Goal: Task Accomplishment & Management: Manage account settings

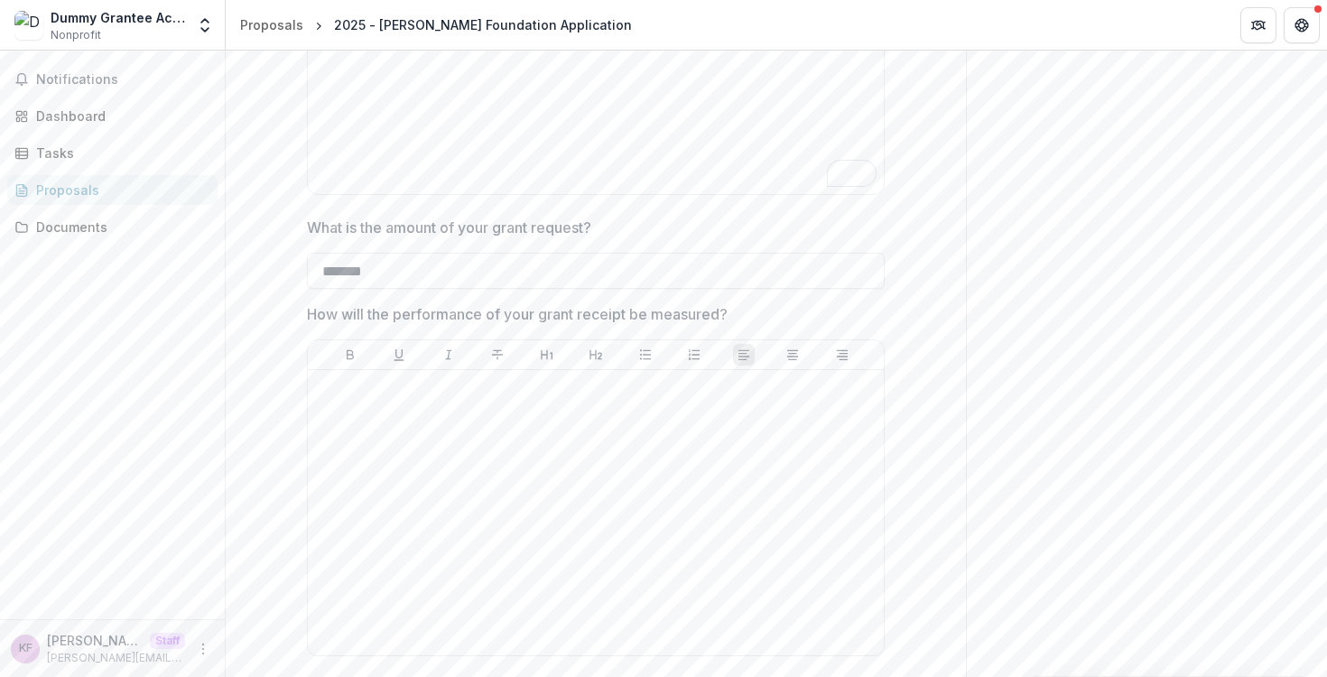
scroll to position [2552, 0]
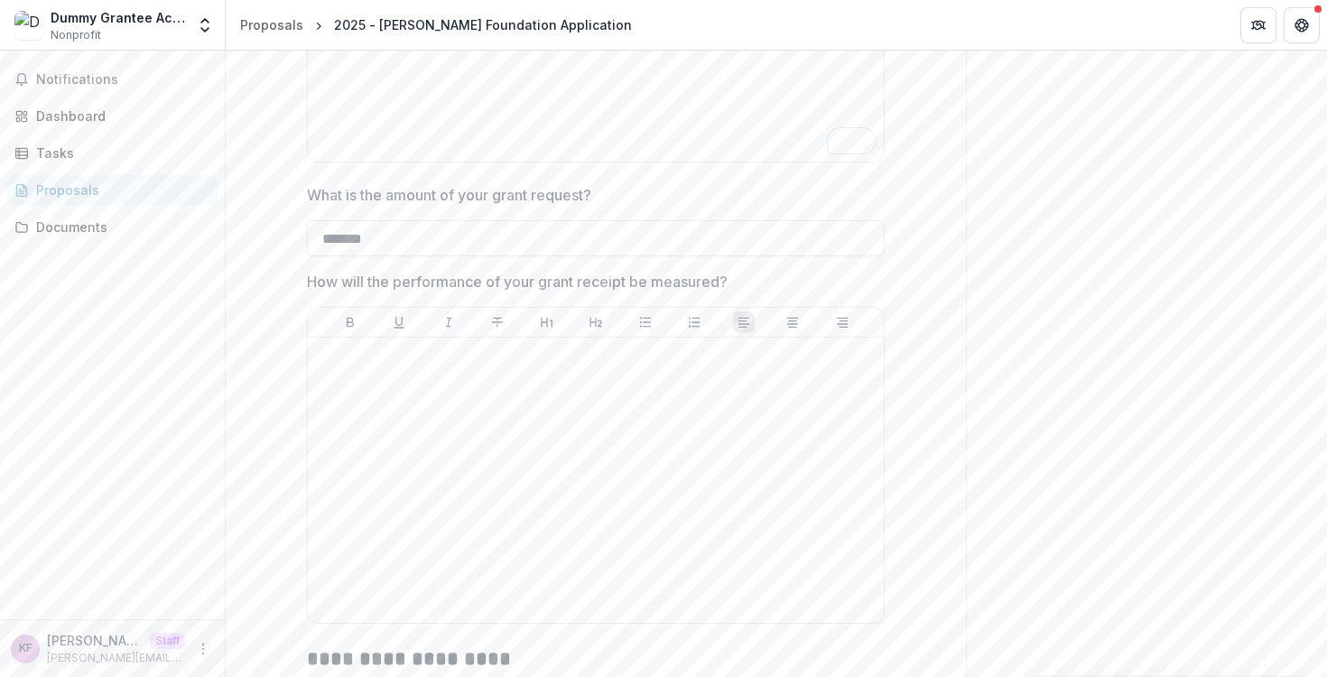
type input "*******"
click at [473, 522] on div at bounding box center [596, 480] width 562 height 271
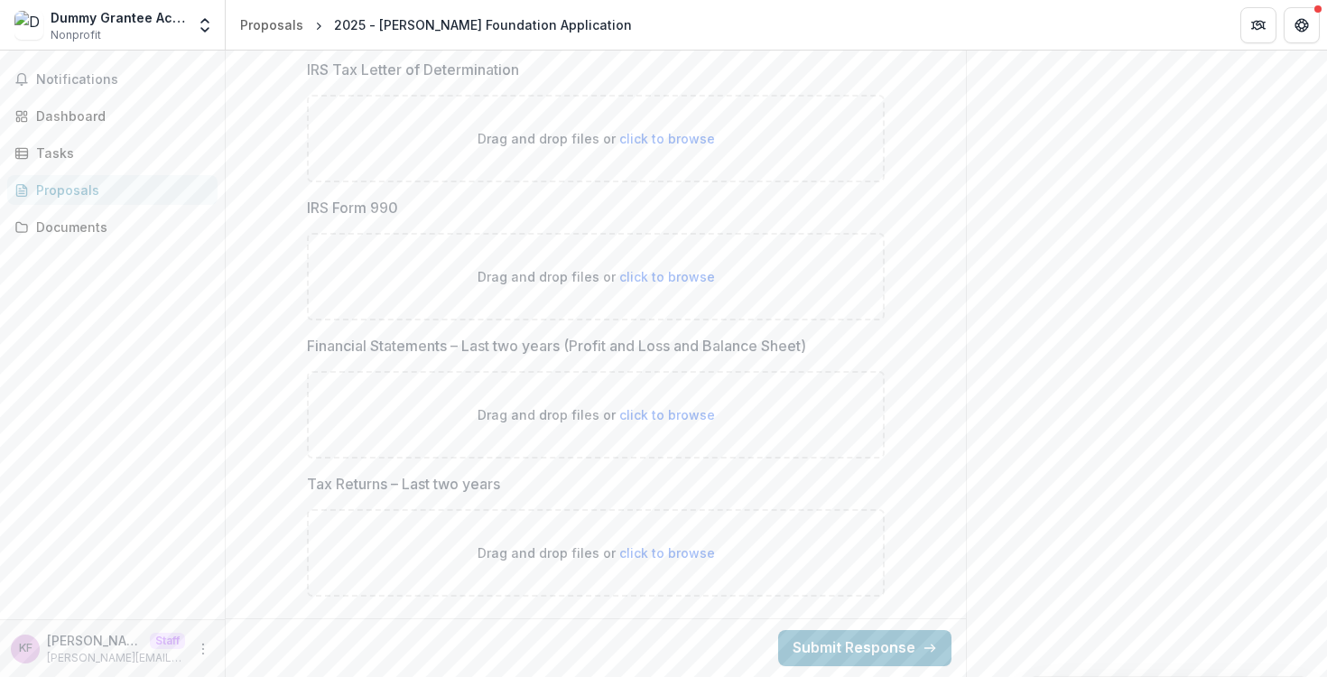
scroll to position [3248, 0]
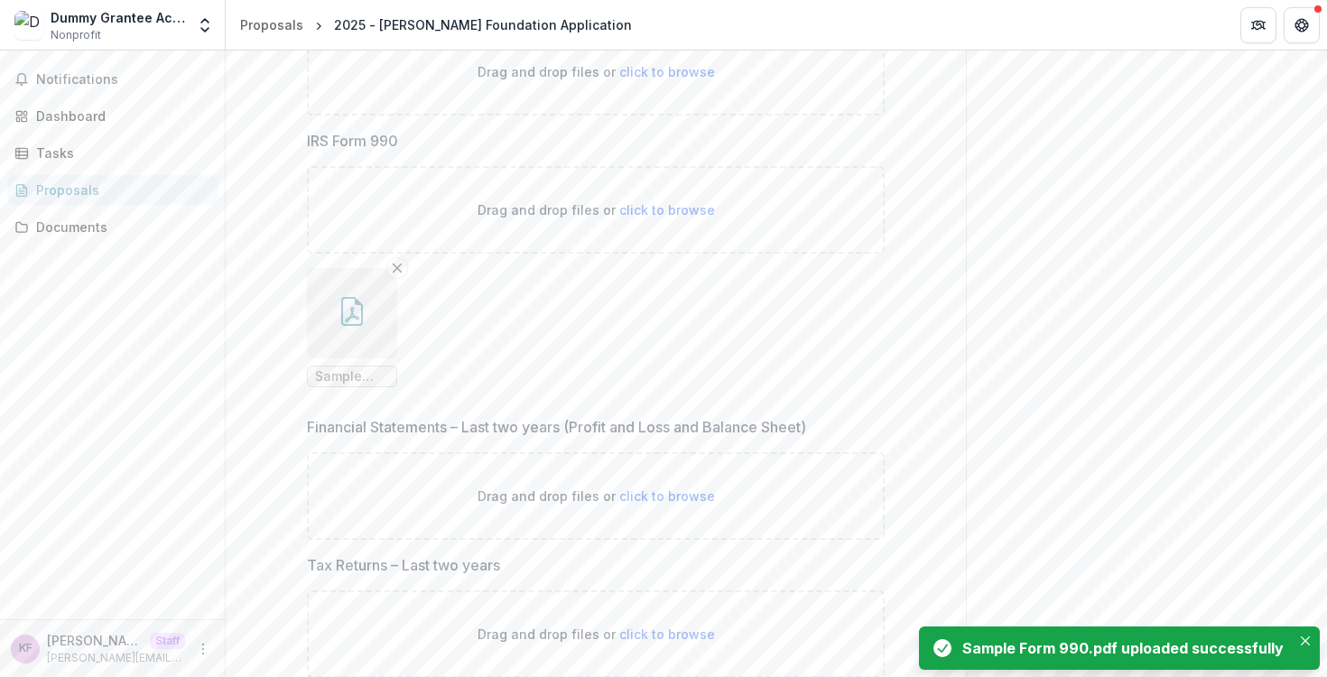
drag, startPoint x: 552, startPoint y: 113, endPoint x: 254, endPoint y: 119, distance: 298.0
copy p "IRS Tax Letter of Determination"
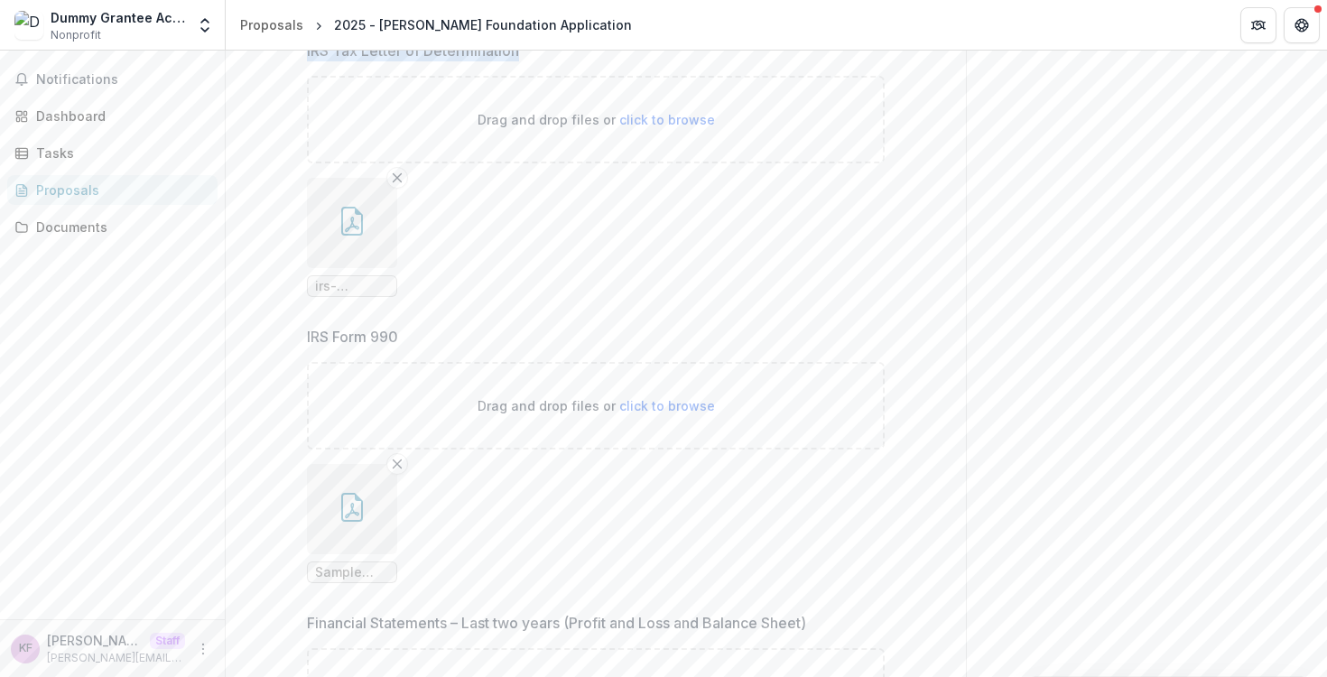
scroll to position [3589, 0]
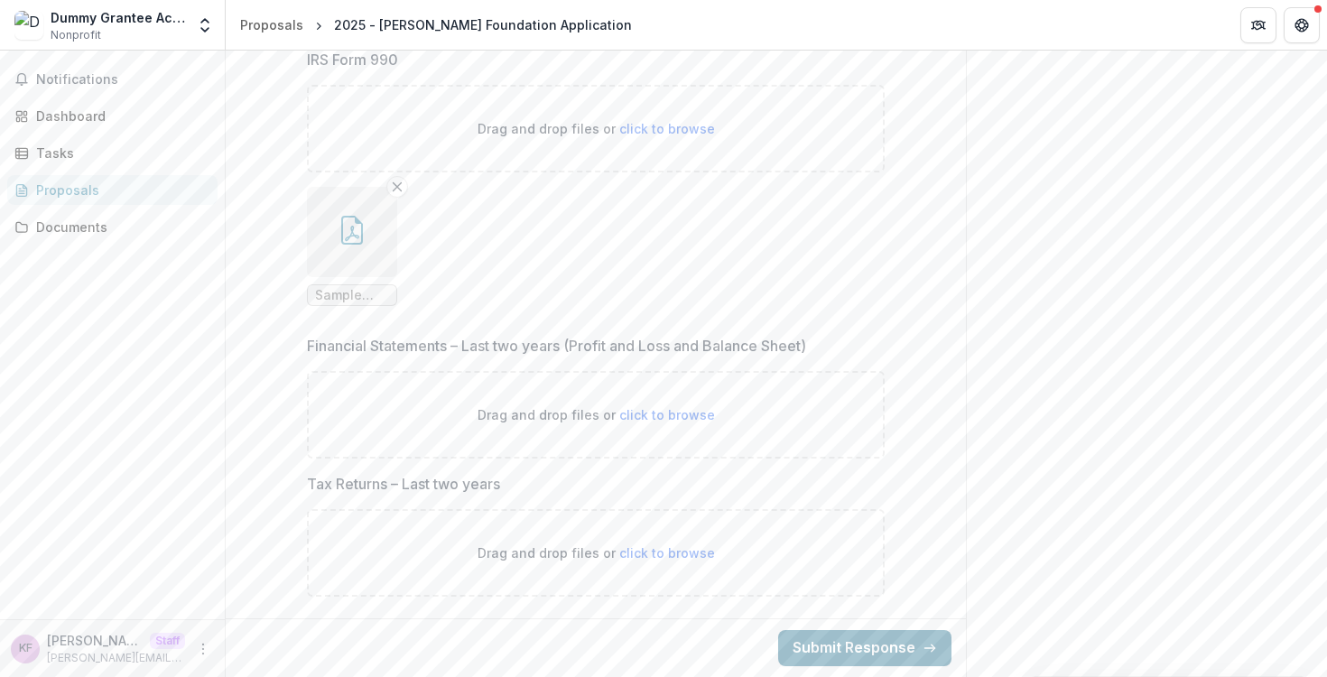
click at [801, 638] on button "Submit Response" at bounding box center [864, 648] width 173 height 36
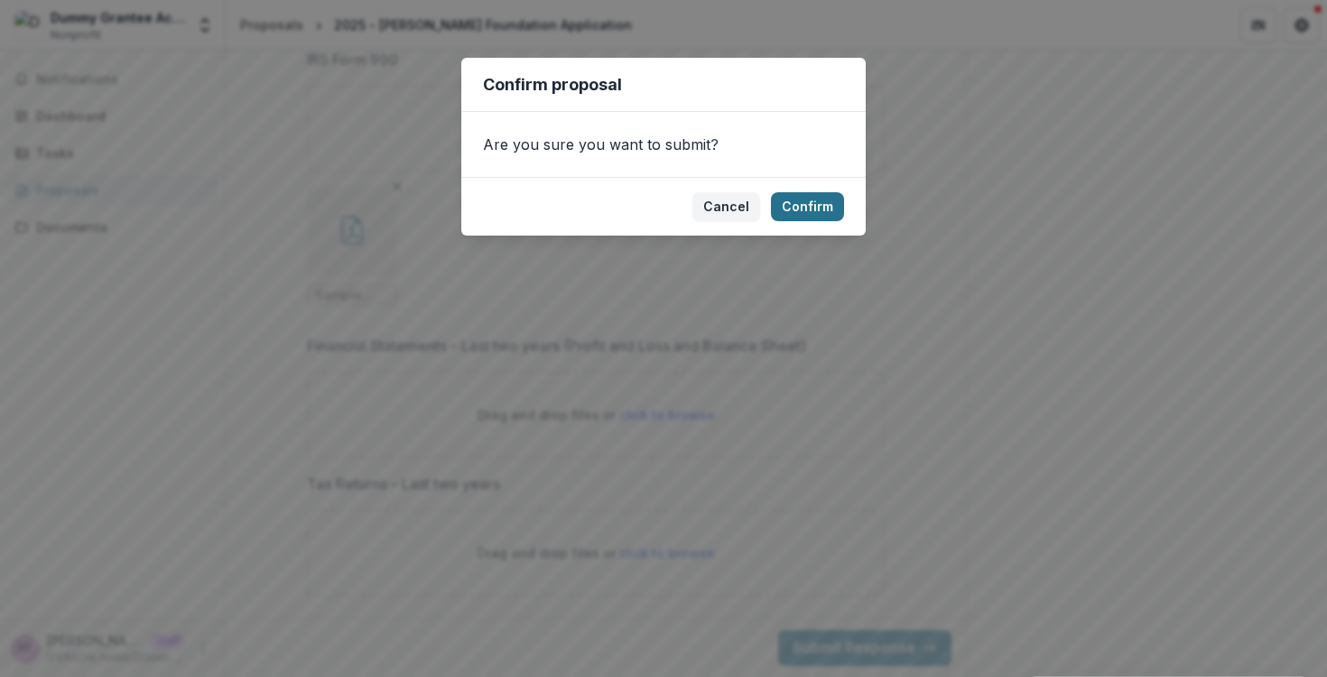
click at [801, 209] on button "Confirm" at bounding box center [807, 206] width 73 height 29
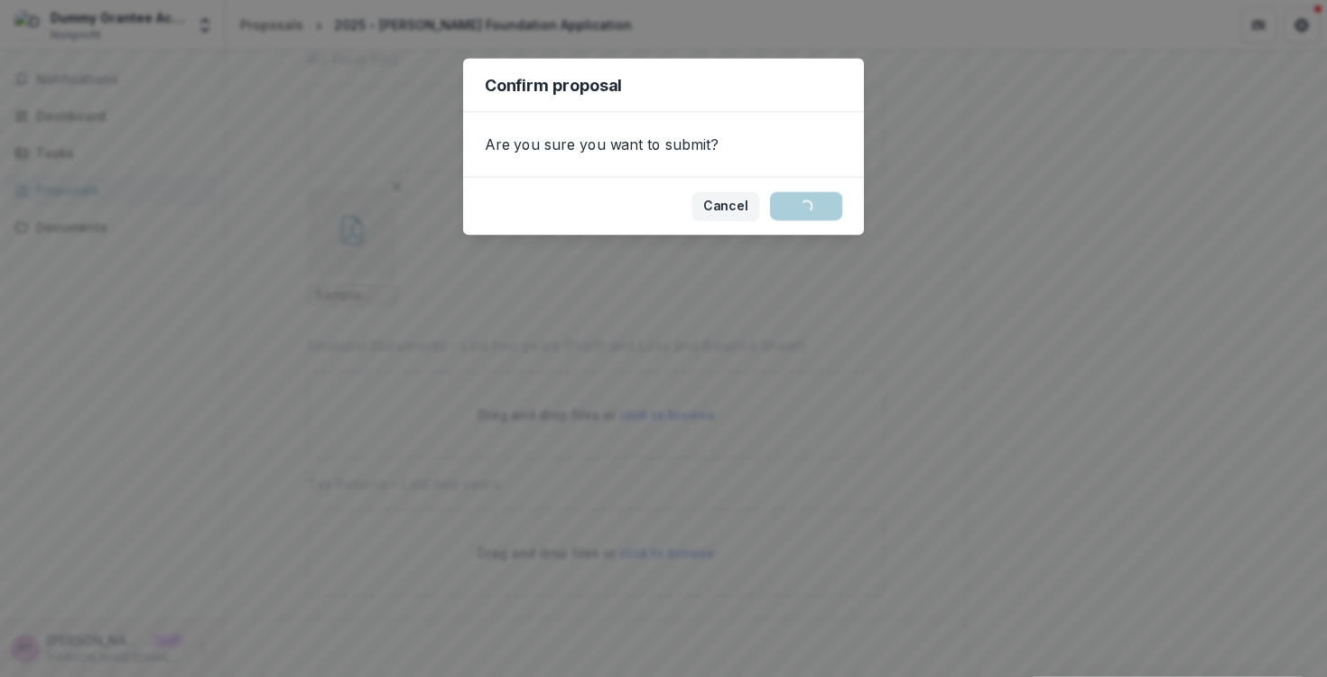
scroll to position [144, 0]
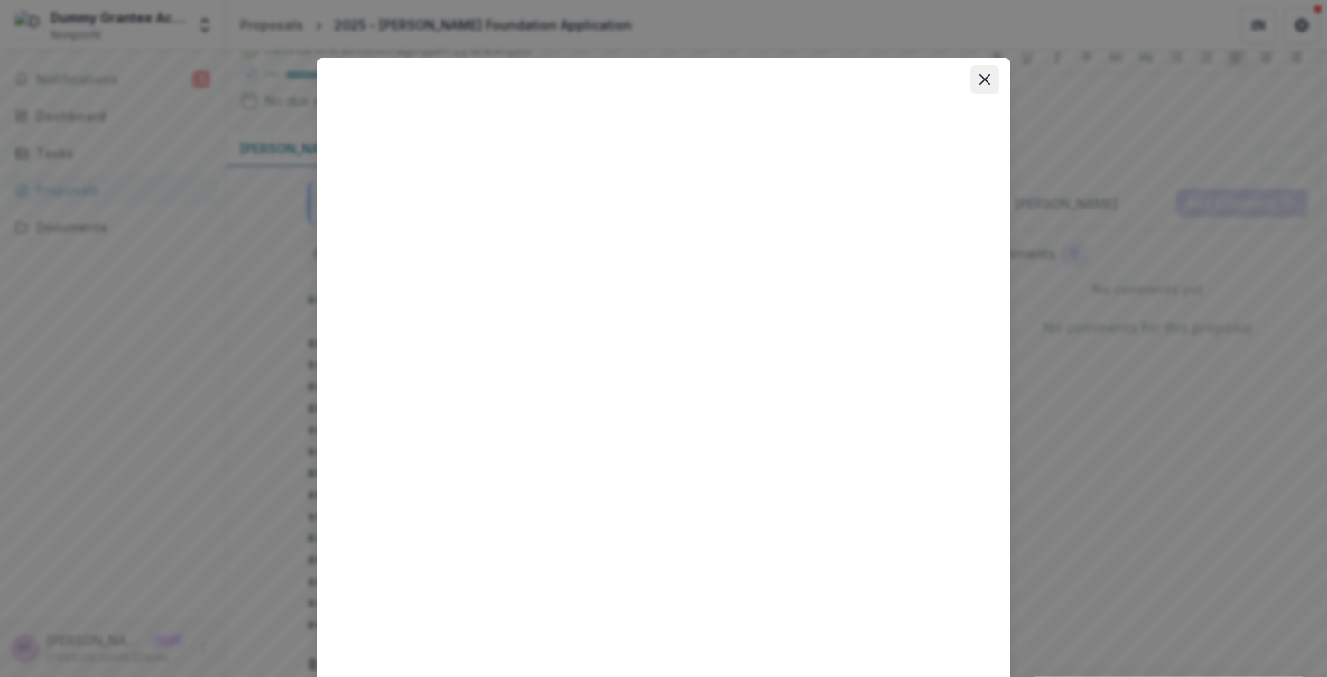
click at [980, 82] on icon "Close" at bounding box center [985, 79] width 11 height 11
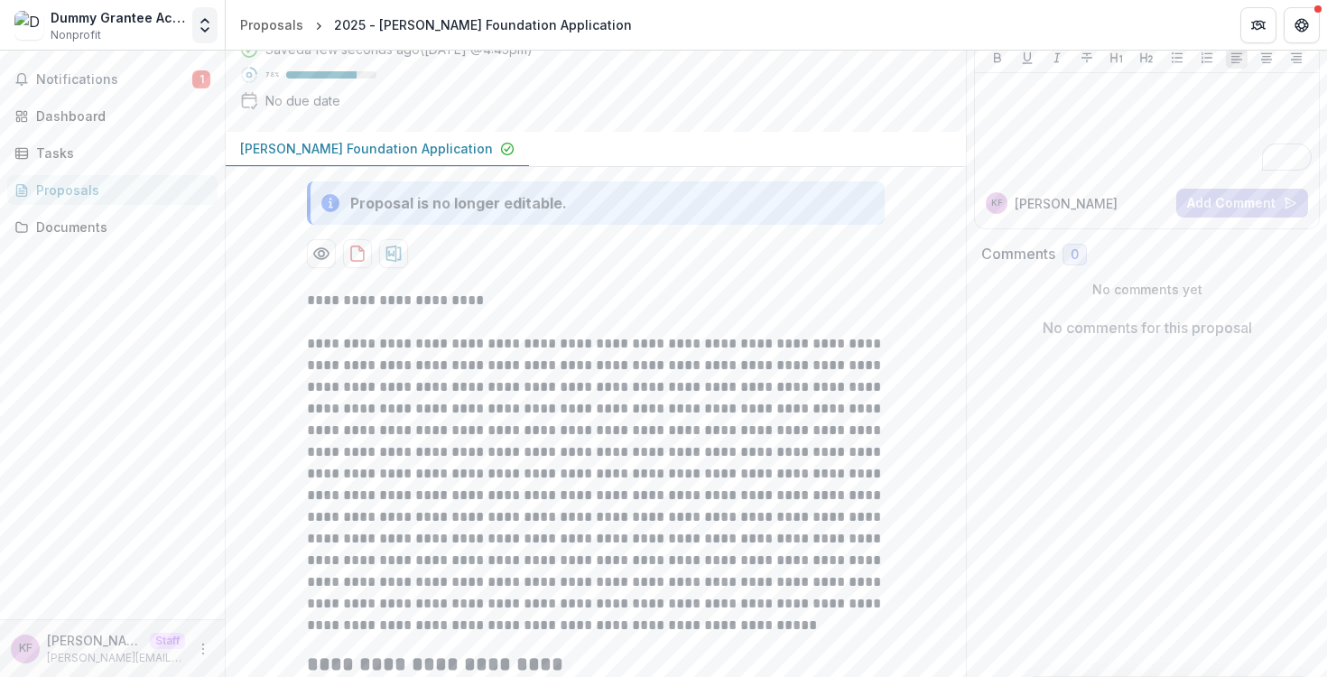
click at [210, 34] on button "Open entity switcher" at bounding box center [204, 25] width 25 height 36
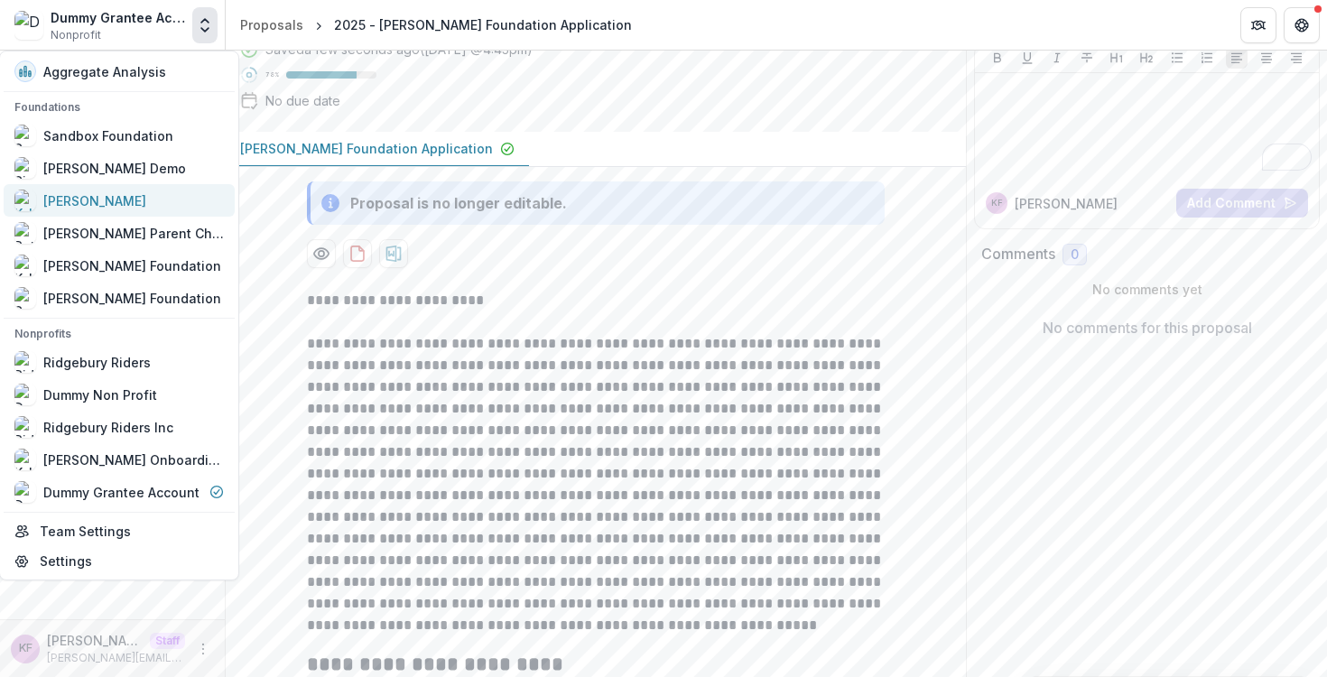
click at [128, 194] on div "[PERSON_NAME]" at bounding box center [118, 201] width 209 height 22
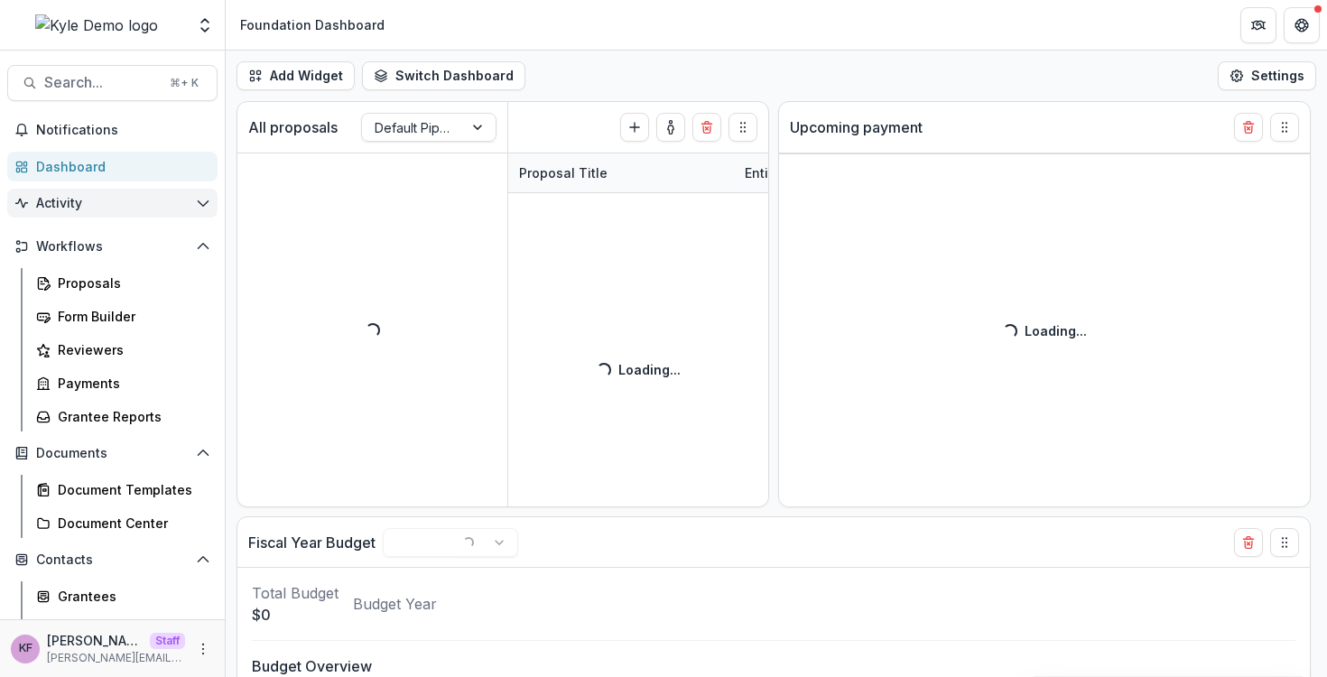
select select "******"
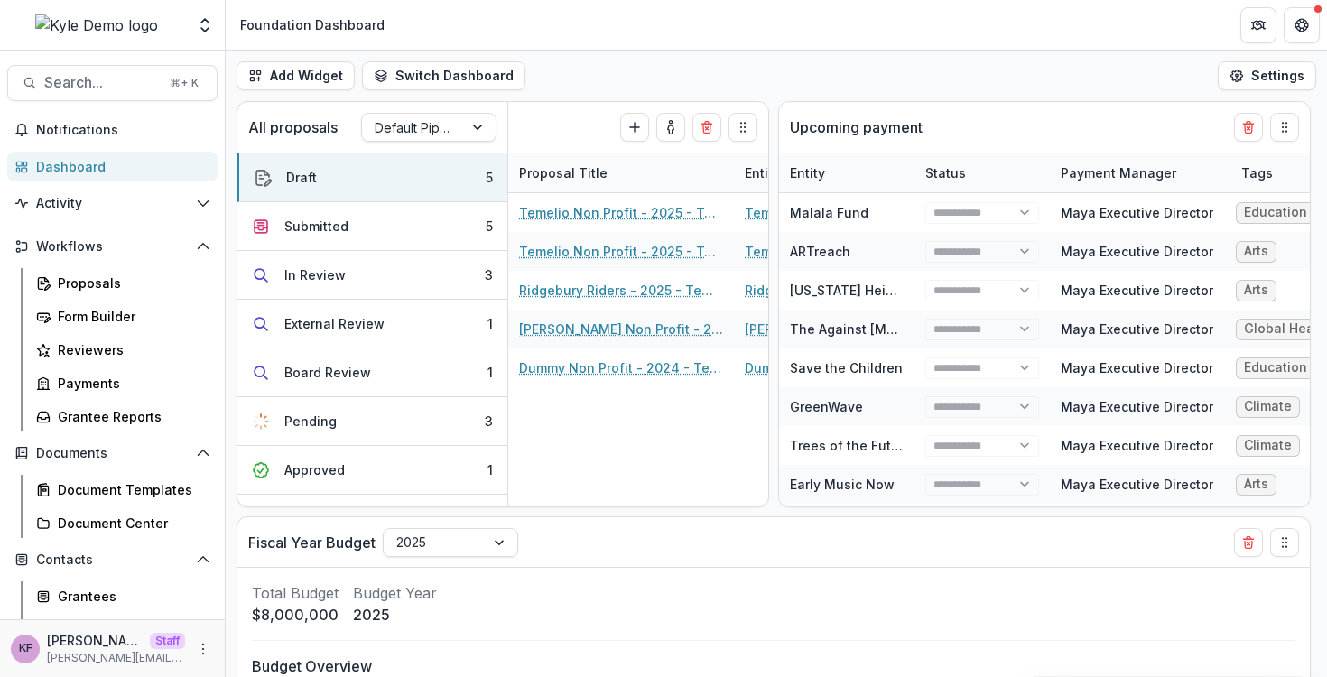
select select "******"
click at [201, 32] on icon "Open entity switcher" at bounding box center [205, 25] width 18 height 18
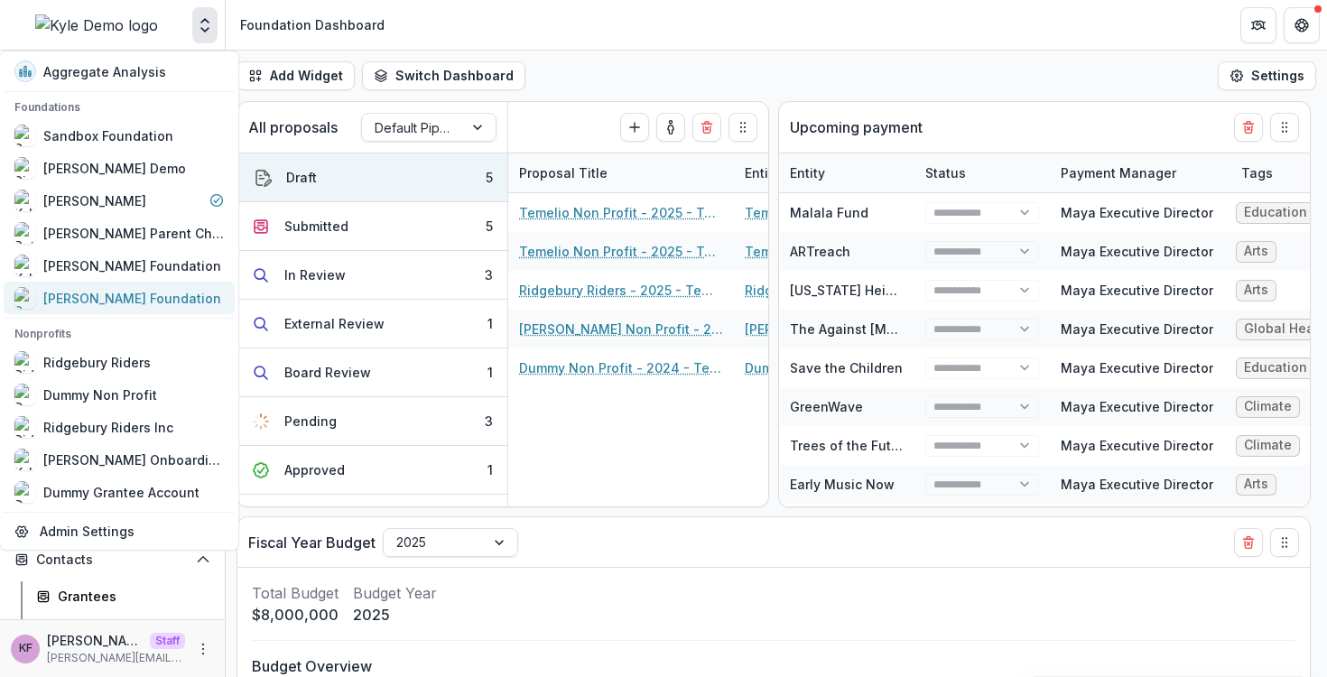
click at [114, 297] on div "[PERSON_NAME] Foundation" at bounding box center [132, 298] width 178 height 19
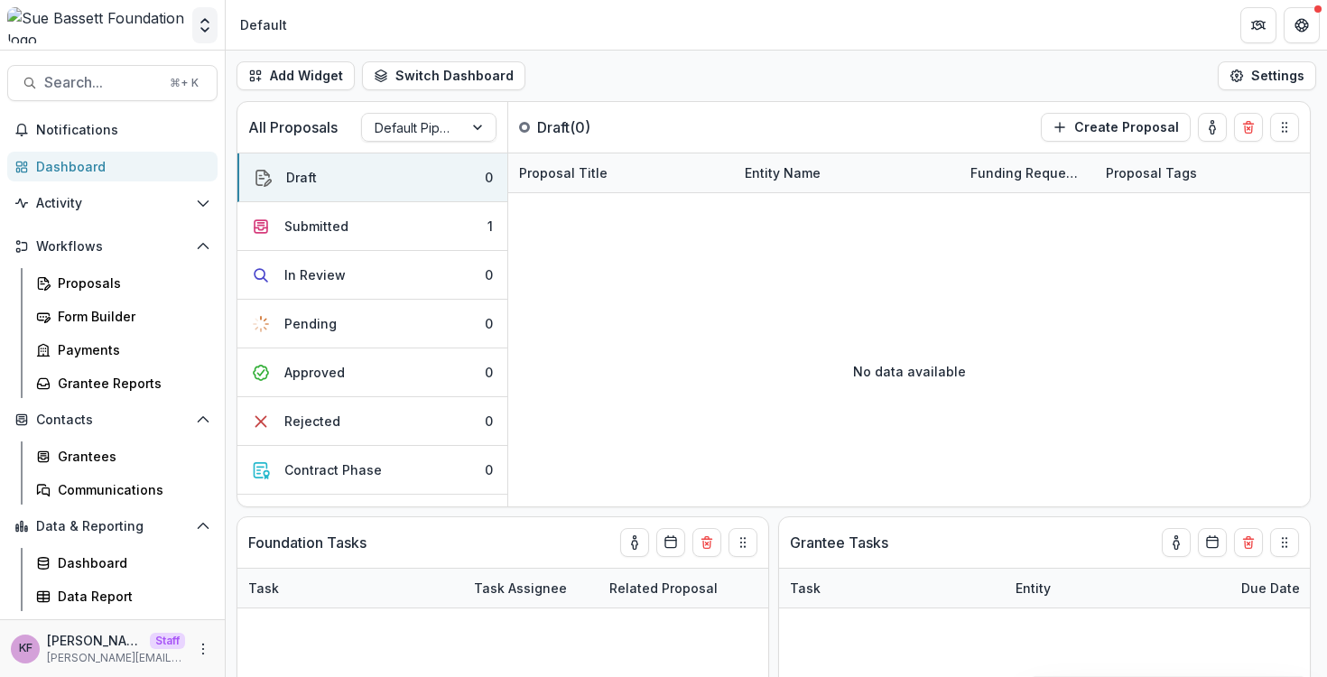
click at [209, 29] on icon "Open entity switcher" at bounding box center [205, 25] width 18 height 18
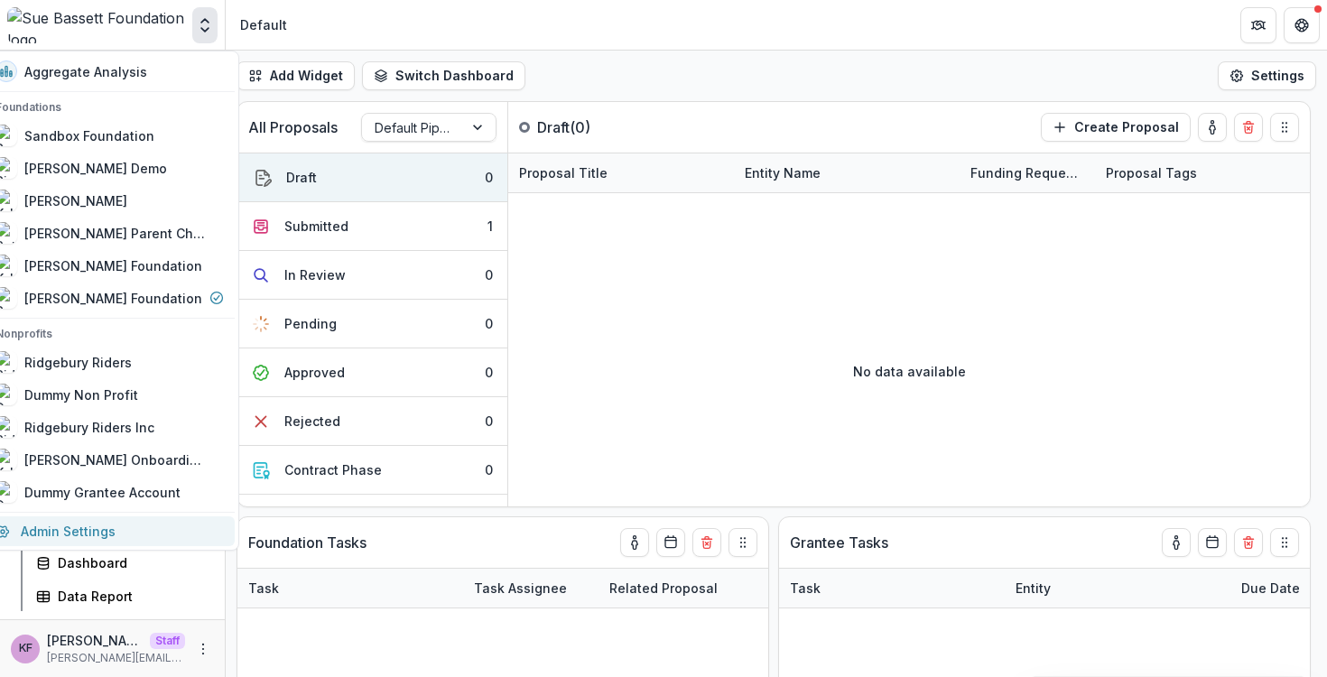
click at [176, 537] on link "Admin Settings" at bounding box center [110, 531] width 250 height 30
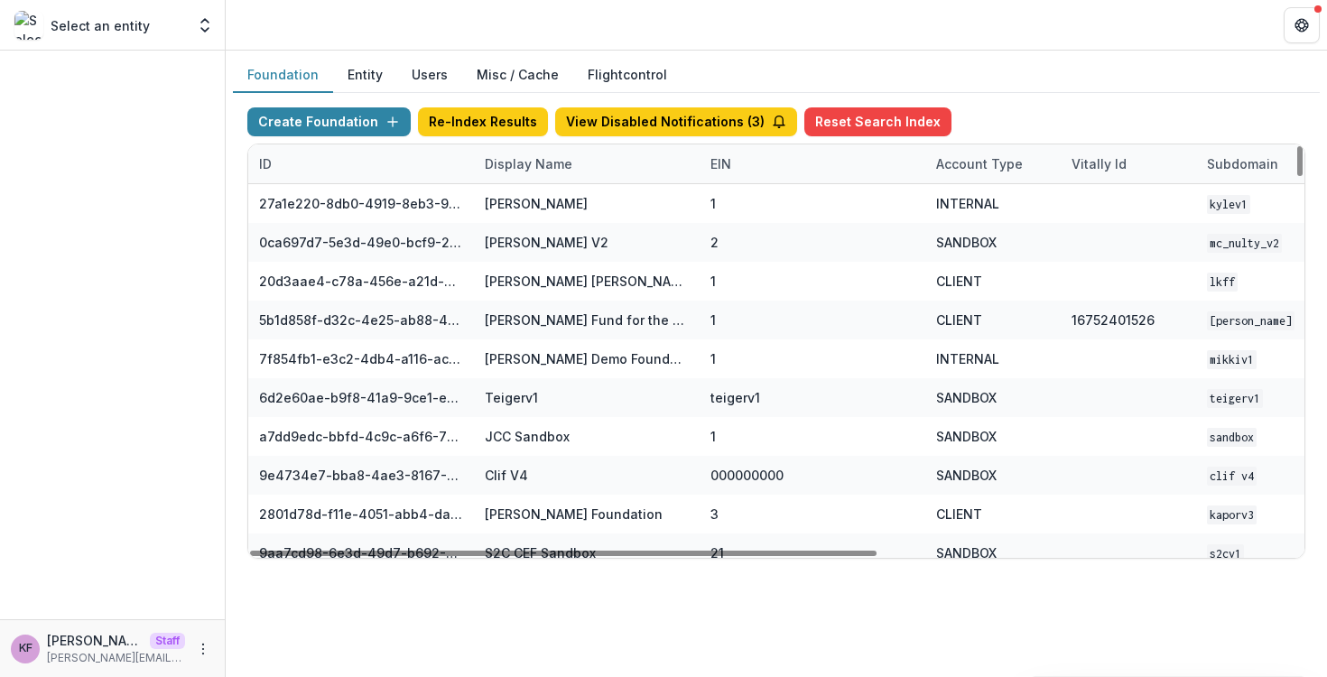
click at [560, 163] on div "Display Name" at bounding box center [528, 163] width 109 height 19
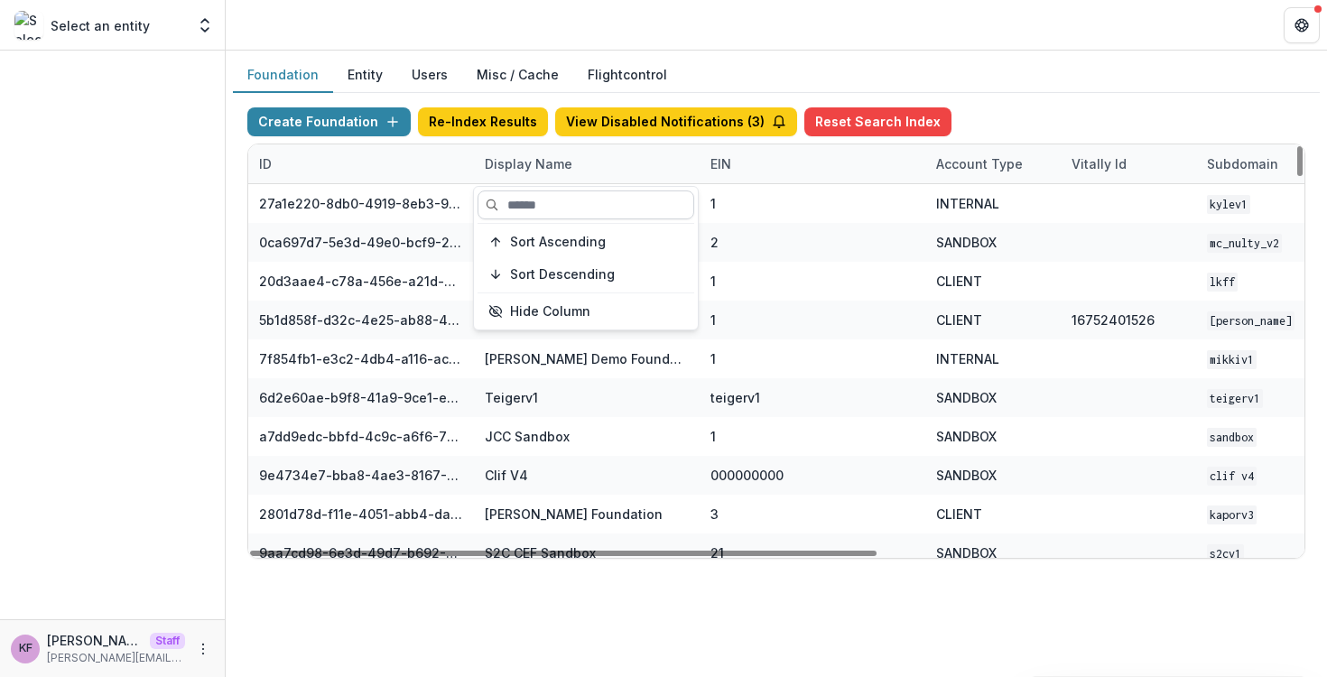
click at [587, 200] on input at bounding box center [586, 204] width 217 height 29
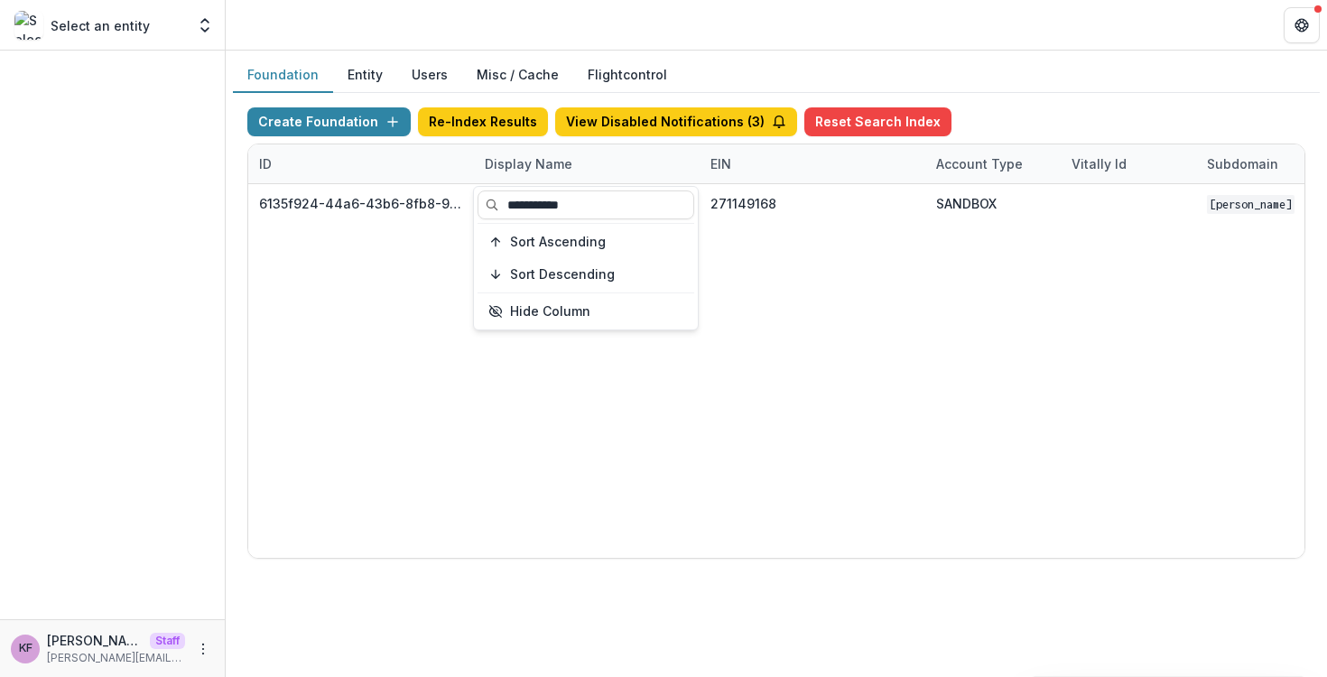
type input "**********"
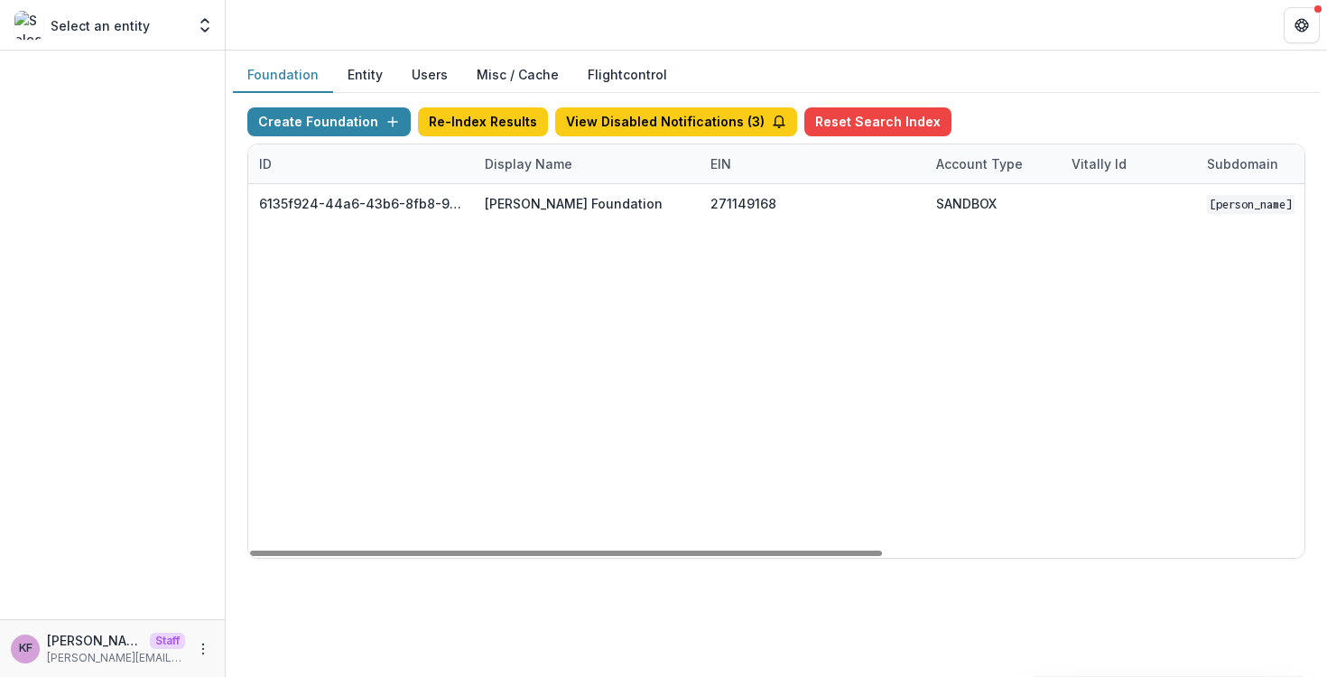
click at [400, 284] on div "6135f924-44a6-43b6-8fb8-9becfcbe35f3 [PERSON_NAME] Foundation 271149168 SANDBOX…" at bounding box center [1128, 371] width 1760 height 374
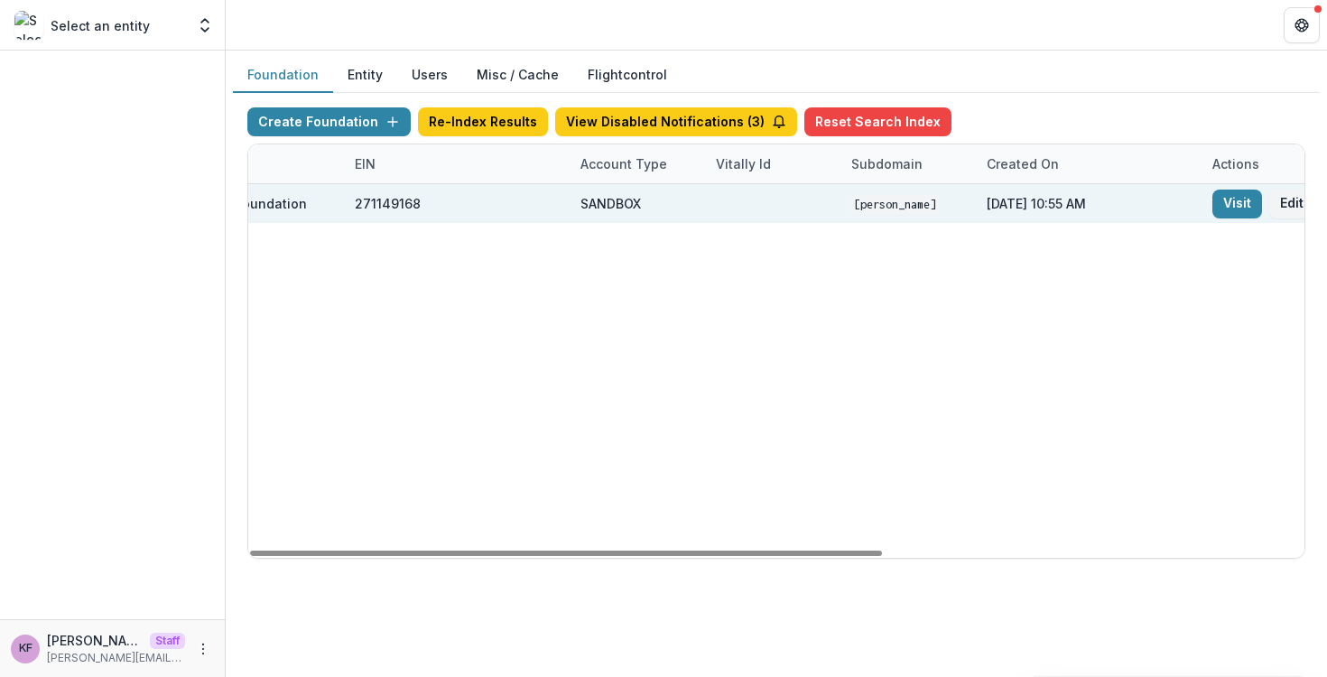
scroll to position [0, 366]
click at [1227, 207] on link "Visit" at bounding box center [1228, 204] width 50 height 29
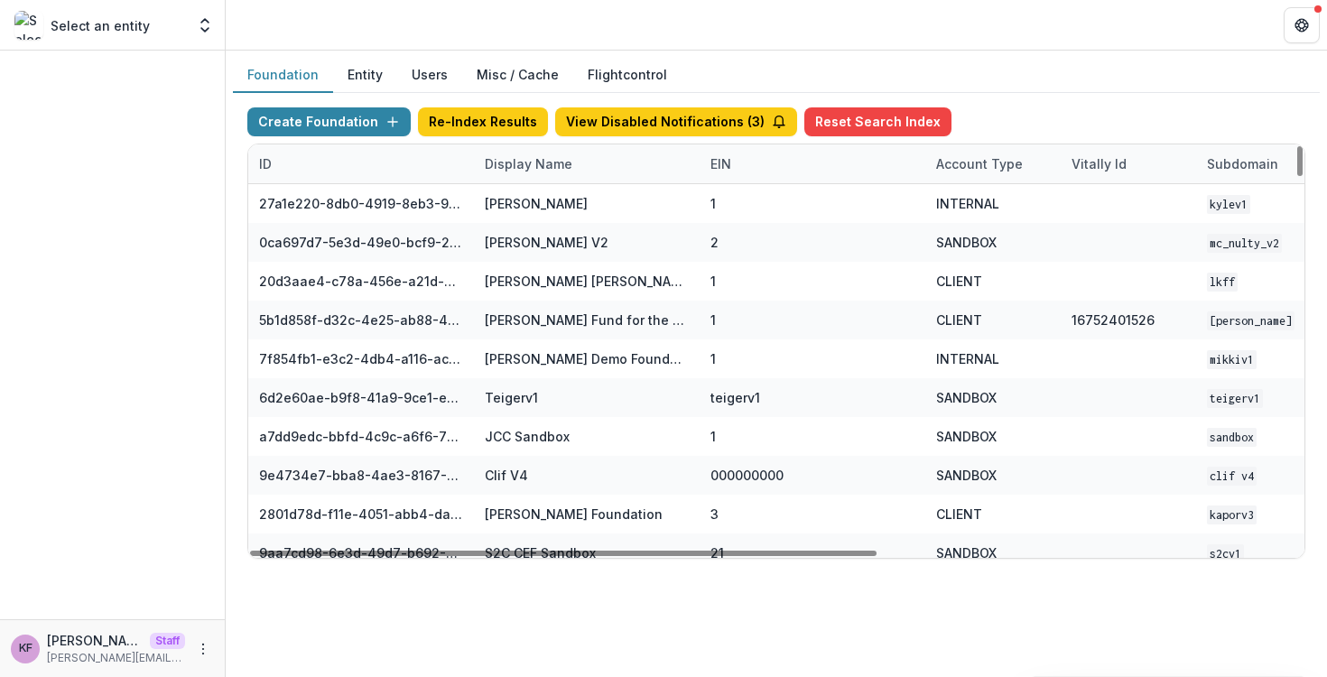
click at [611, 162] on div "Display Name" at bounding box center [587, 163] width 226 height 39
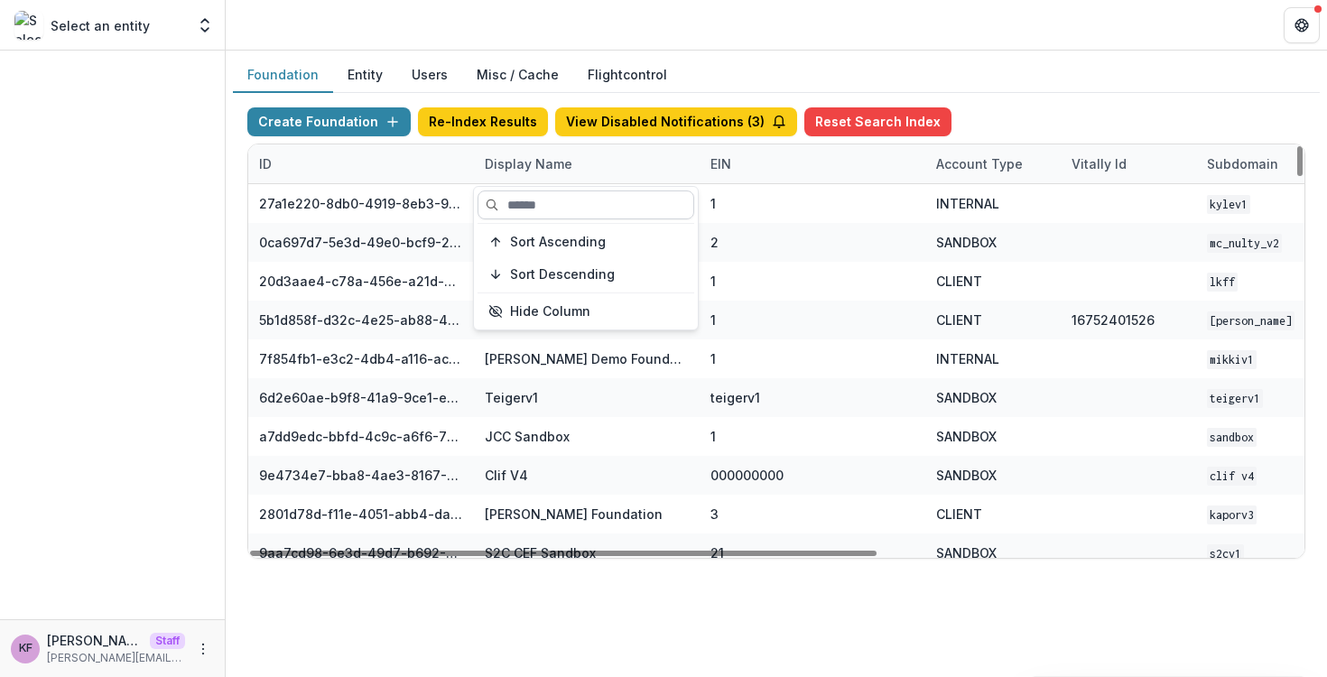
click at [570, 201] on input at bounding box center [586, 204] width 217 height 29
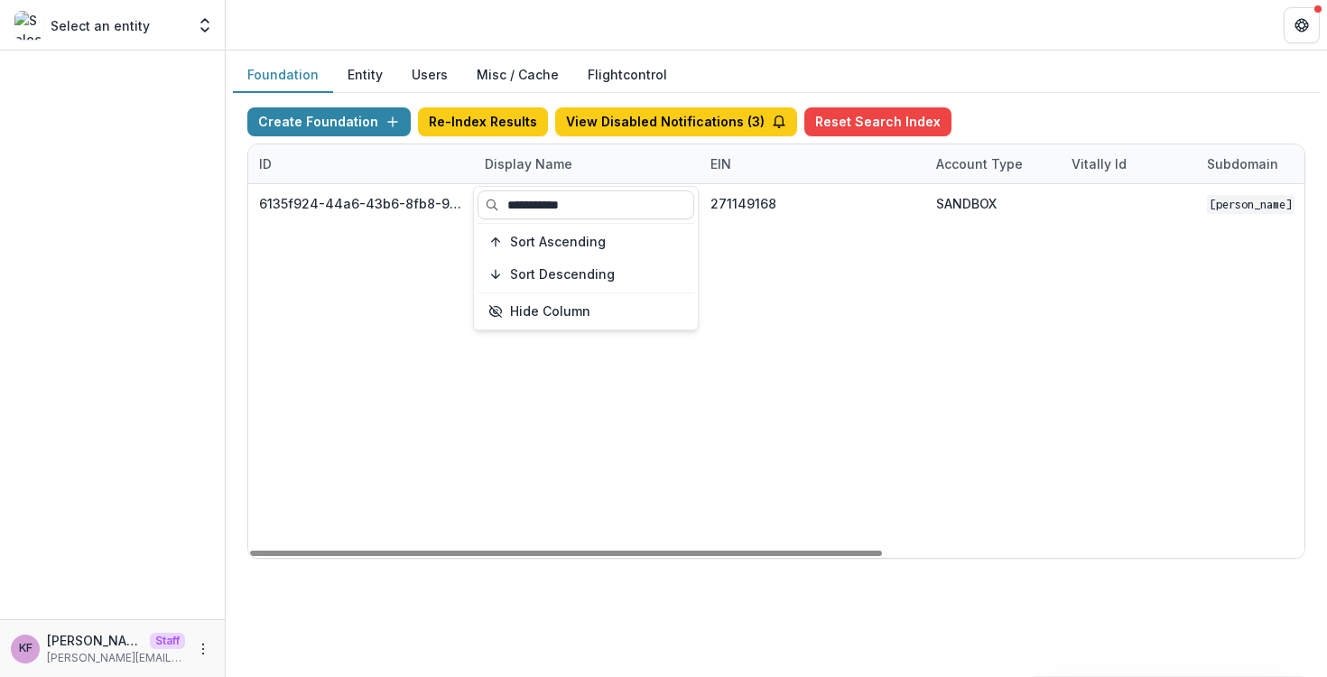
type input "**********"
click at [857, 314] on div "6135f924-44a6-43b6-8fb8-9becfcbe35f3 [PERSON_NAME] Foundation 271149168 SANDBOX…" at bounding box center [1128, 371] width 1760 height 374
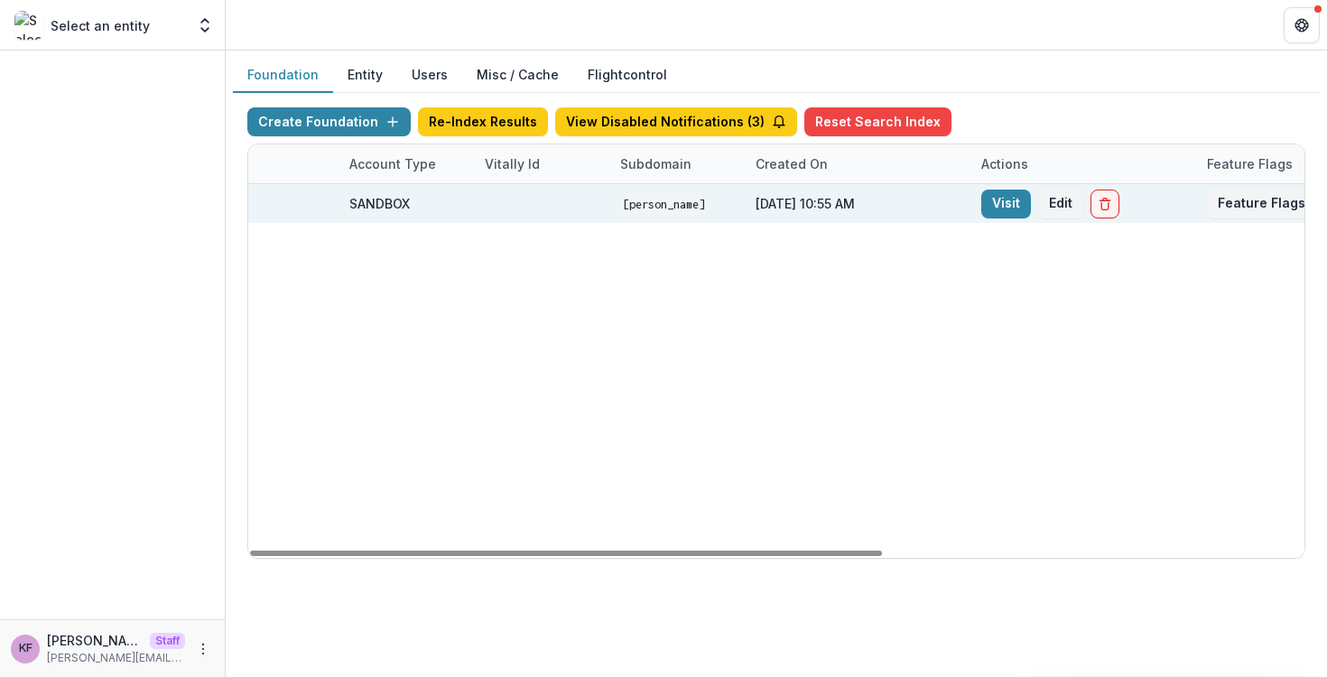
scroll to position [0, 704]
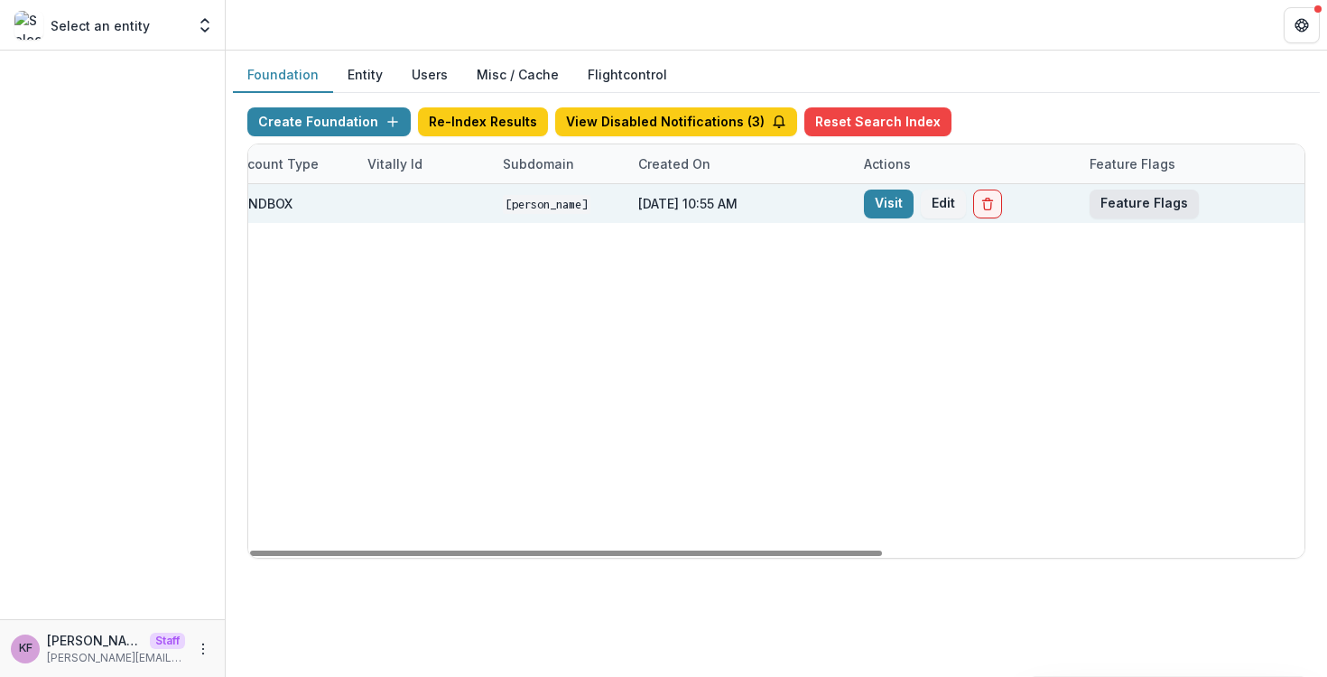
click at [1134, 210] on button "Feature Flags" at bounding box center [1144, 204] width 109 height 29
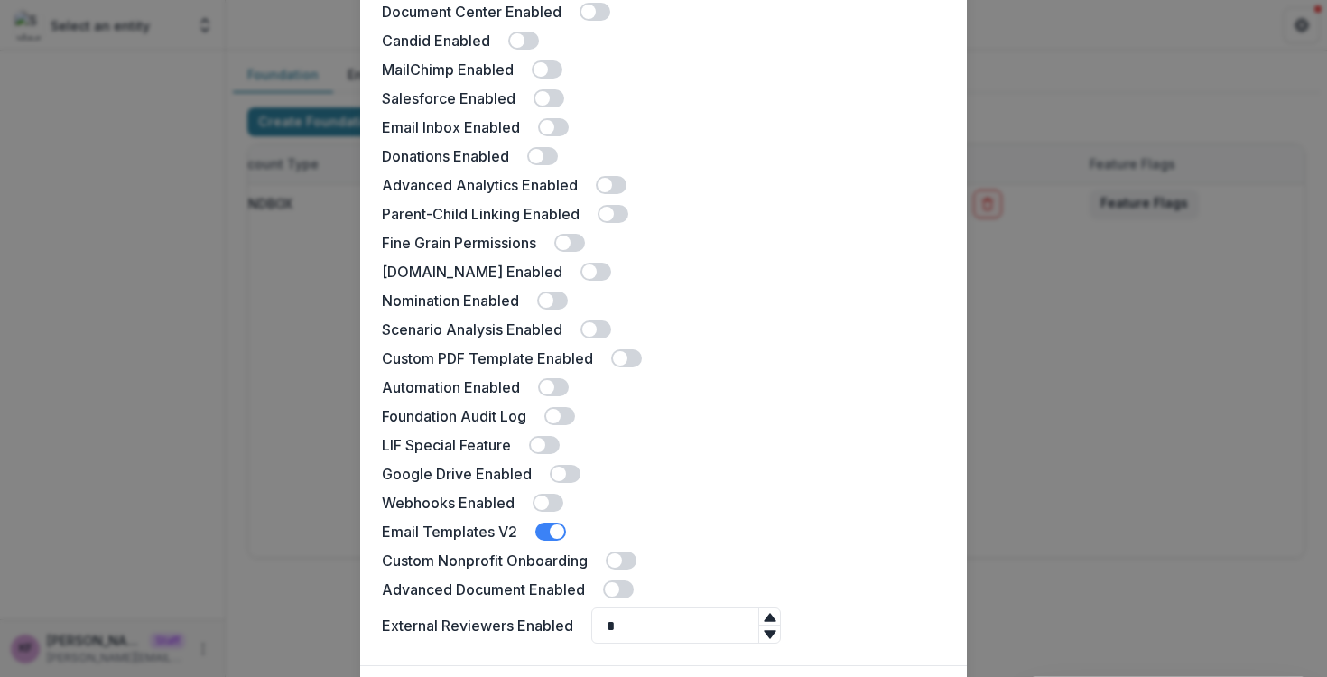
scroll to position [384, 0]
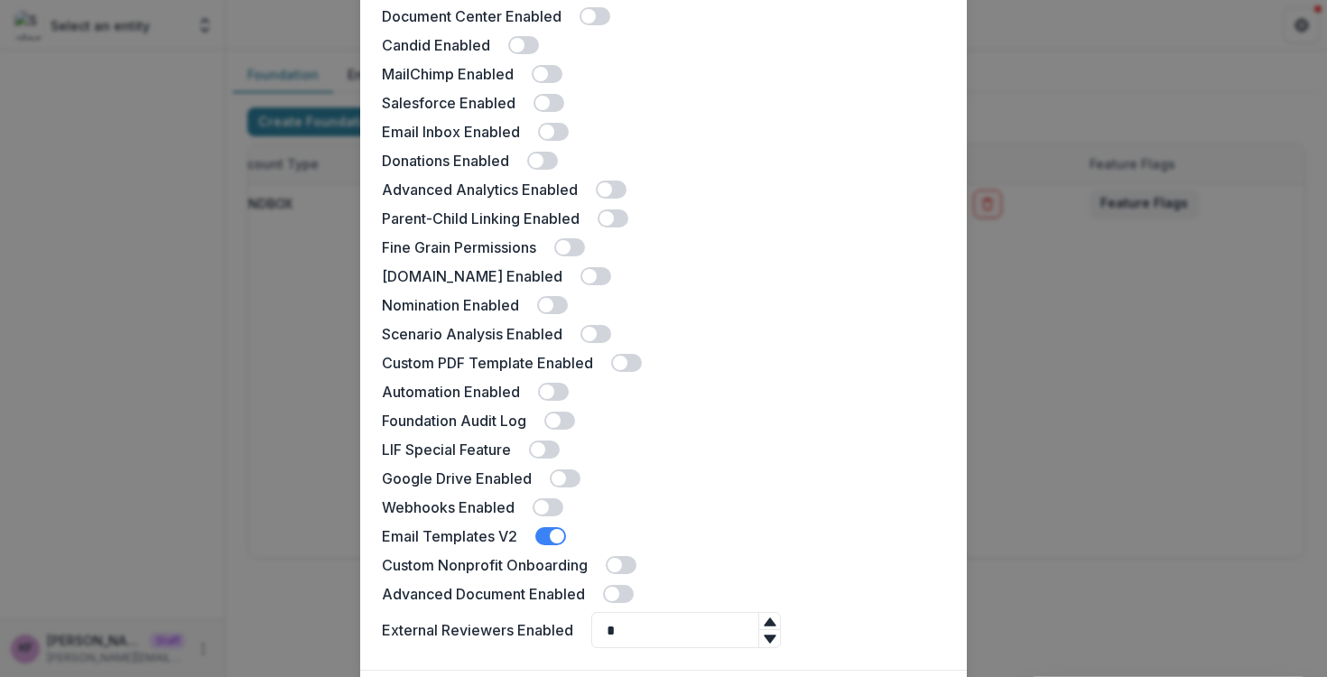
click at [777, 616] on icon at bounding box center [770, 622] width 14 height 14
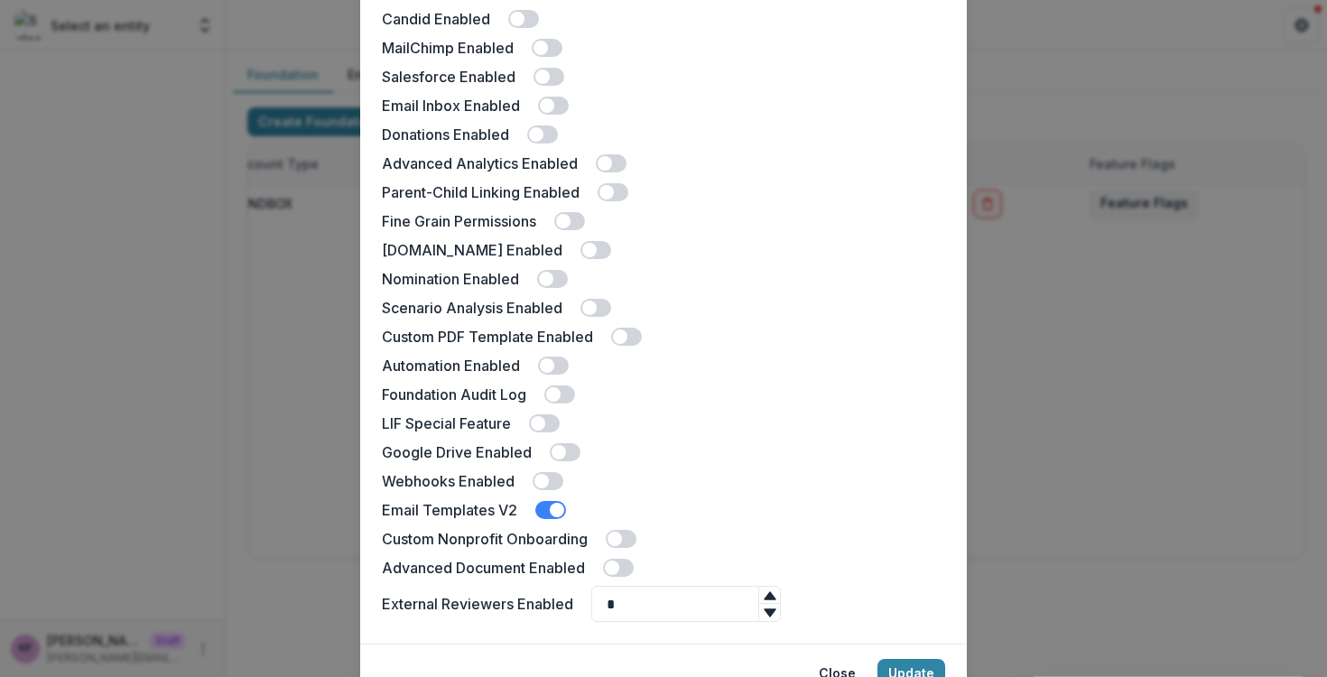
scroll to position [493, 0]
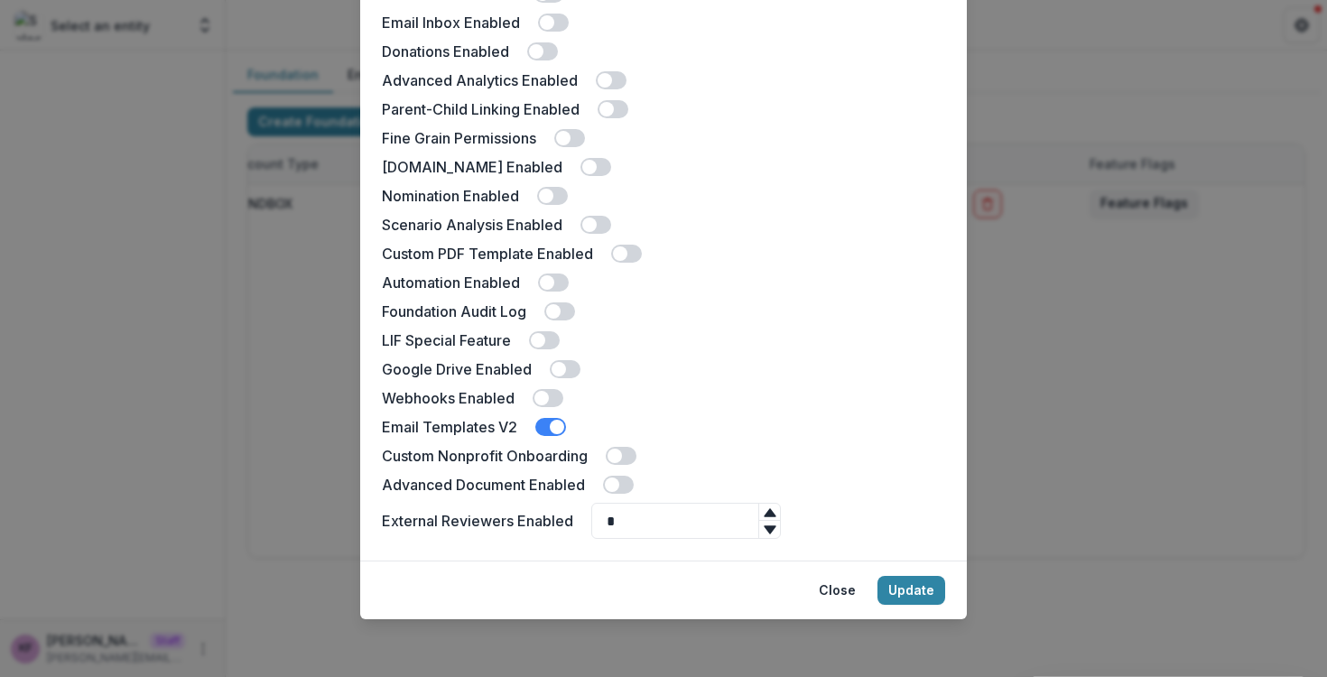
click at [777, 510] on icon at bounding box center [770, 513] width 14 height 14
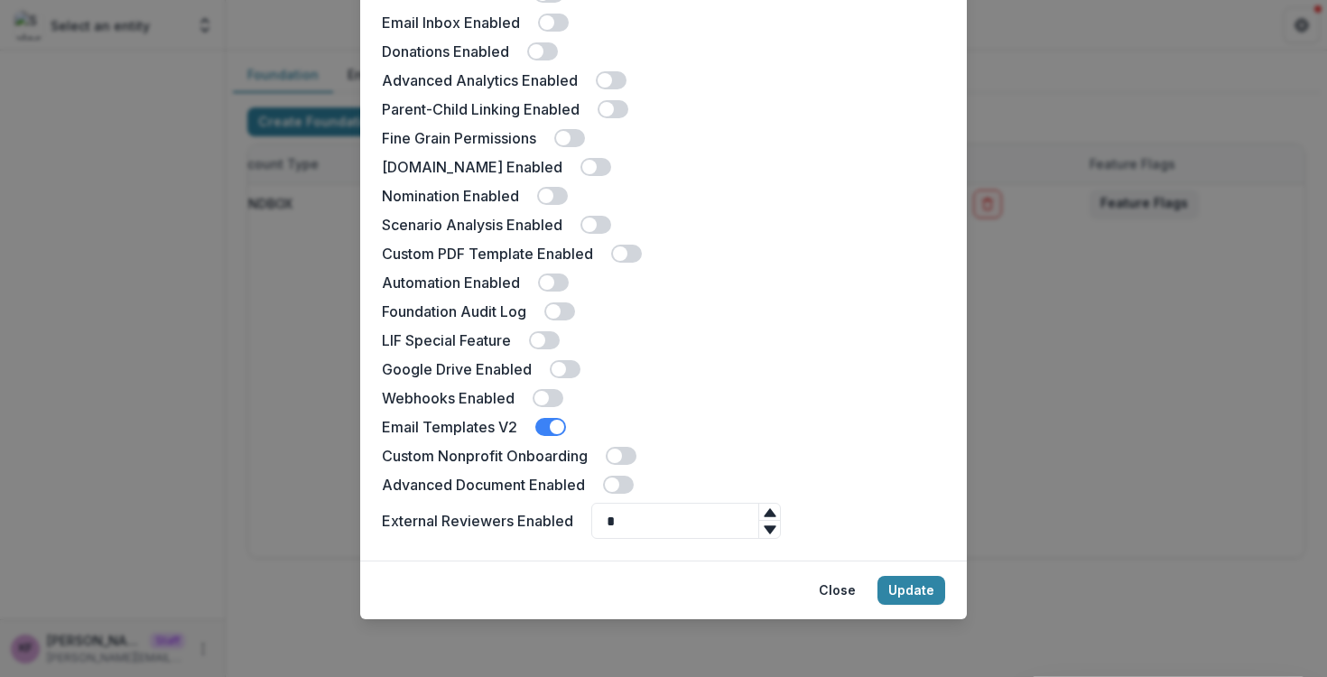
click at [777, 510] on icon at bounding box center [770, 513] width 14 height 14
type input "*"
click at [776, 528] on icon at bounding box center [770, 529] width 12 height 8
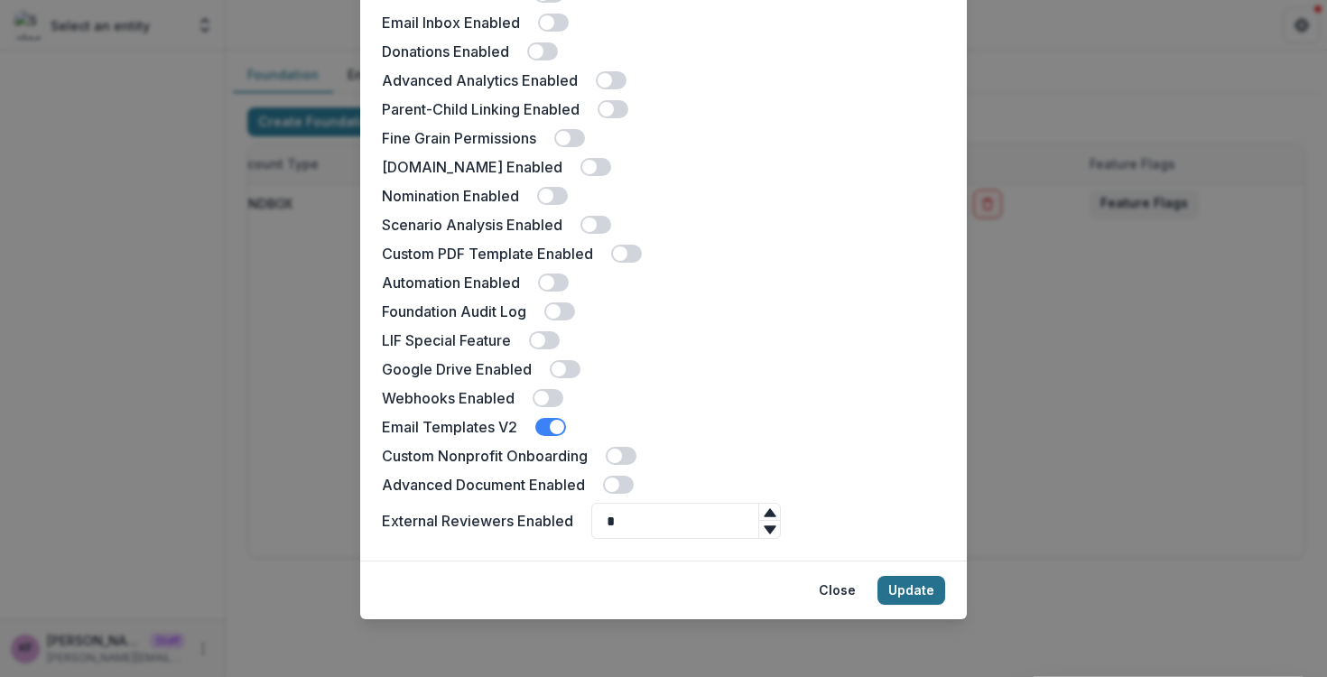
click at [896, 597] on button "Update" at bounding box center [912, 590] width 68 height 29
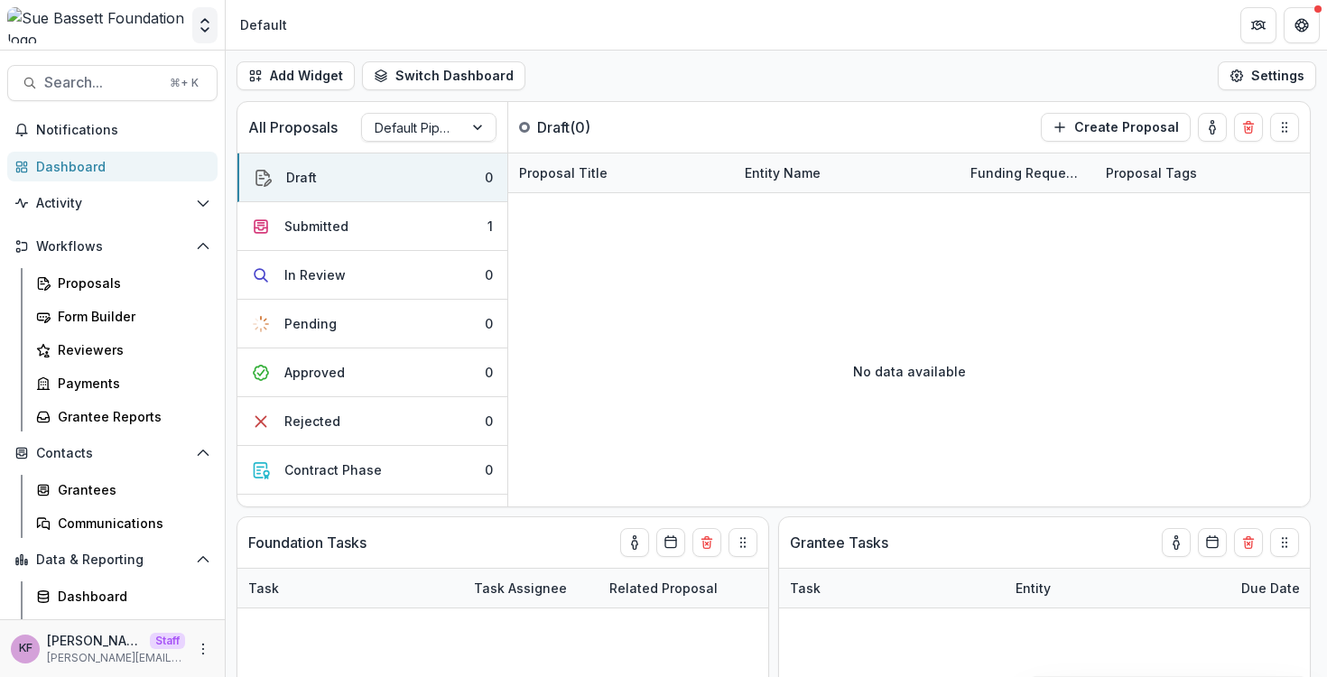
click at [196, 31] on icon "Open entity switcher" at bounding box center [205, 25] width 18 height 18
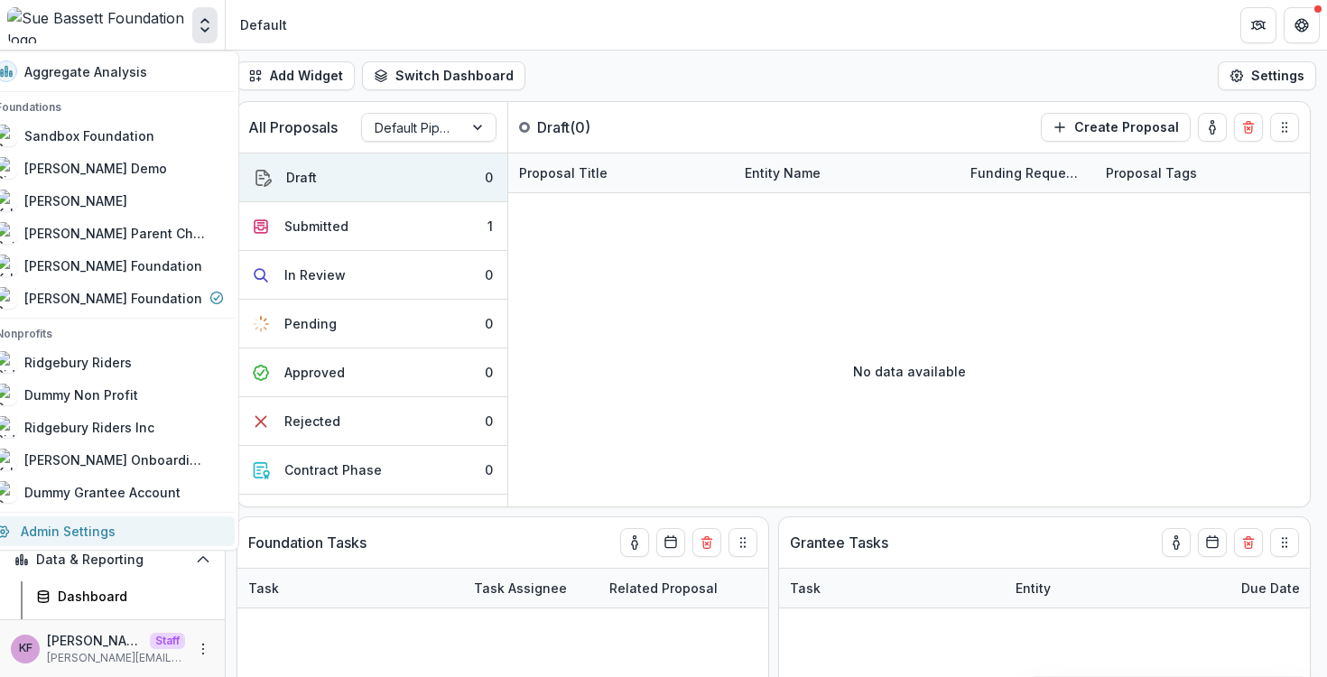
click at [104, 530] on link "Admin Settings" at bounding box center [110, 531] width 250 height 30
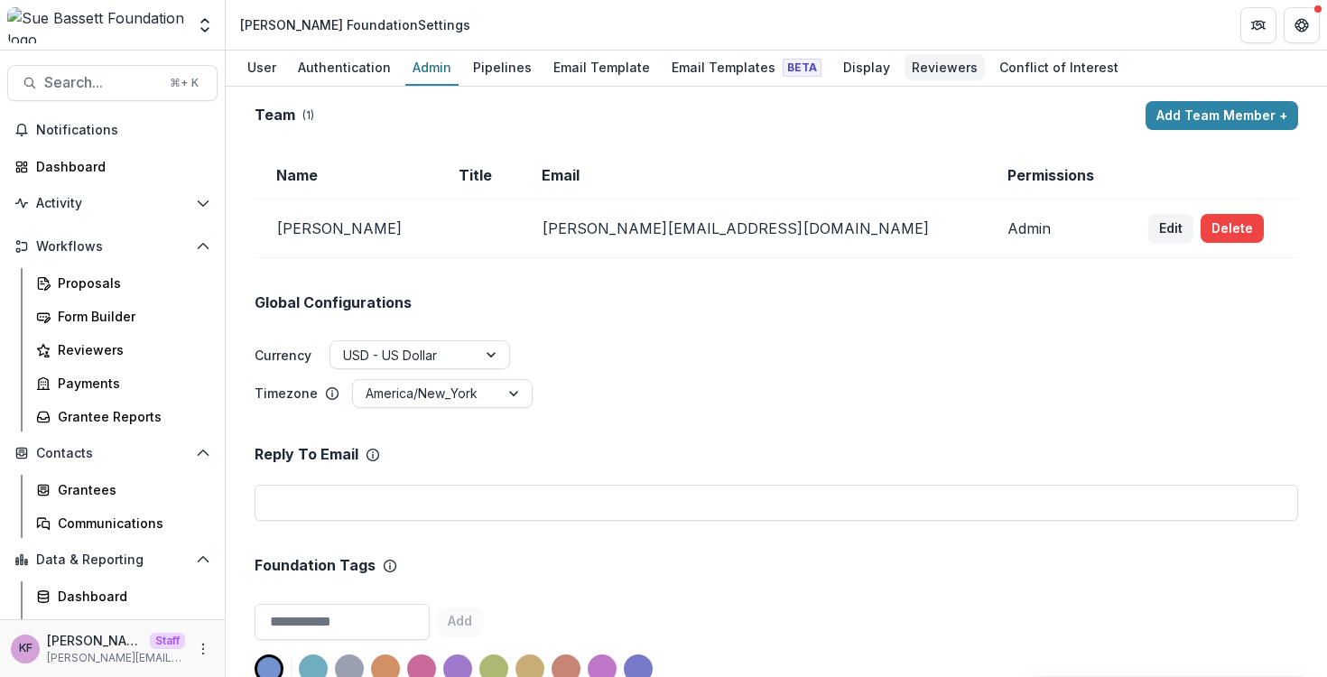
click at [905, 64] on div "Reviewers" at bounding box center [945, 67] width 80 height 26
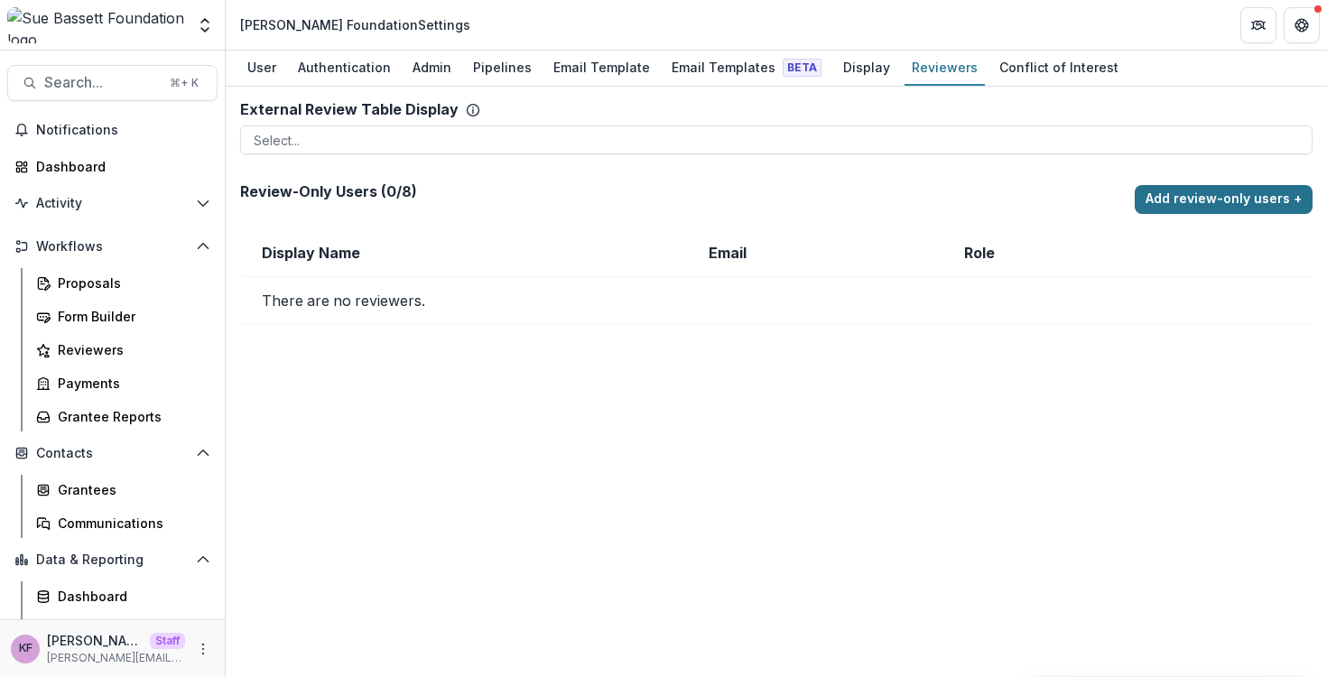
click at [1215, 192] on button "Add review-only users +" at bounding box center [1224, 199] width 178 height 29
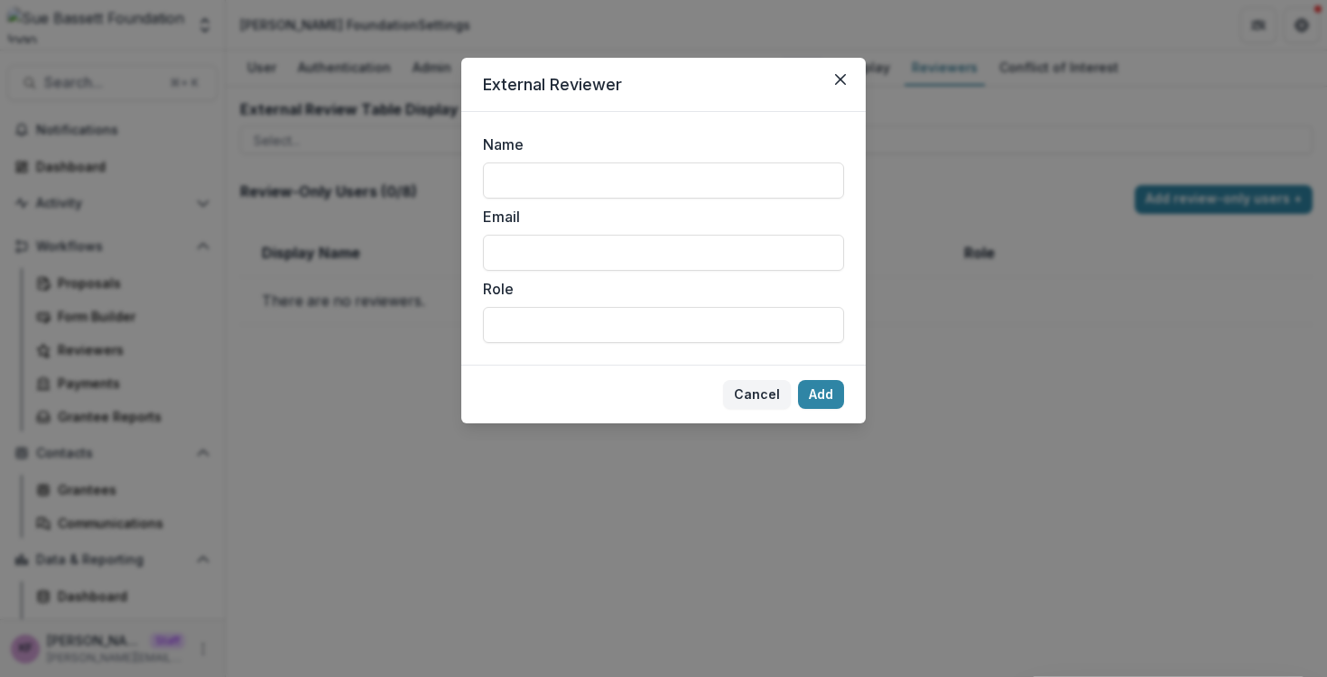
click at [645, 161] on div "Name" at bounding box center [663, 166] width 361 height 65
click at [633, 168] on input "Name" at bounding box center [663, 181] width 361 height 36
type input "*"
click at [648, 248] on input "Email" at bounding box center [663, 253] width 361 height 36
click at [616, 188] on input "******" at bounding box center [663, 181] width 361 height 36
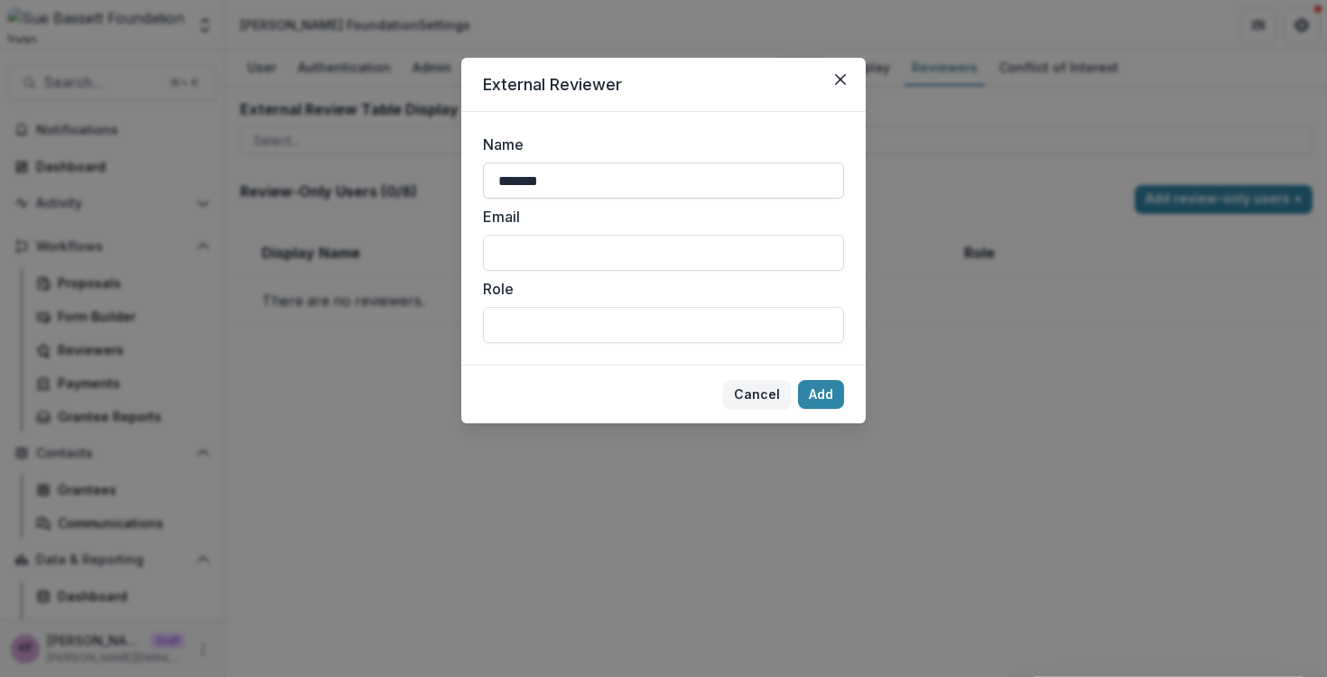
paste input "*********"
type input "**********"
click at [586, 242] on input "Email" at bounding box center [663, 253] width 361 height 36
paste input "**********"
type input "**********"
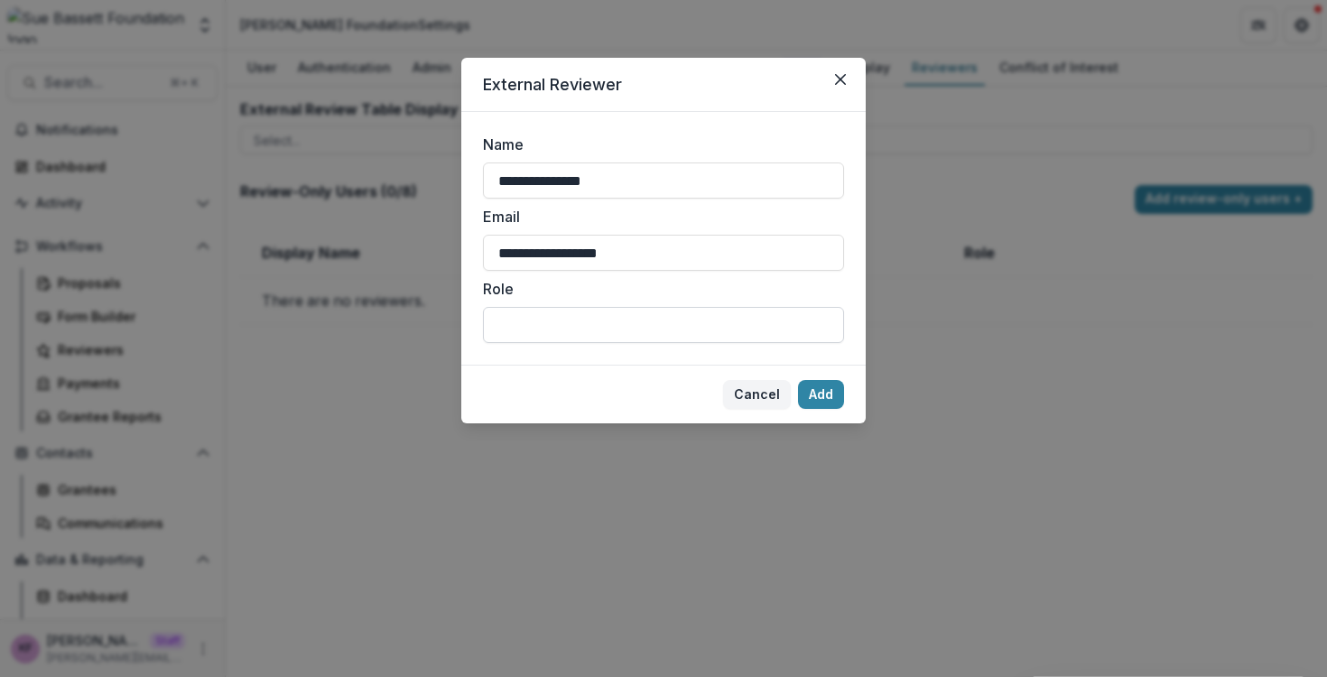
click at [581, 324] on input "Role" at bounding box center [663, 325] width 361 height 36
type input "*"
type input "**********"
click at [808, 403] on button "Add" at bounding box center [821, 394] width 46 height 29
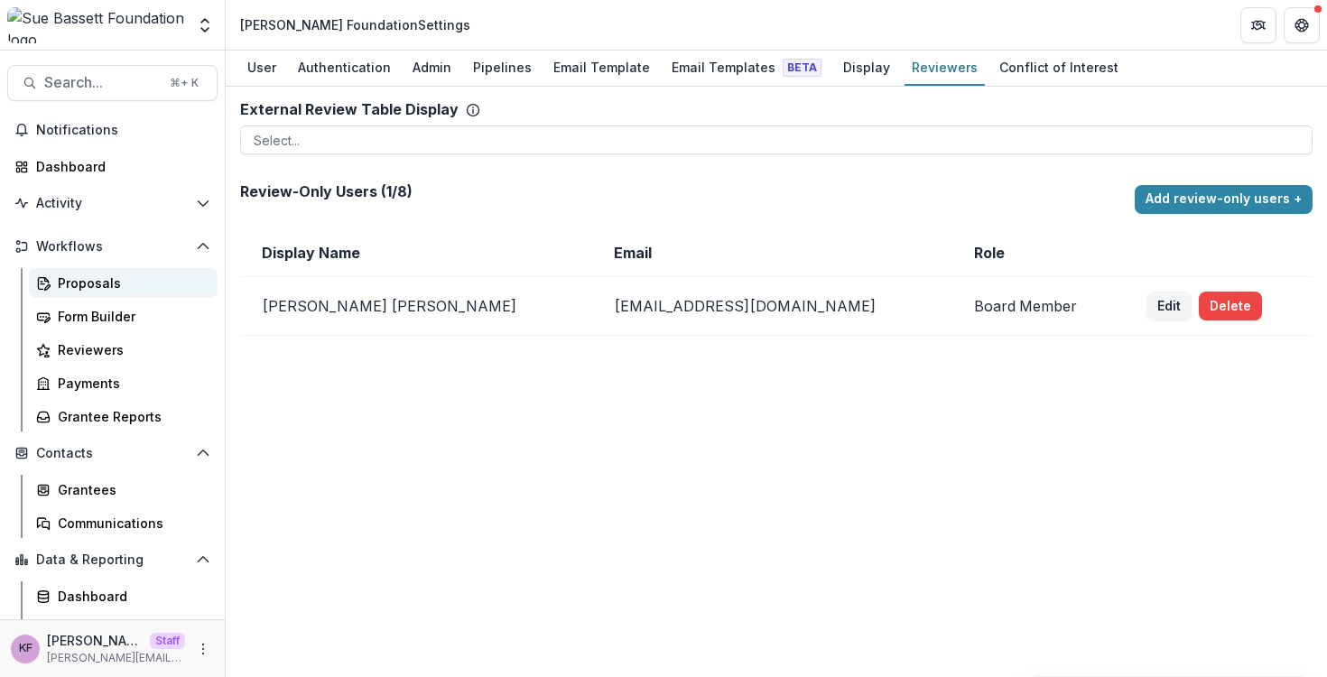
click at [106, 285] on div "Proposals" at bounding box center [130, 283] width 145 height 19
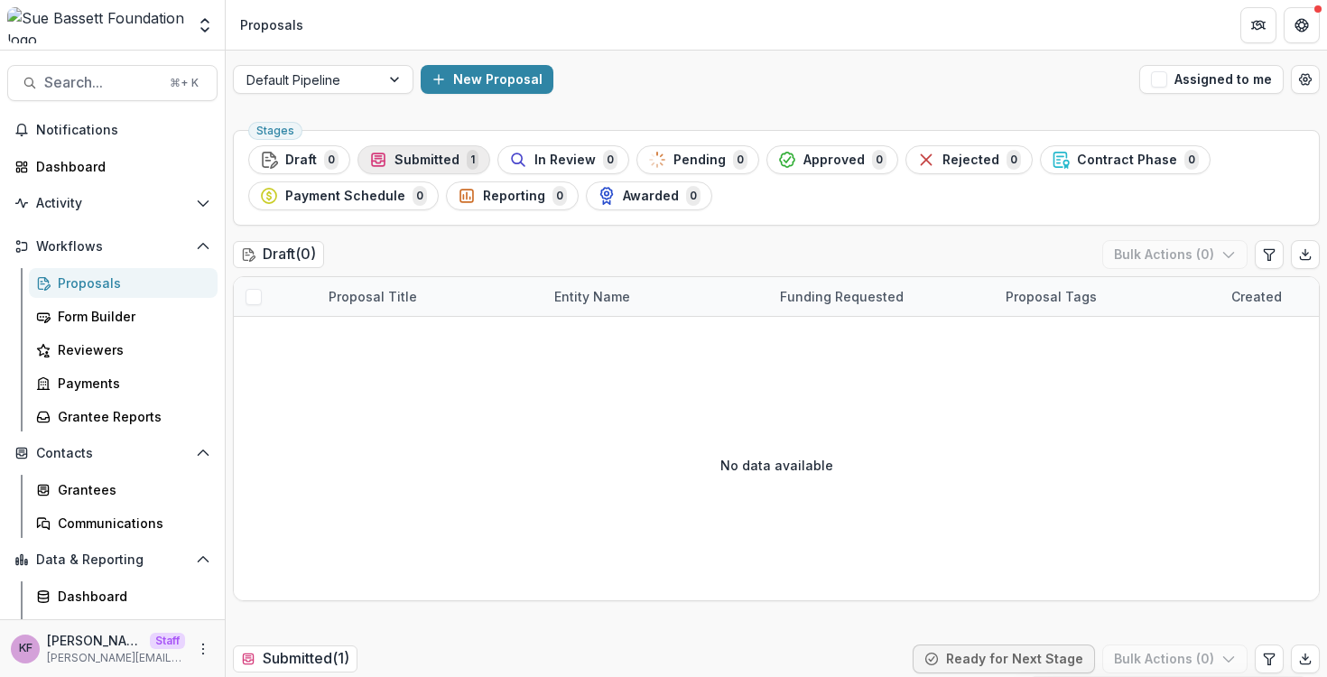
click at [450, 163] on span "Submitted" at bounding box center [427, 160] width 65 height 15
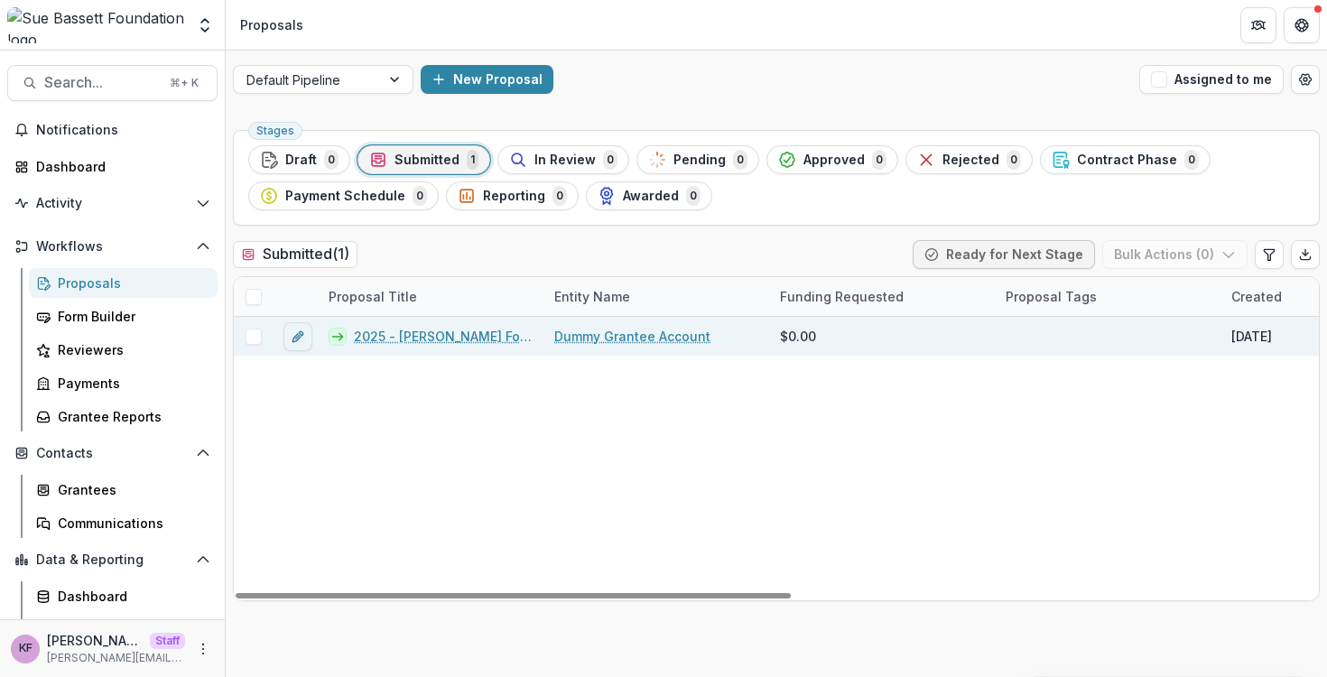
click at [390, 336] on link "2025 - Sue Bassett Foundation Application" at bounding box center [443, 336] width 179 height 19
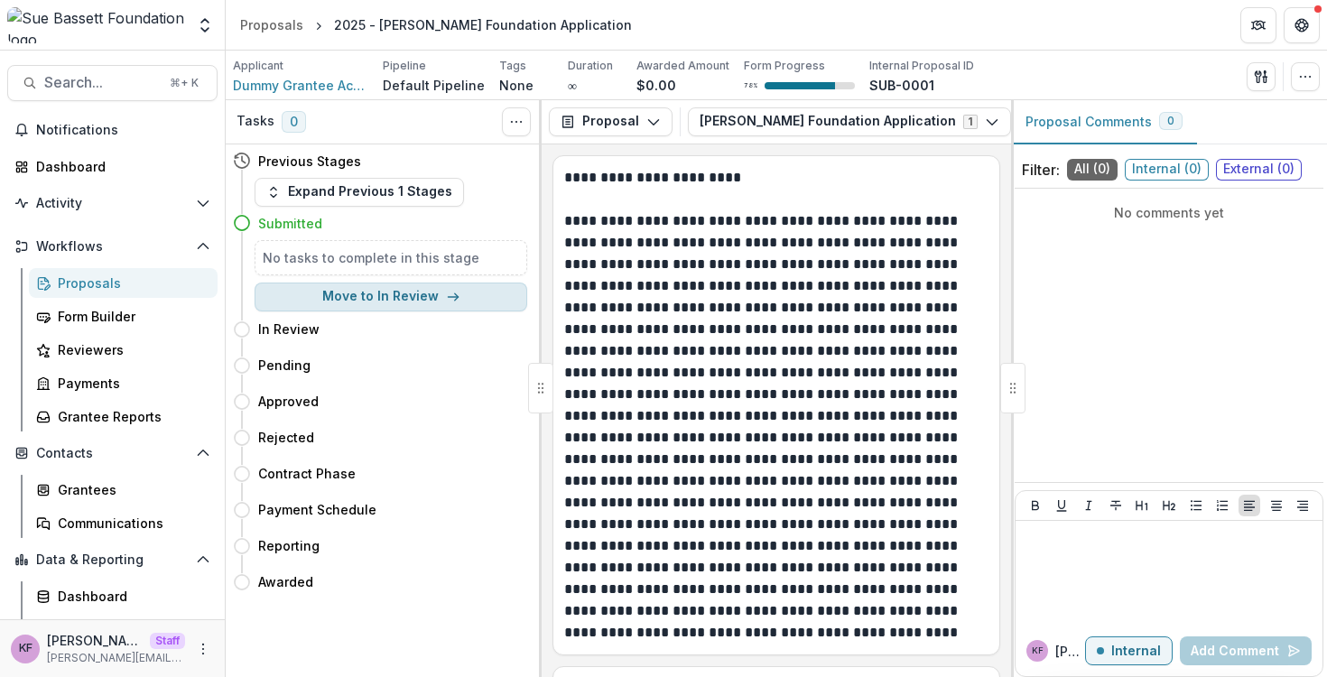
click at [367, 301] on button "Move to In Review" at bounding box center [391, 297] width 273 height 29
select select "*********"
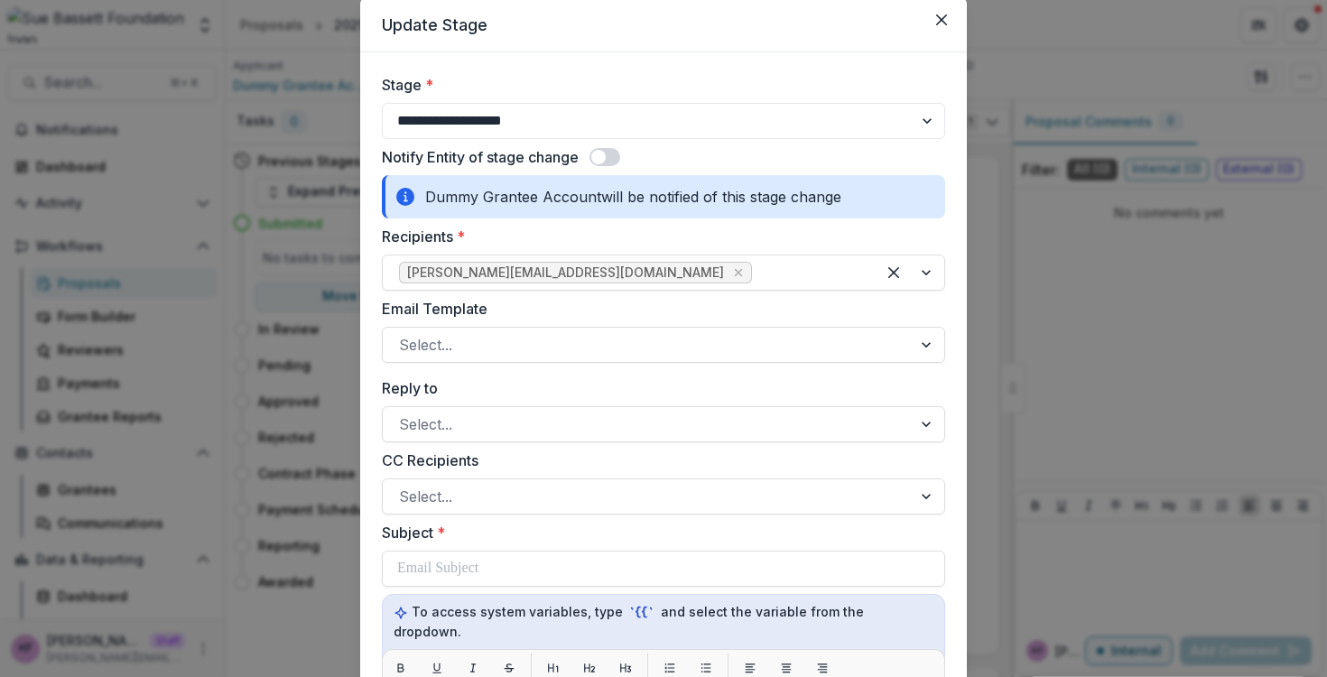
scroll to position [80, 0]
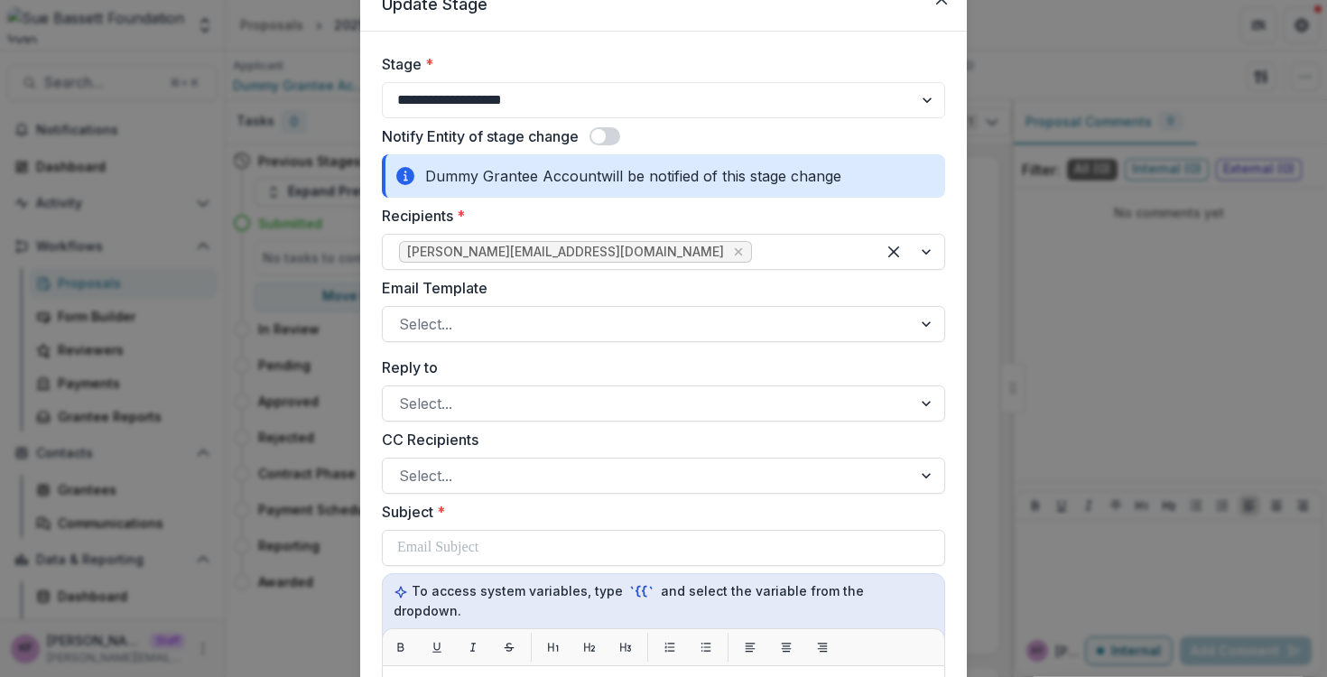
click at [599, 145] on div "Notify Entity of stage change" at bounding box center [663, 136] width 563 height 22
click at [600, 139] on span at bounding box center [598, 136] width 14 height 14
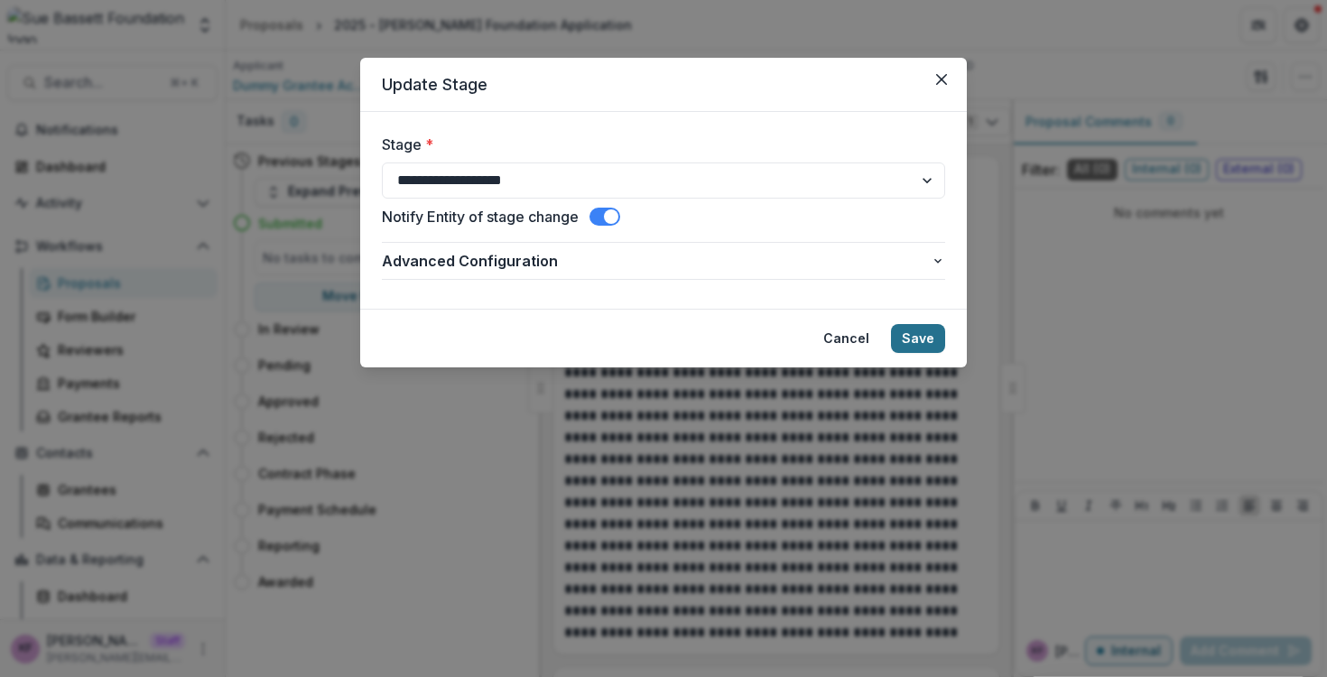
click at [913, 339] on button "Save" at bounding box center [918, 338] width 54 height 29
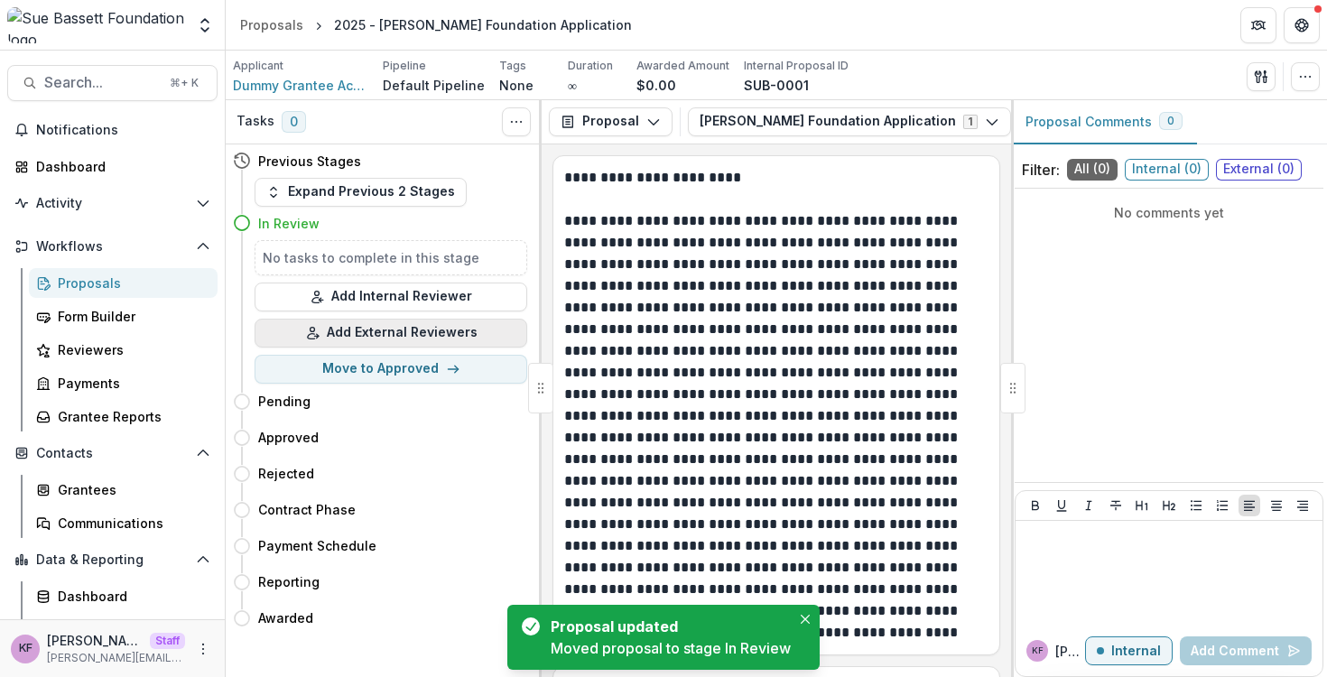
click at [445, 338] on button "Add External Reviewers" at bounding box center [391, 333] width 273 height 29
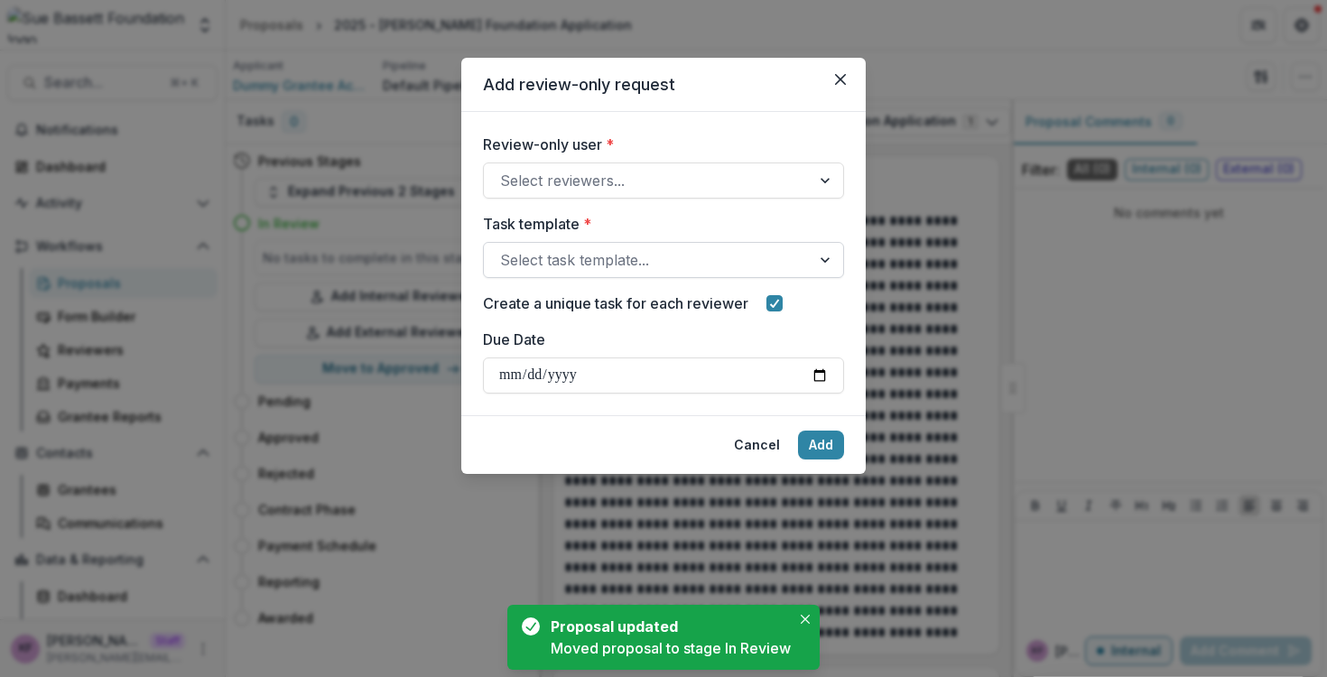
click at [573, 265] on div at bounding box center [647, 259] width 294 height 25
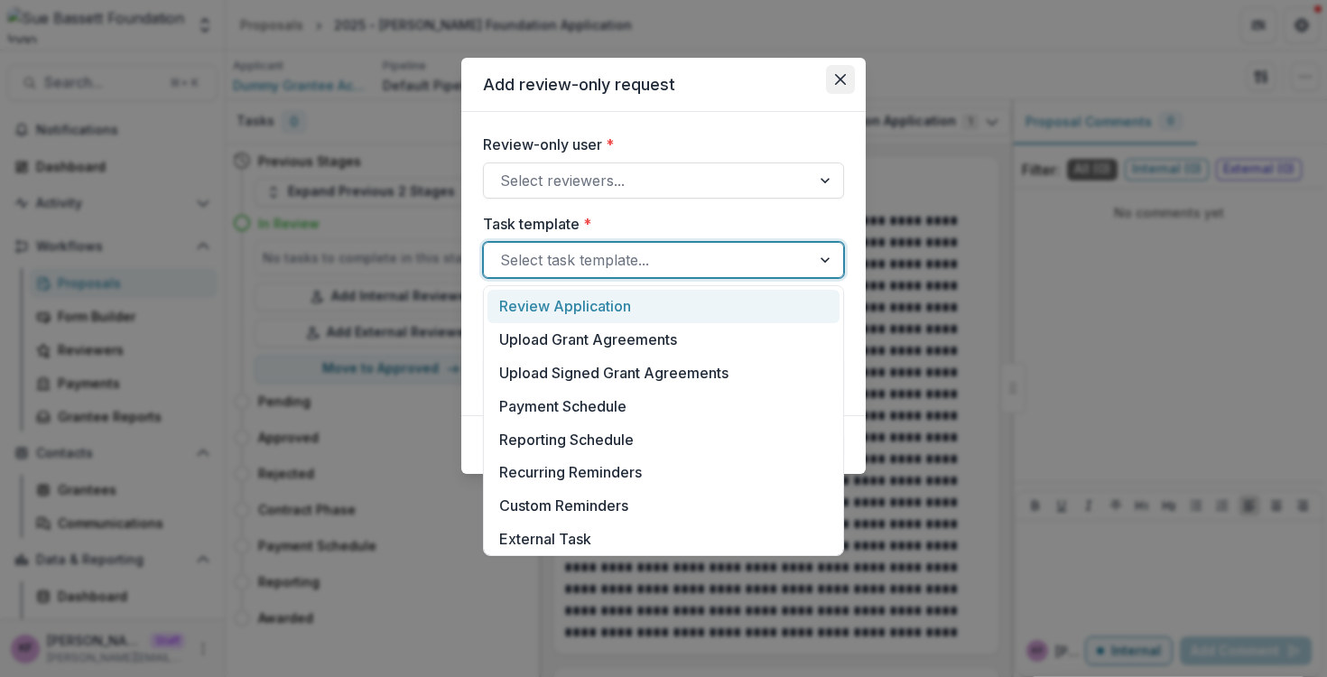
click at [852, 82] on button "Close" at bounding box center [840, 79] width 29 height 29
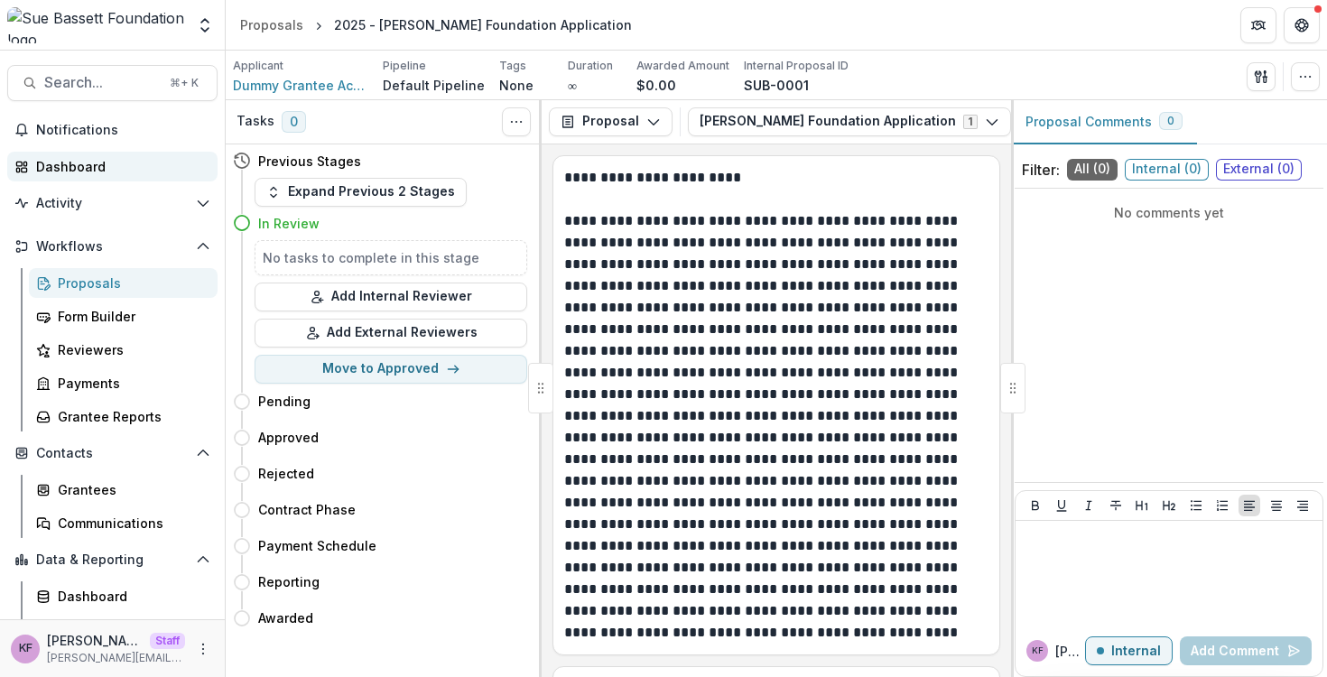
click at [61, 166] on div "Dashboard" at bounding box center [119, 166] width 167 height 19
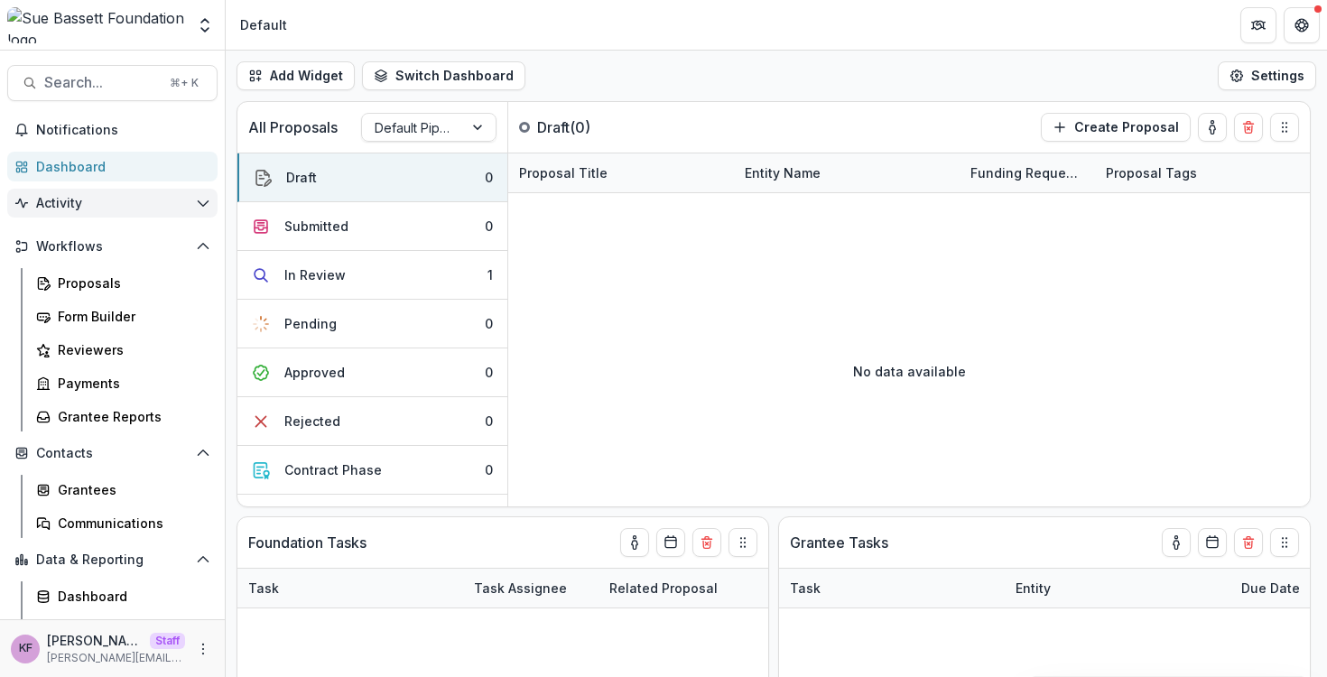
click at [117, 198] on span "Activity" at bounding box center [112, 203] width 153 height 15
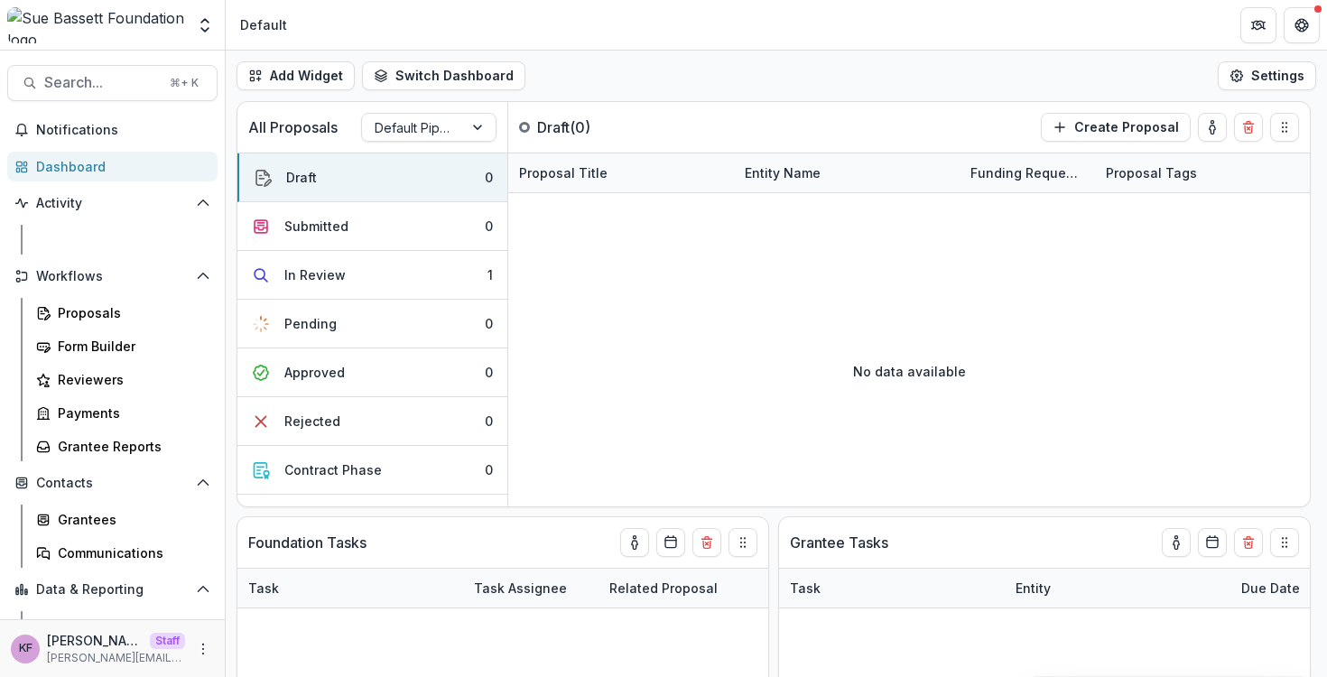
click at [113, 250] on link "Tasks" at bounding box center [123, 240] width 189 height 30
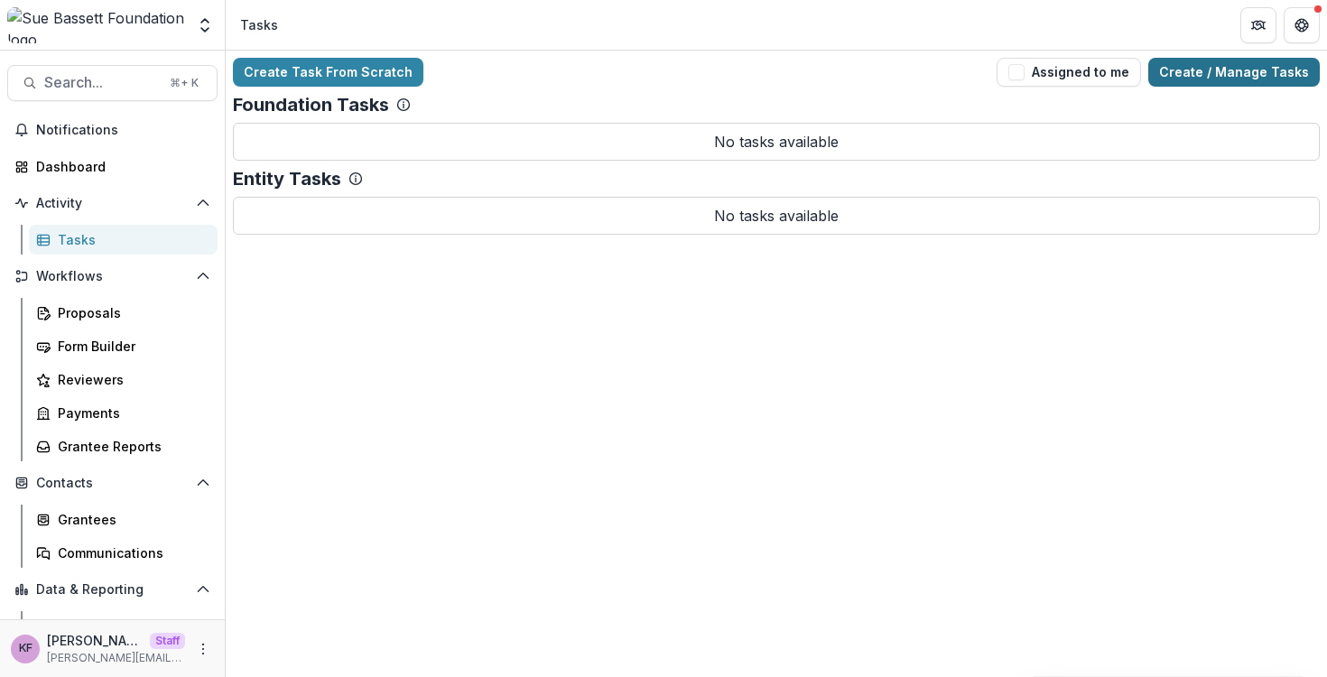
click at [1274, 71] on link "Create / Manage Tasks" at bounding box center [1234, 72] width 172 height 29
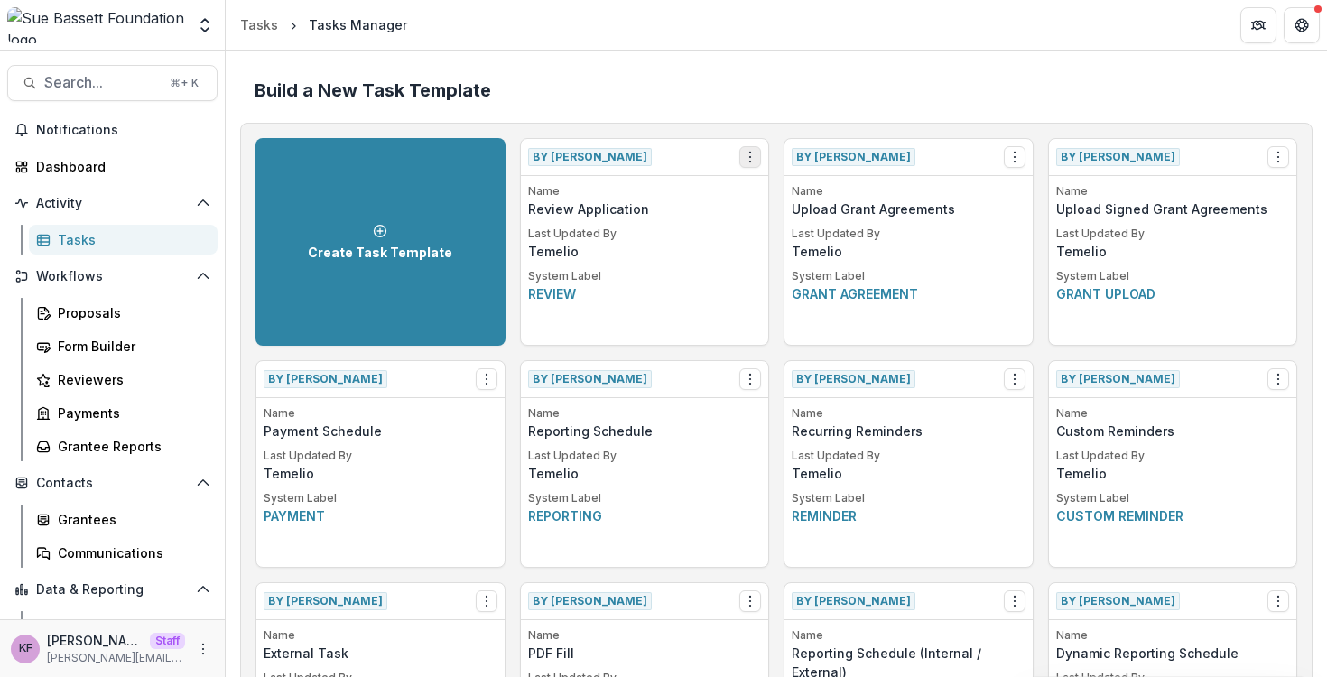
click at [743, 160] on icon "Options" at bounding box center [750, 157] width 14 height 14
click at [819, 197] on link "View" at bounding box center [851, 195] width 221 height 30
click at [754, 162] on icon "Options" at bounding box center [750, 157] width 14 height 14
click at [802, 229] on button "Make a Copy" at bounding box center [851, 224] width 221 height 30
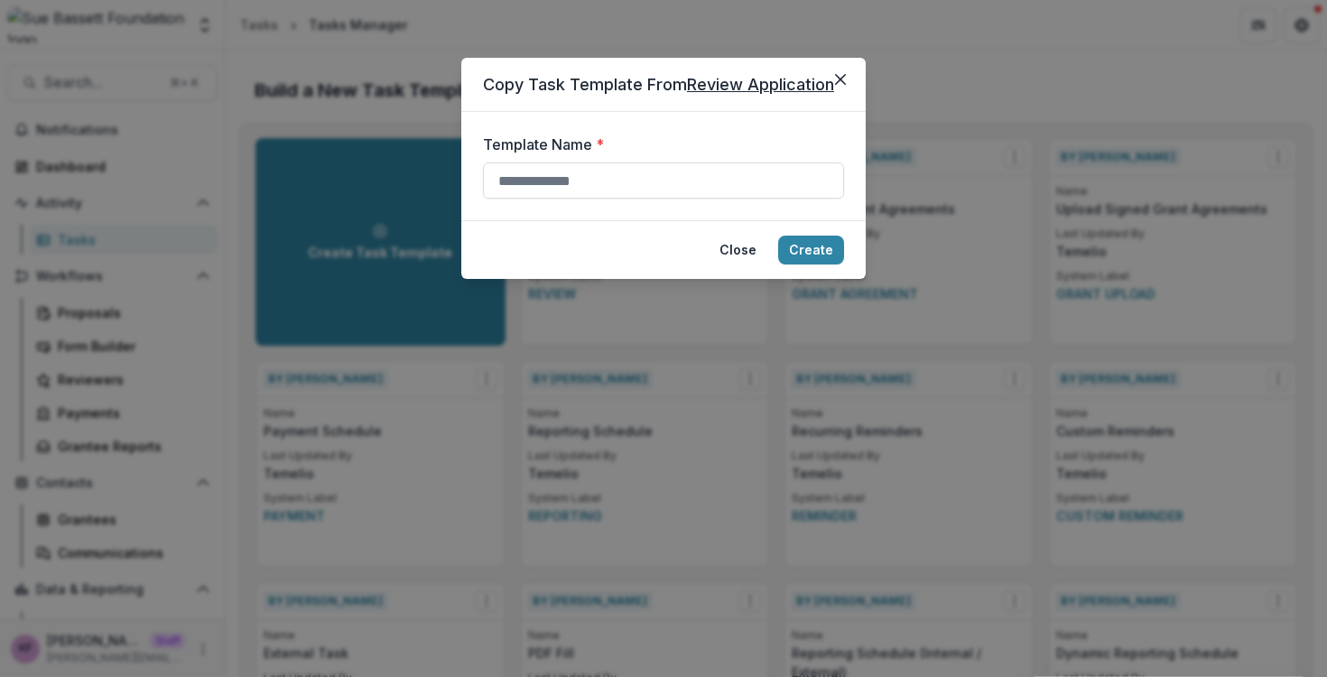
click at [696, 201] on form "Template Name *" at bounding box center [663, 166] width 404 height 108
click at [696, 192] on input "Template Name *" at bounding box center [663, 181] width 361 height 36
type input "**********"
click at [827, 243] on button "Create" at bounding box center [811, 250] width 66 height 29
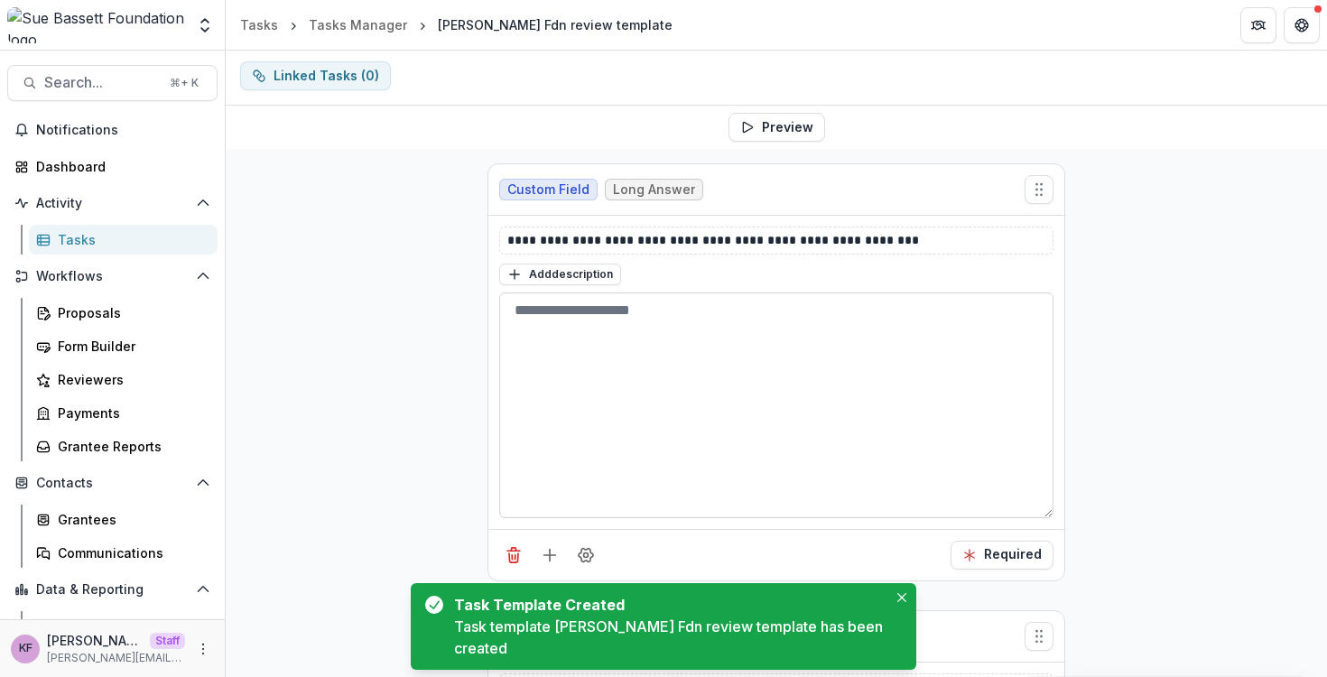
scroll to position [255, 0]
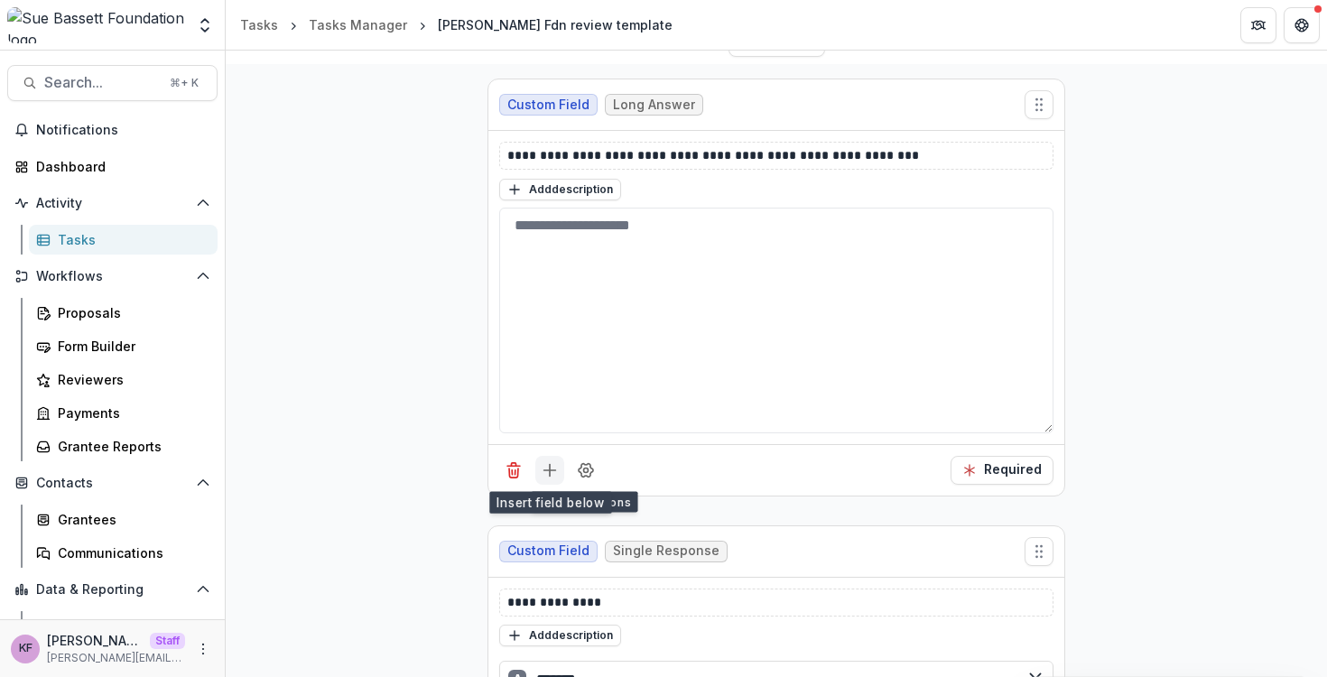
click at [549, 474] on icon "Add field" at bounding box center [550, 470] width 18 height 18
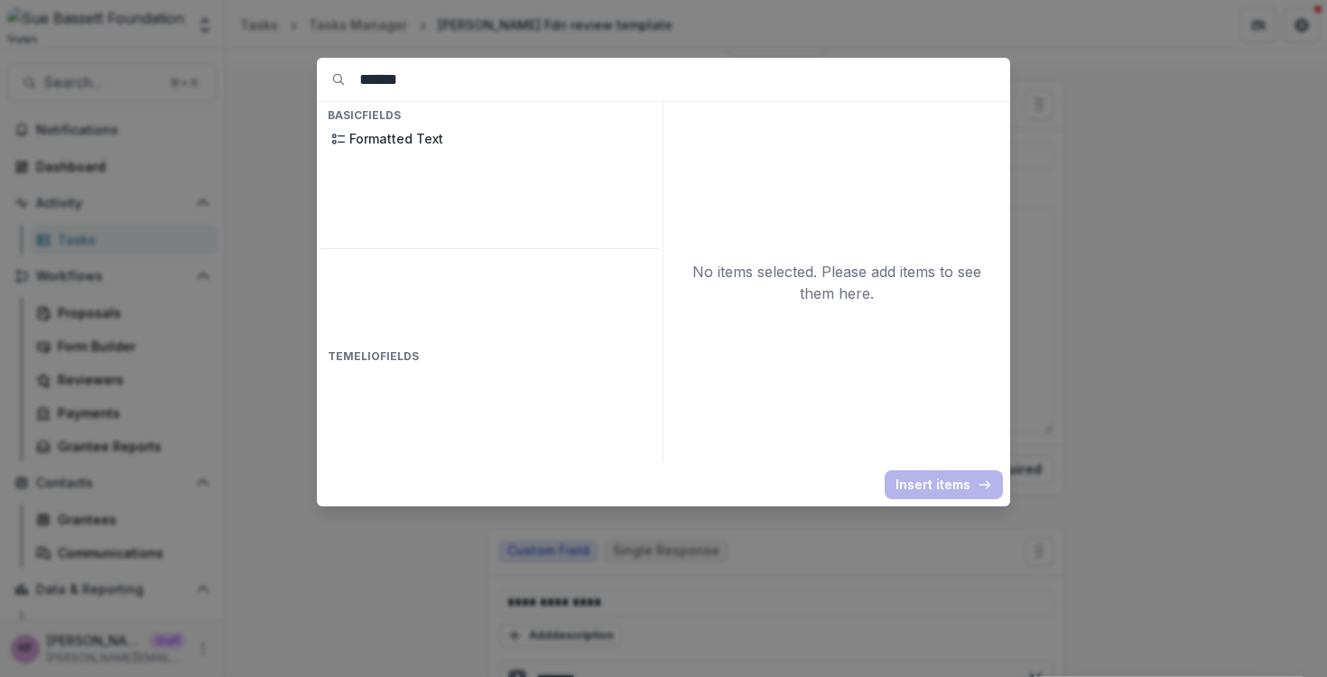
type input "******"
click at [432, 118] on h4 "Basic Fields" at bounding box center [489, 116] width 339 height 20
click at [432, 130] on p "Formatted Text" at bounding box center [498, 138] width 299 height 19
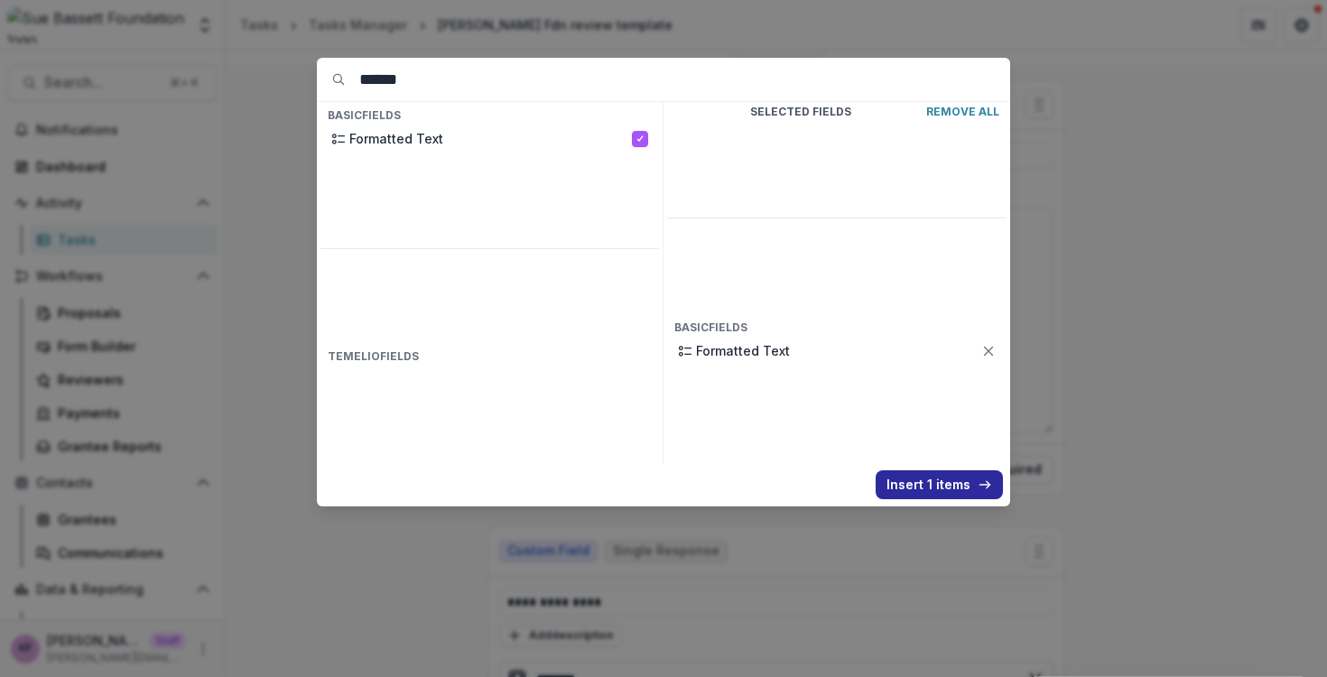
click at [902, 497] on button "Insert 1 items" at bounding box center [939, 484] width 127 height 29
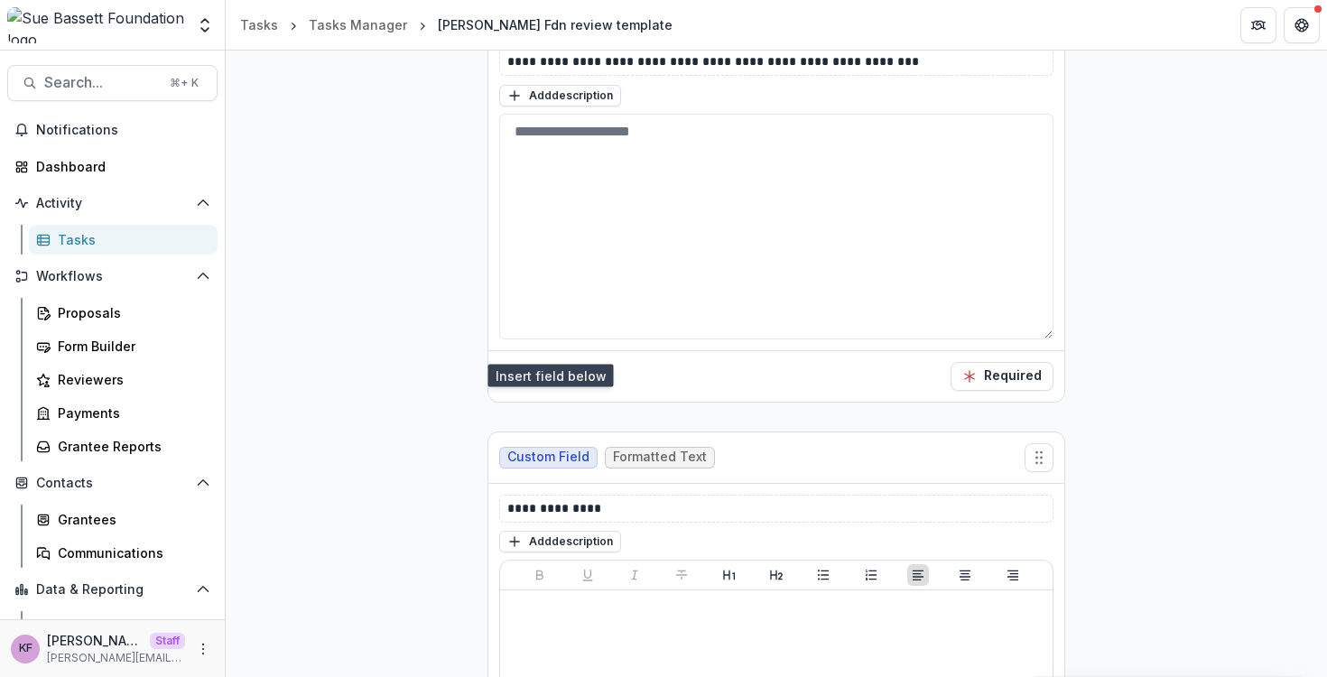
scroll to position [383, 0]
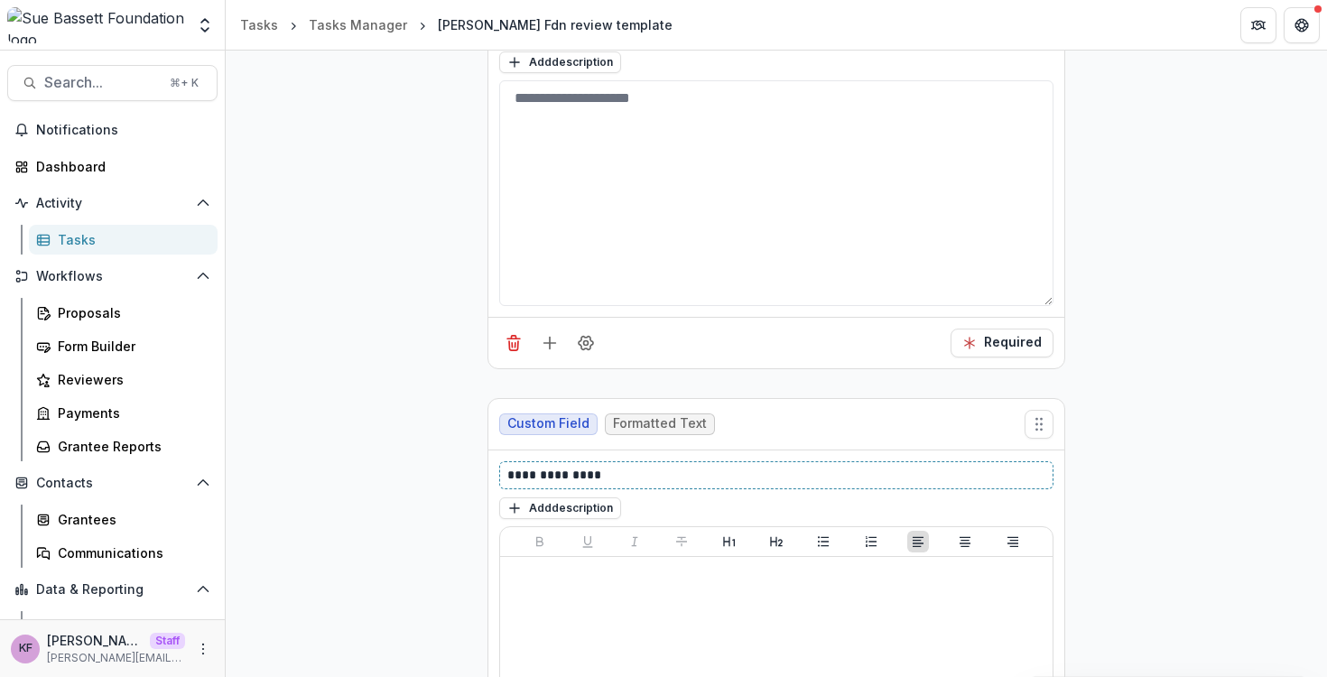
click at [622, 466] on p "**********" at bounding box center [776, 475] width 538 height 19
click at [620, 470] on p "**********" at bounding box center [776, 475] width 538 height 19
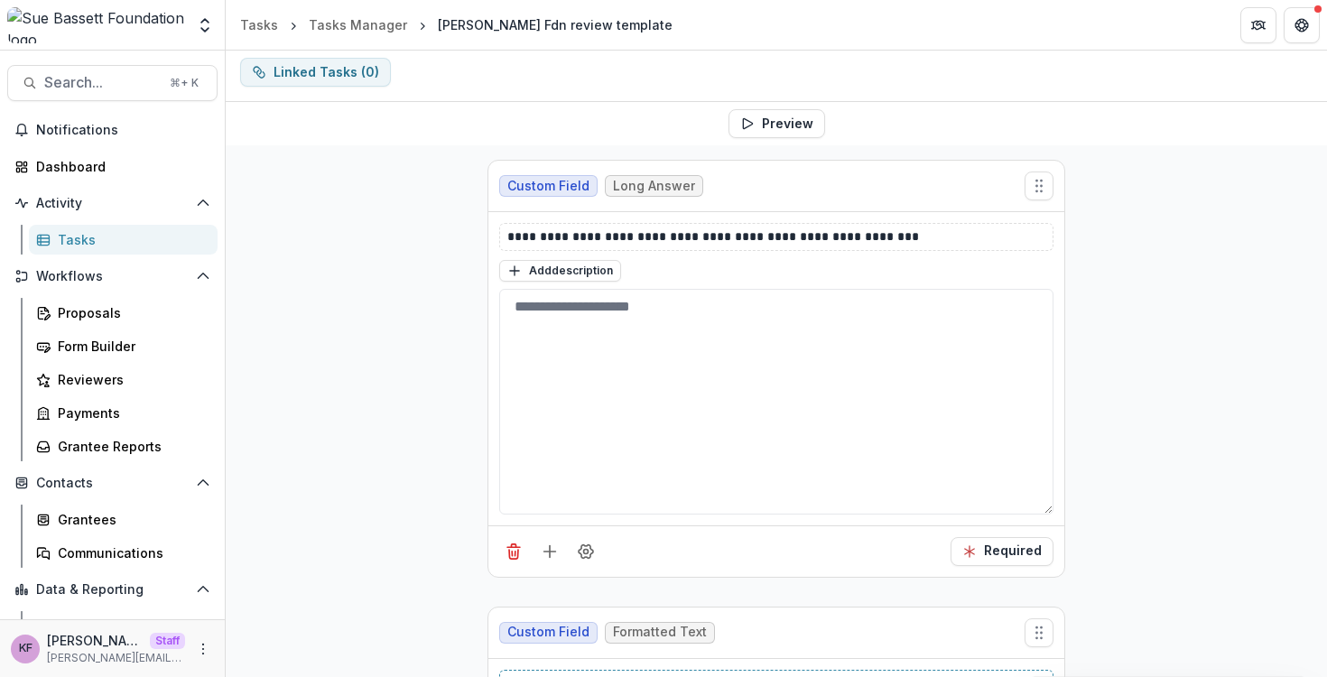
scroll to position [0, 0]
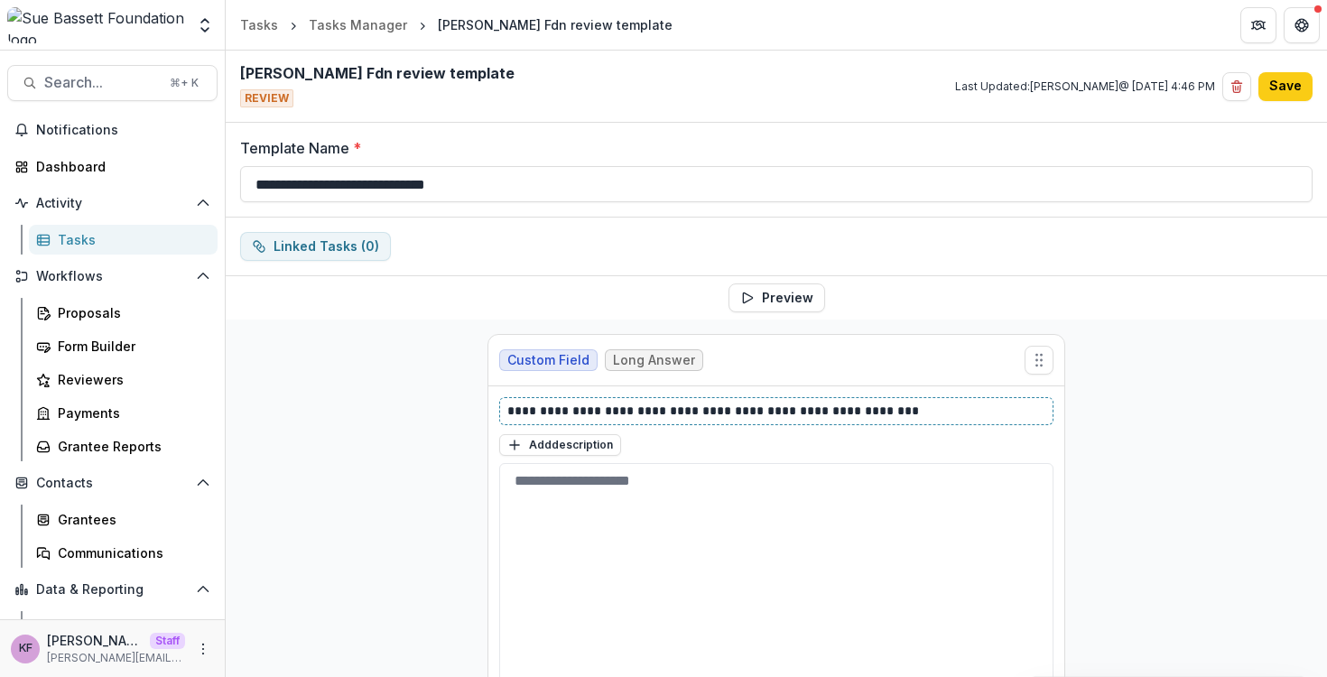
click at [746, 407] on p "**********" at bounding box center [776, 411] width 538 height 19
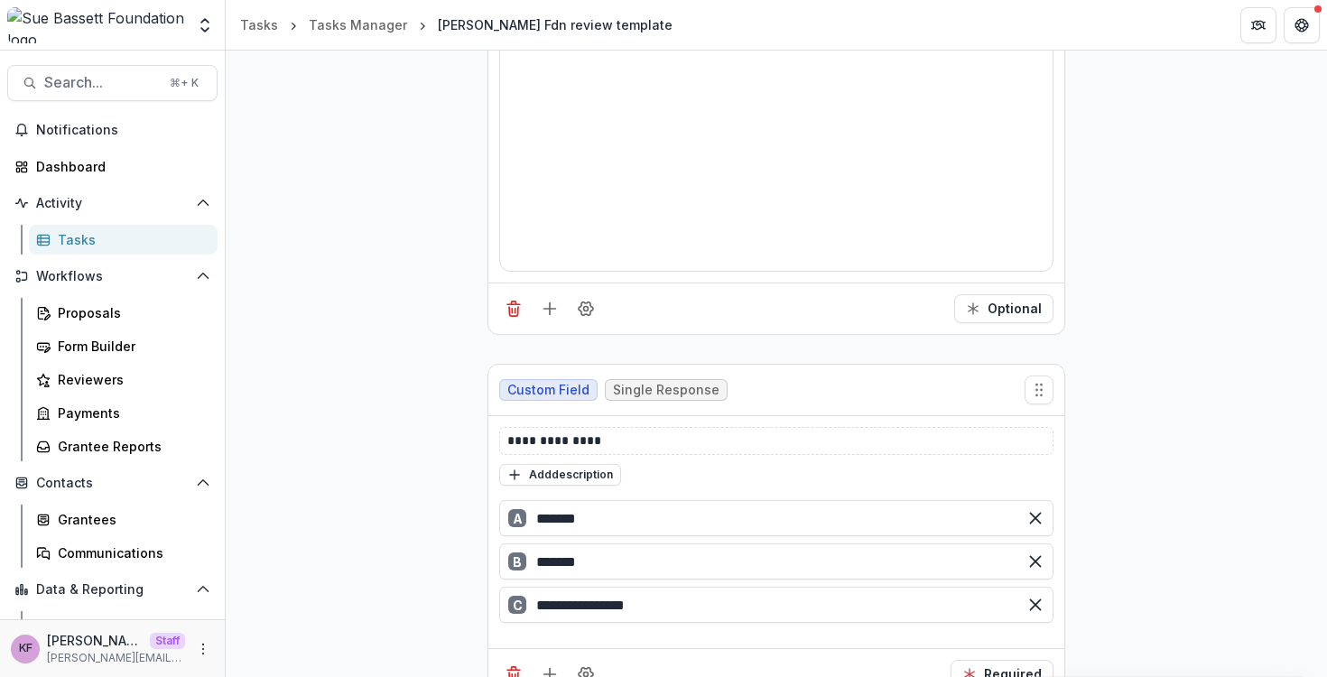
scroll to position [986, 0]
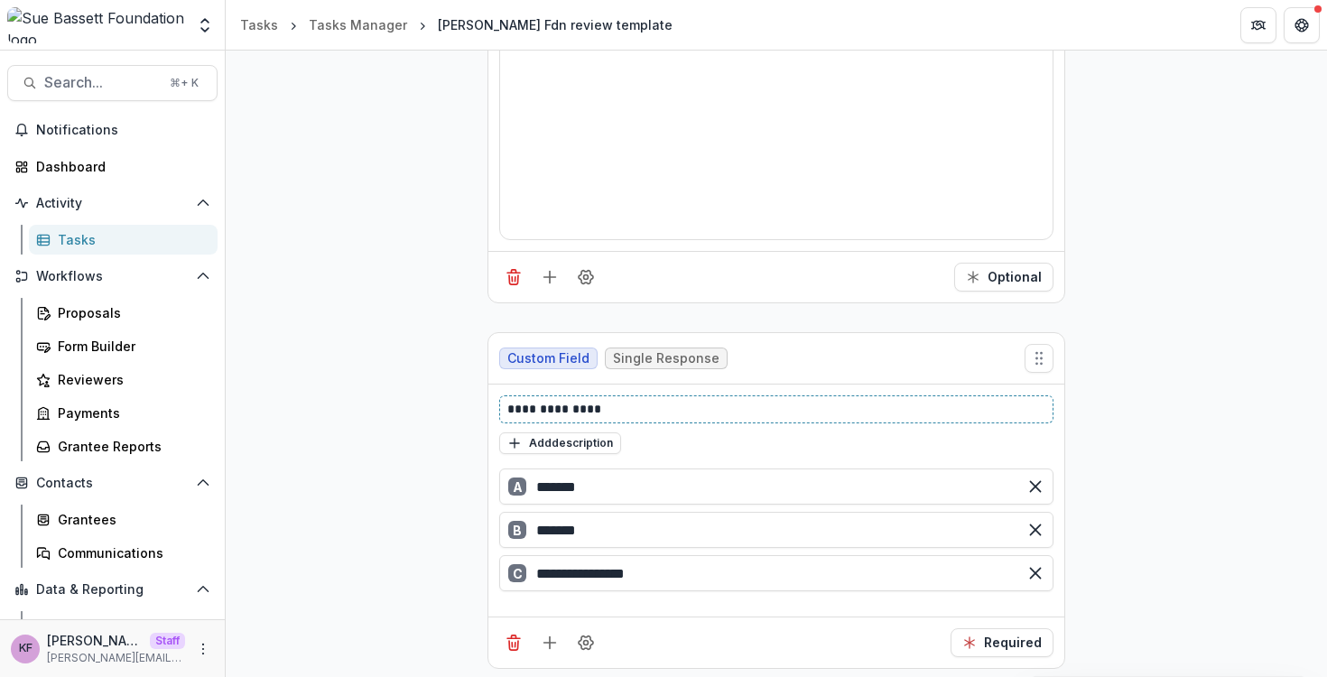
click at [715, 414] on p "**********" at bounding box center [776, 409] width 538 height 19
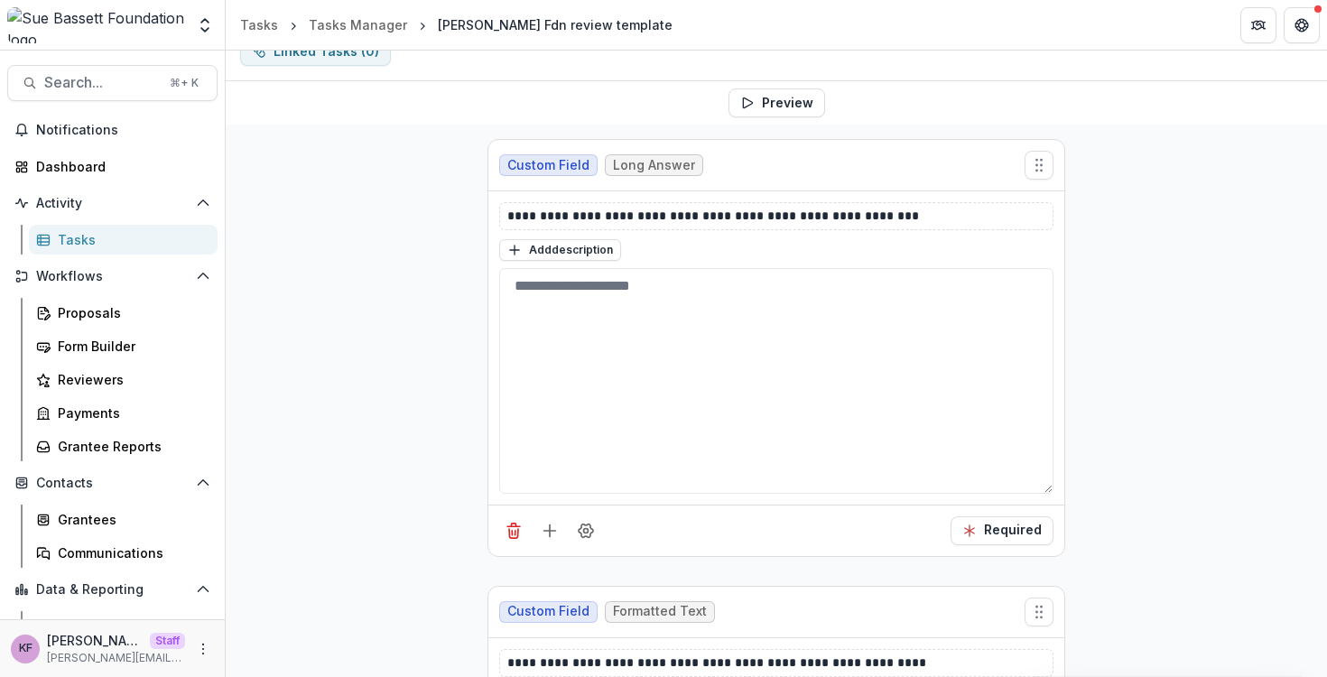
scroll to position [196, 0]
click at [514, 540] on button "Delete field" at bounding box center [513, 529] width 29 height 29
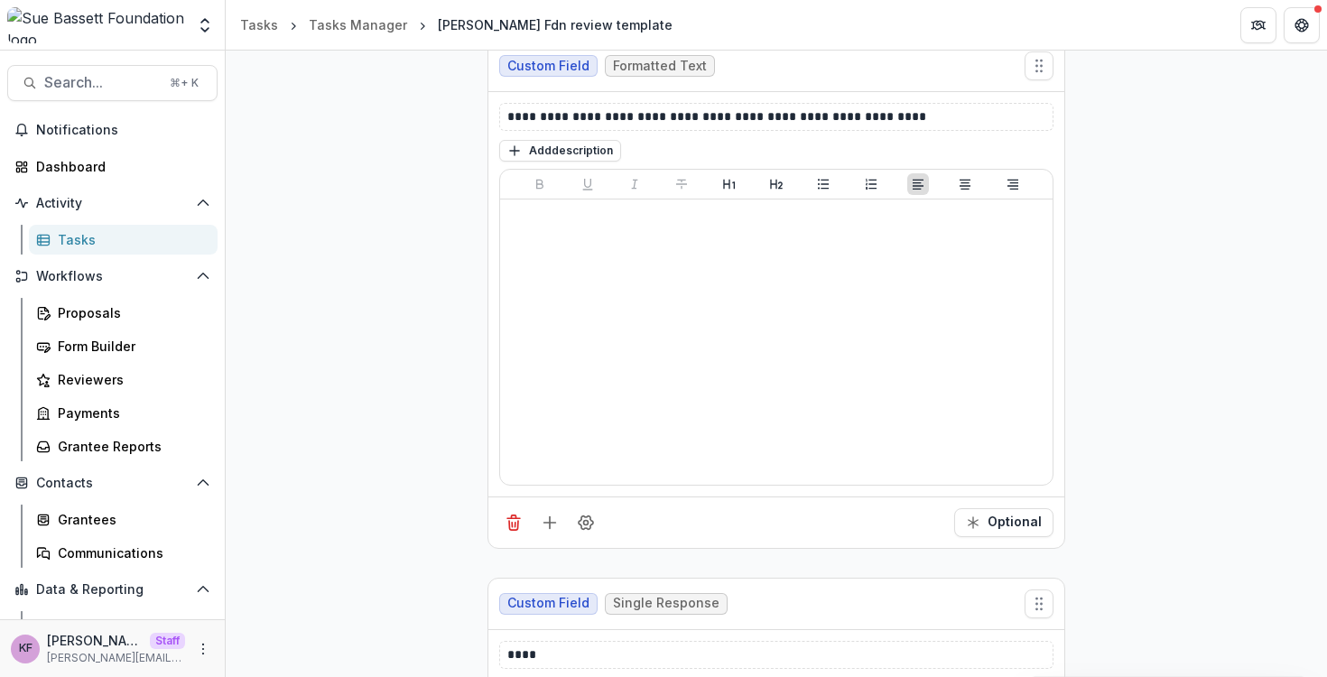
scroll to position [347, 0]
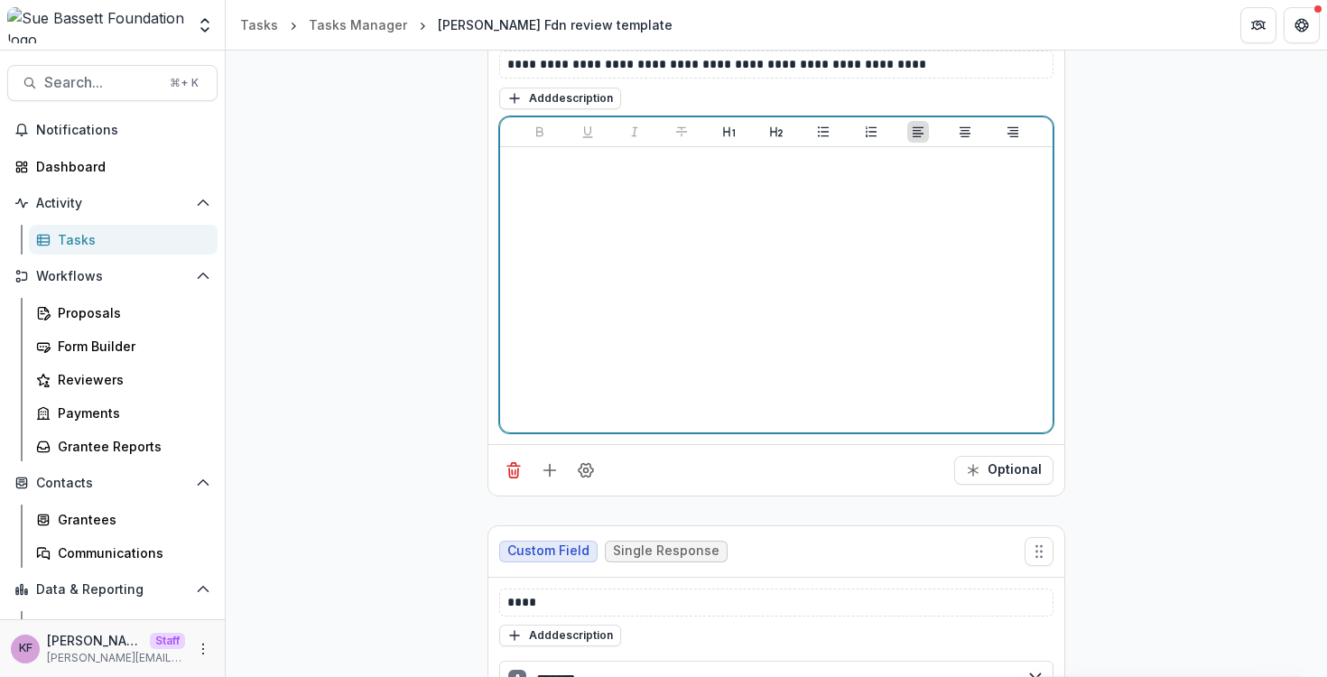
click at [706, 248] on div at bounding box center [776, 289] width 538 height 271
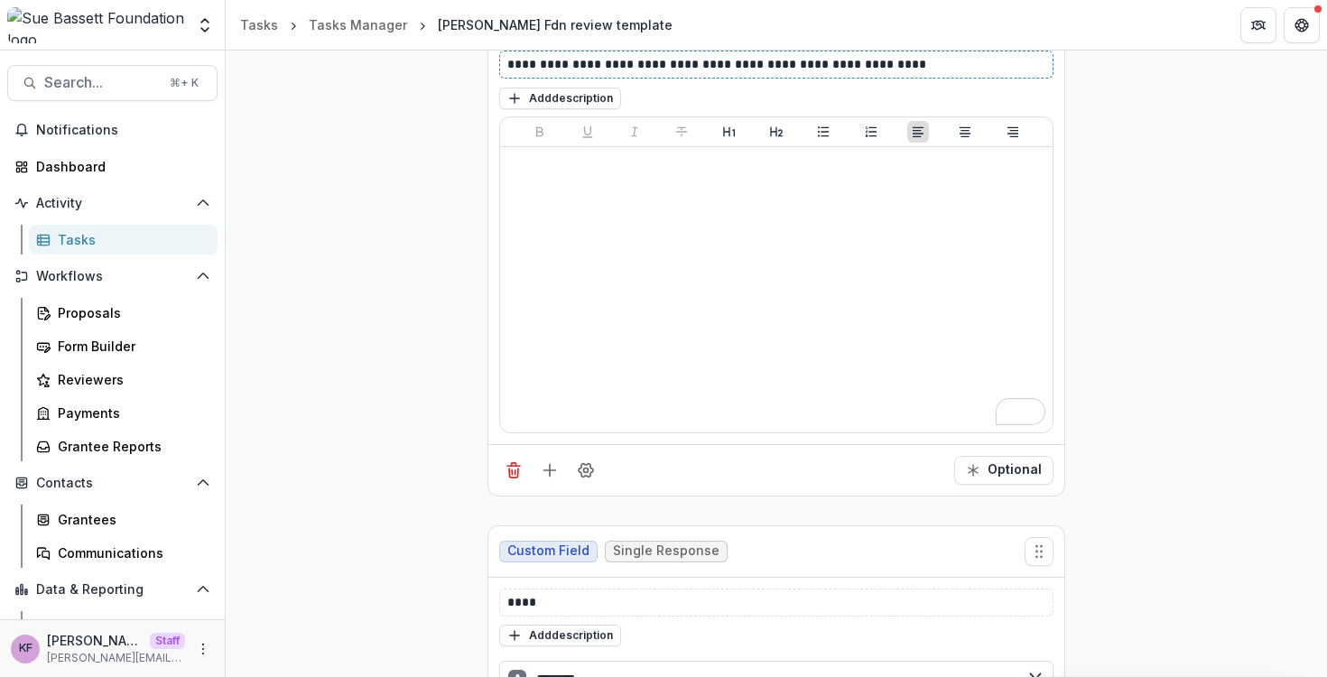
click at [745, 73] on p "**********" at bounding box center [776, 64] width 538 height 19
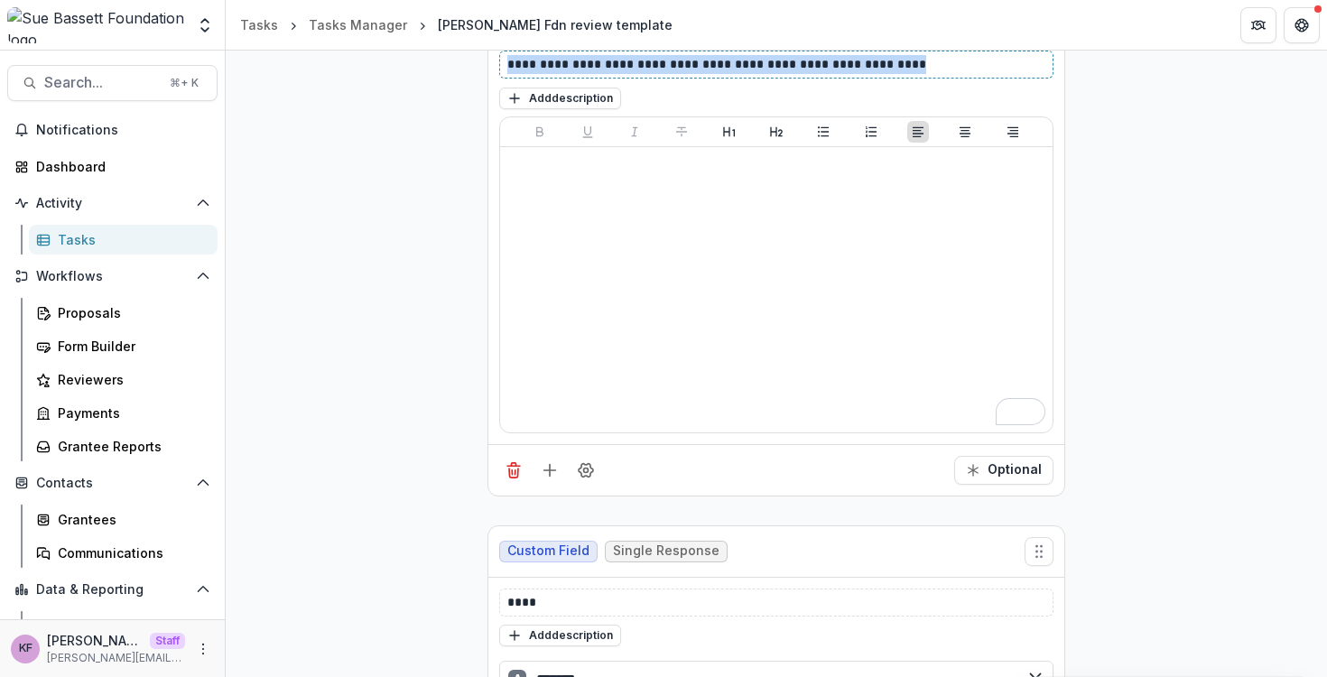
click at [745, 73] on p "**********" at bounding box center [776, 64] width 538 height 19
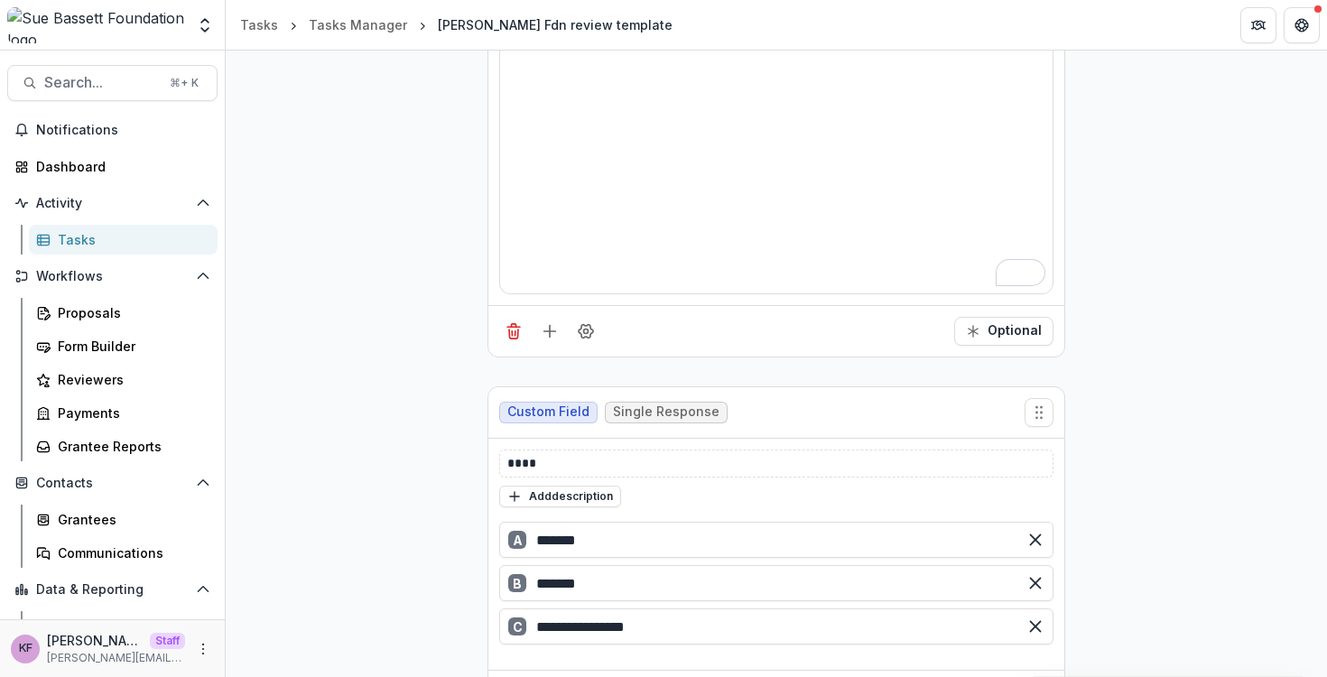
scroll to position [544, 0]
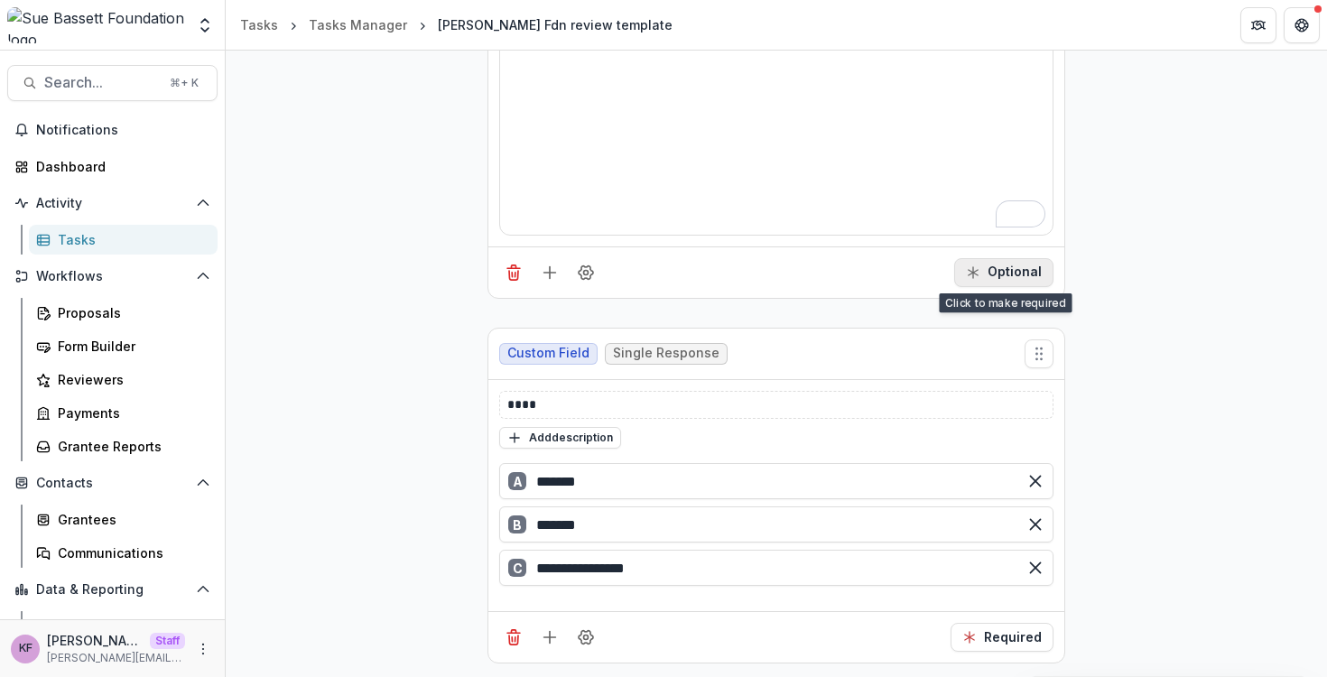
click at [961, 266] on button "Optional" at bounding box center [1003, 272] width 99 height 29
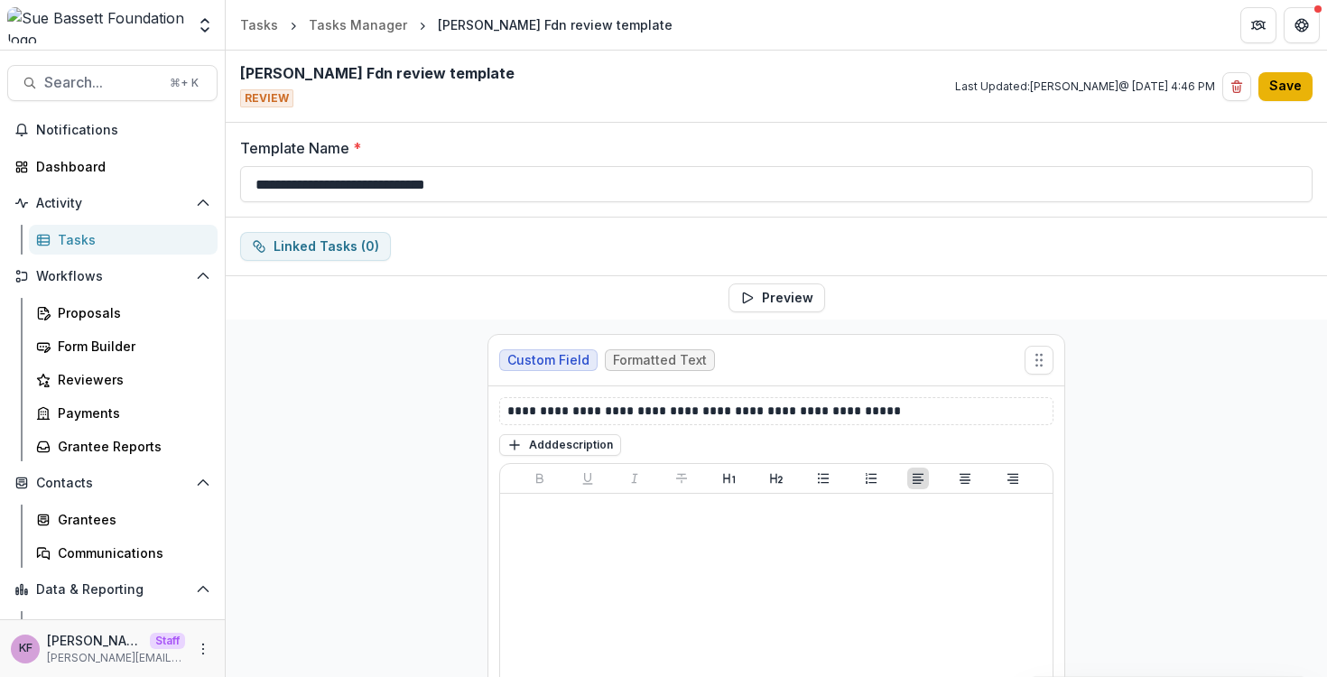
click at [1289, 80] on button "Save" at bounding box center [1286, 86] width 54 height 29
click at [142, 305] on div "Proposals" at bounding box center [130, 312] width 145 height 19
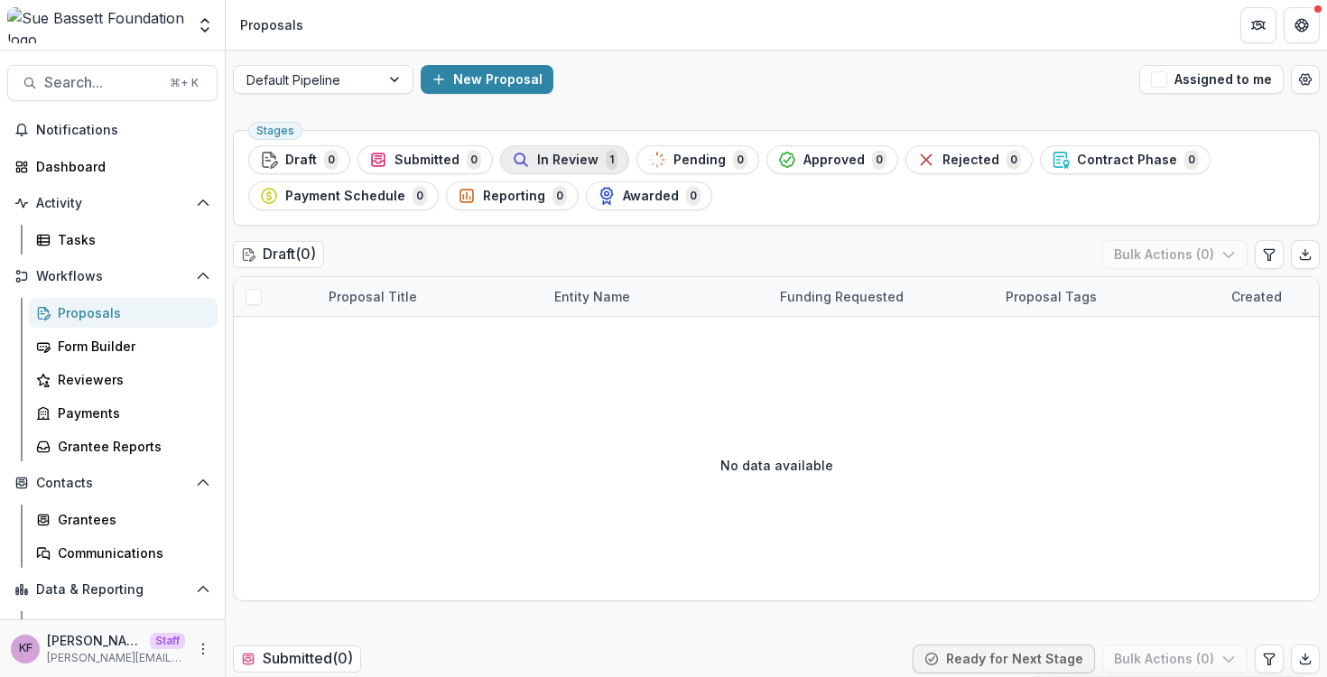
click at [552, 162] on span "In Review" at bounding box center [567, 160] width 61 height 15
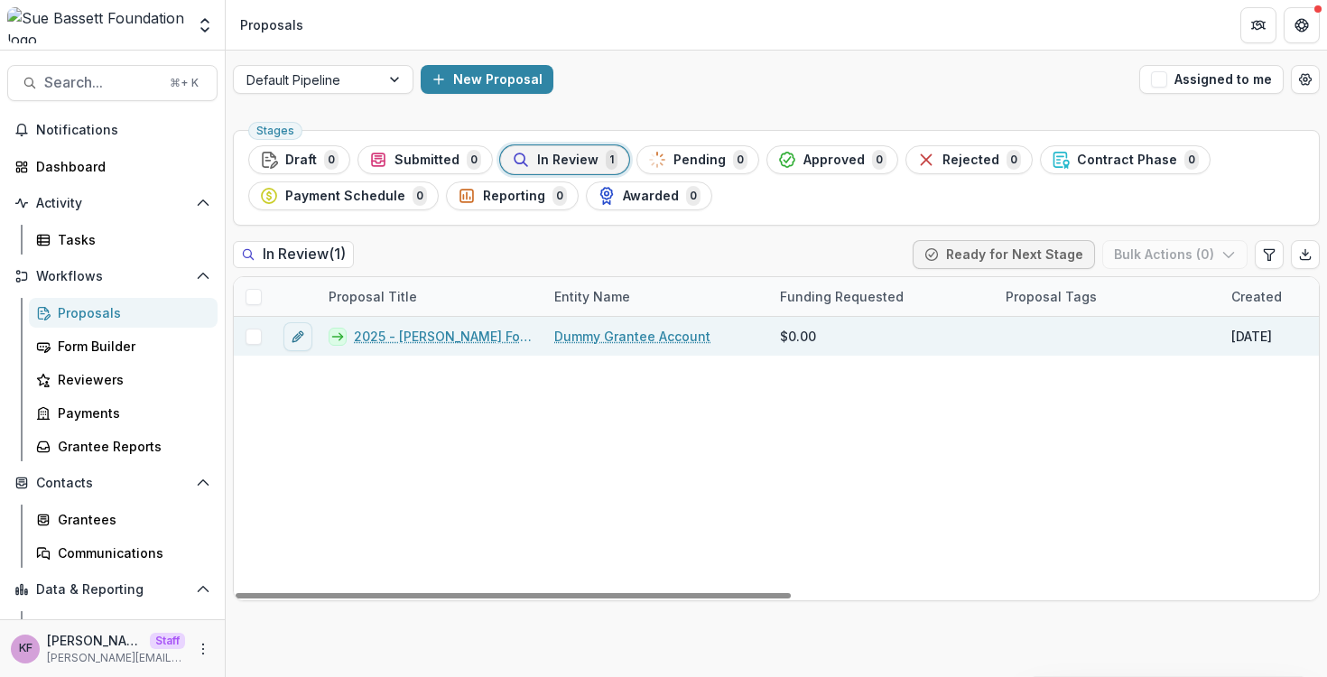
click at [404, 341] on link "2025 - Sue Bassett Foundation Application" at bounding box center [443, 336] width 179 height 19
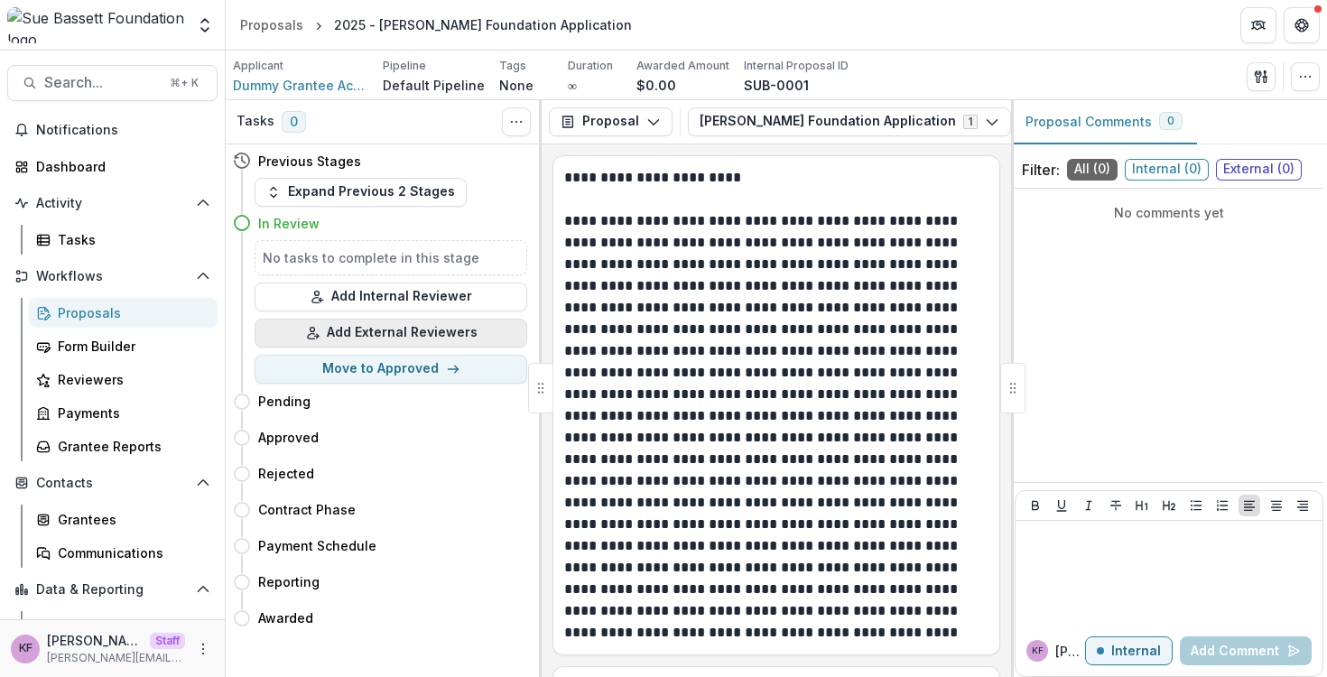
click at [401, 339] on button "Add External Reviewers" at bounding box center [391, 333] width 273 height 29
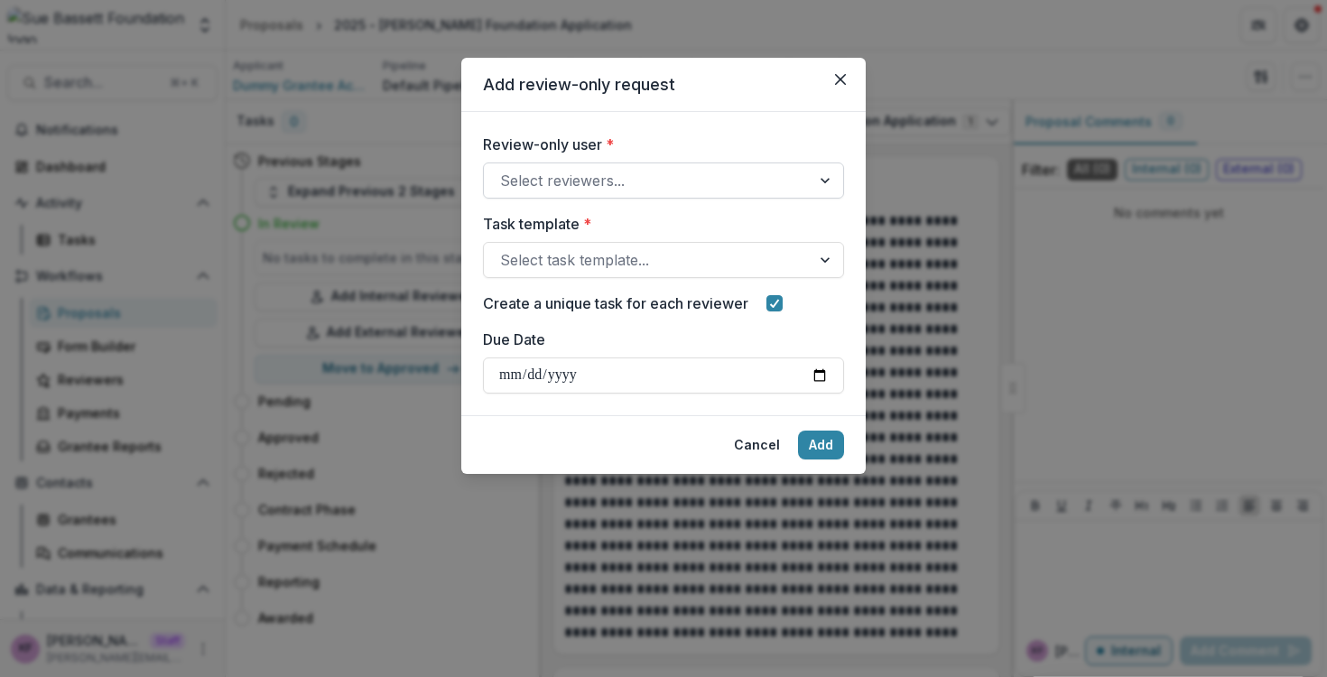
click at [653, 172] on div at bounding box center [647, 180] width 294 height 25
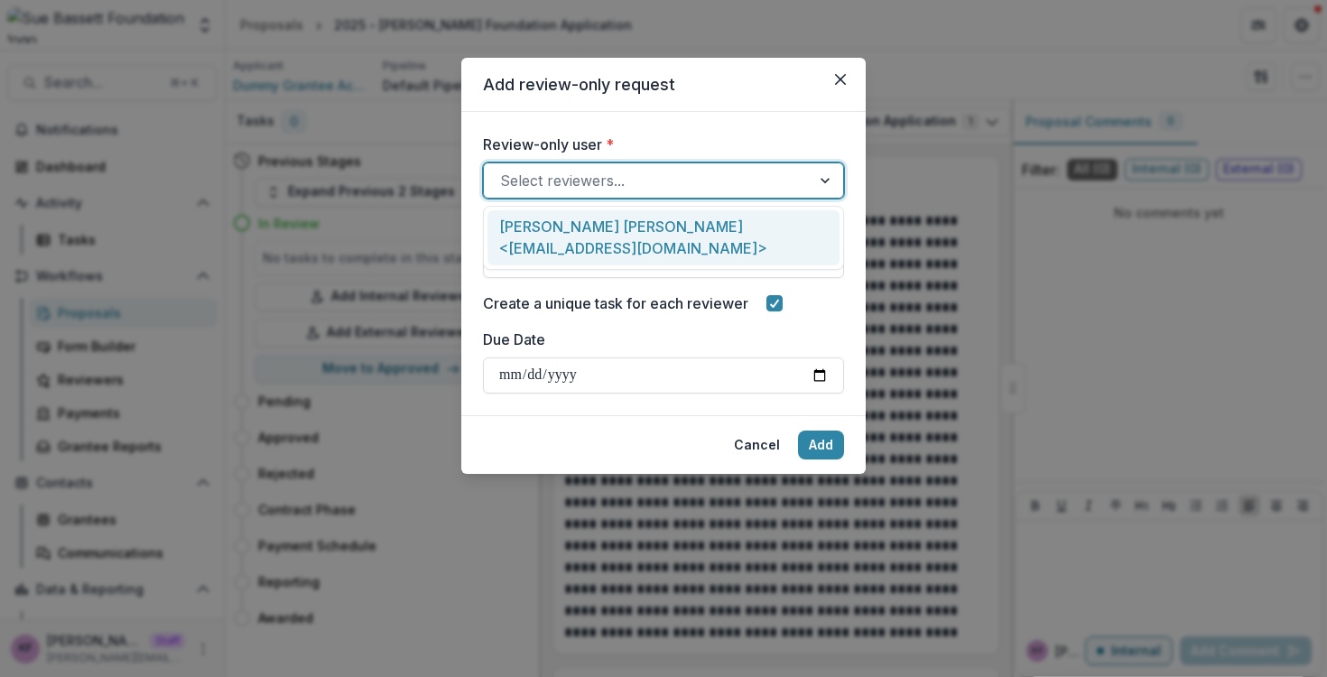
click at [635, 219] on div "Briggs Kilborne <bkilborne2@mac.com>" at bounding box center [664, 237] width 352 height 55
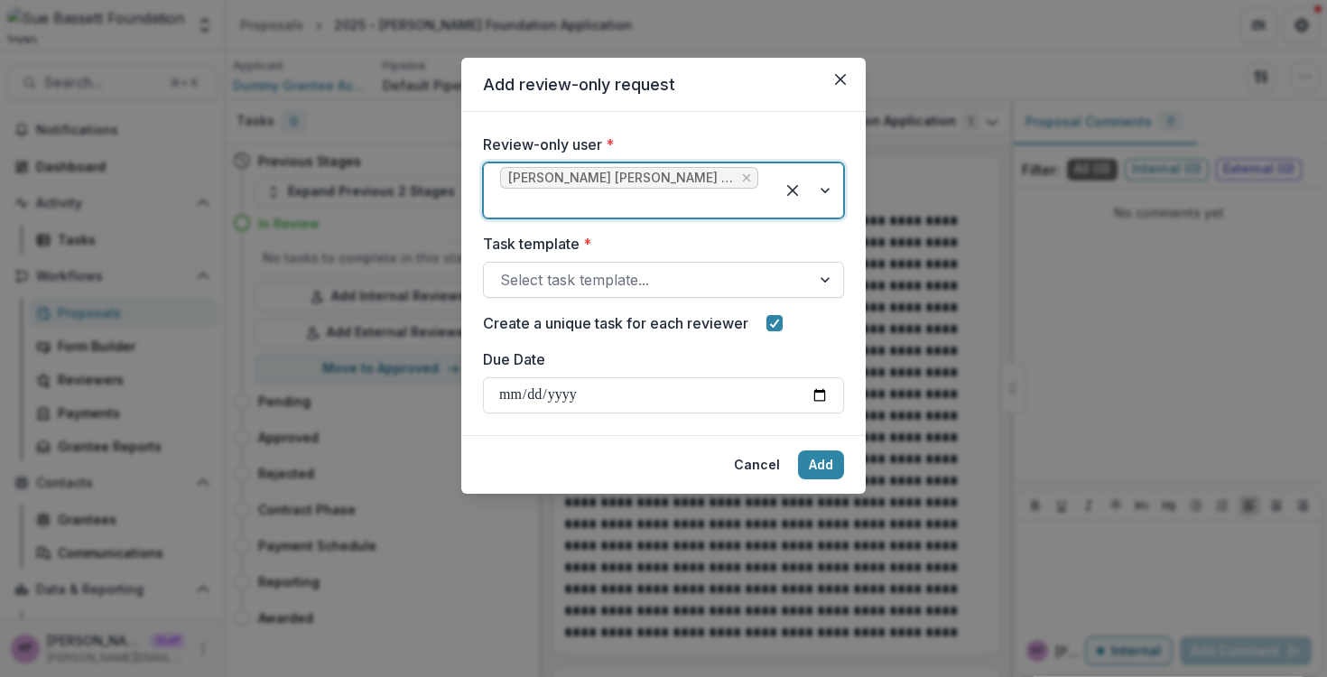
click at [608, 267] on div at bounding box center [647, 279] width 294 height 25
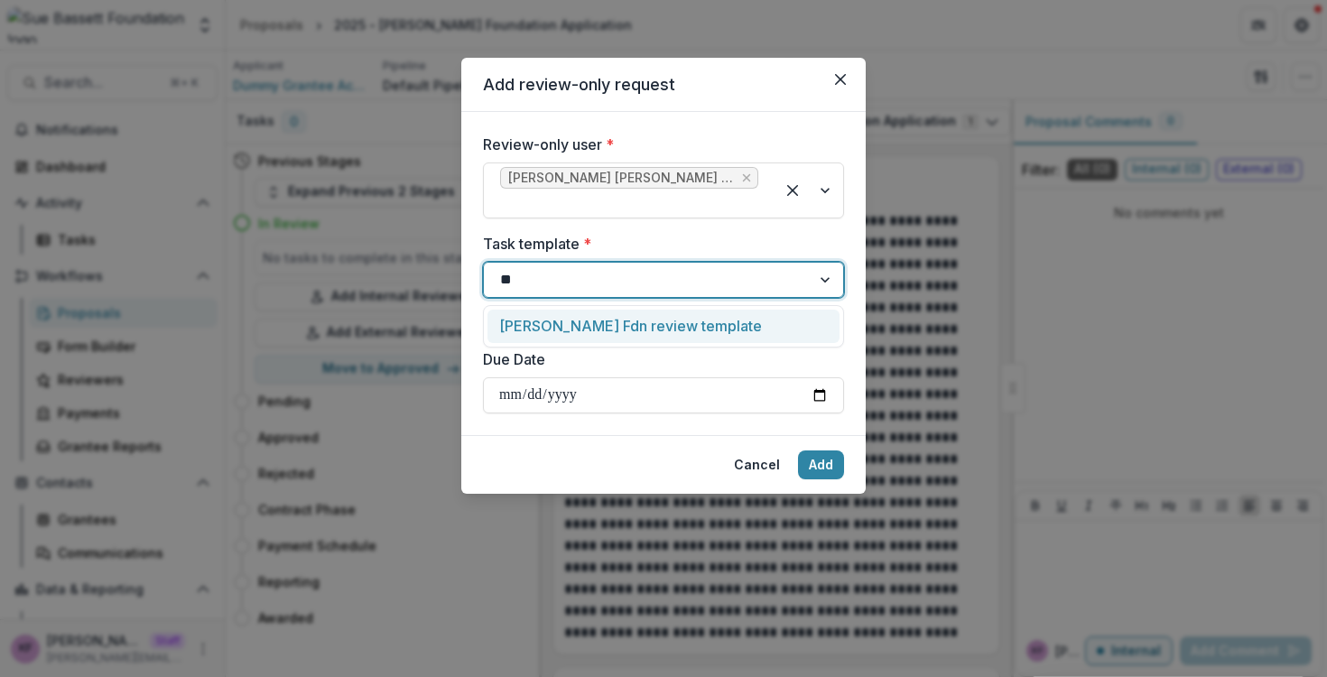
type input "***"
click at [586, 319] on div "Sue Bassett Fdn review template" at bounding box center [664, 326] width 352 height 33
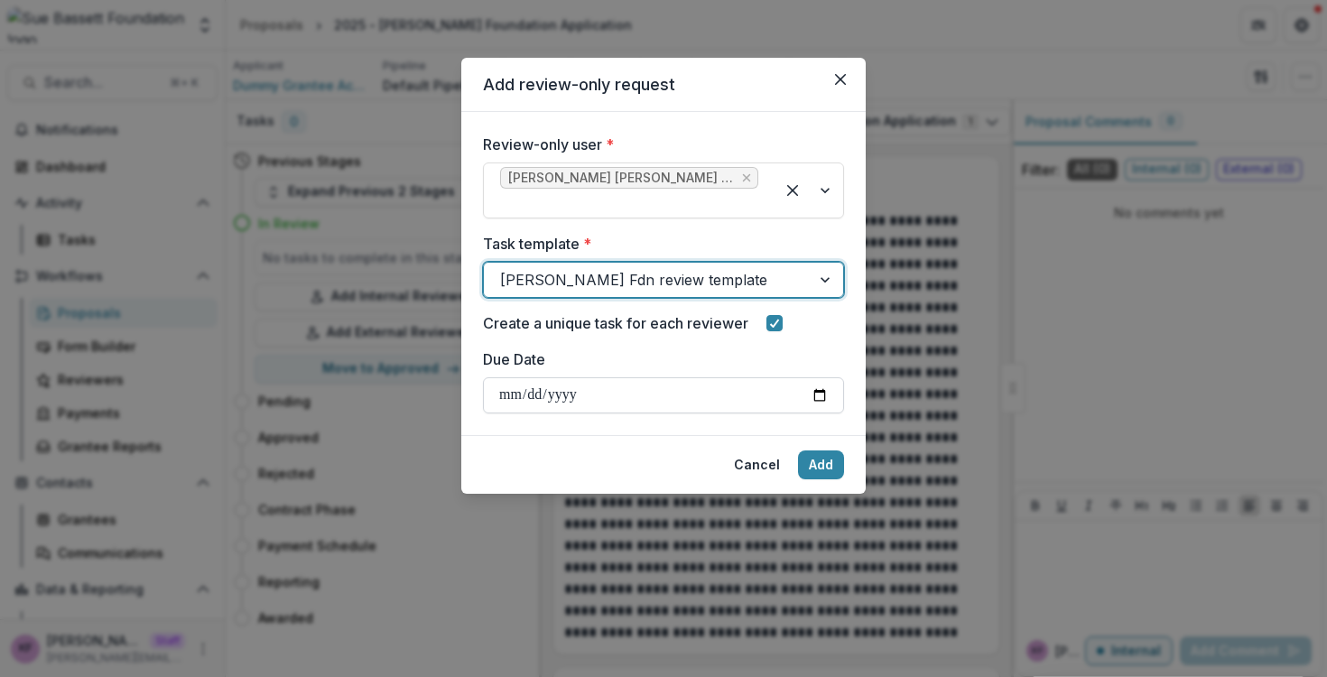
click at [817, 397] on input "Due Date" at bounding box center [663, 395] width 361 height 36
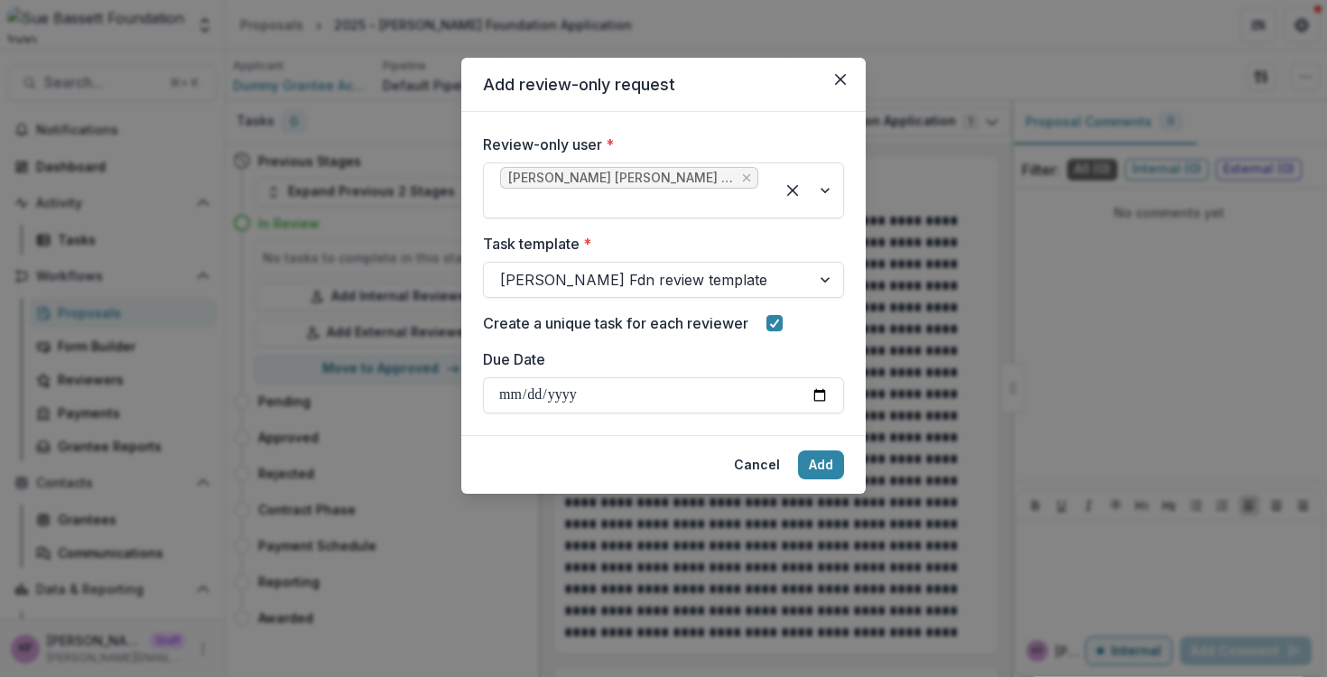
type input "**********"
click at [822, 460] on button "Add" at bounding box center [821, 464] width 46 height 29
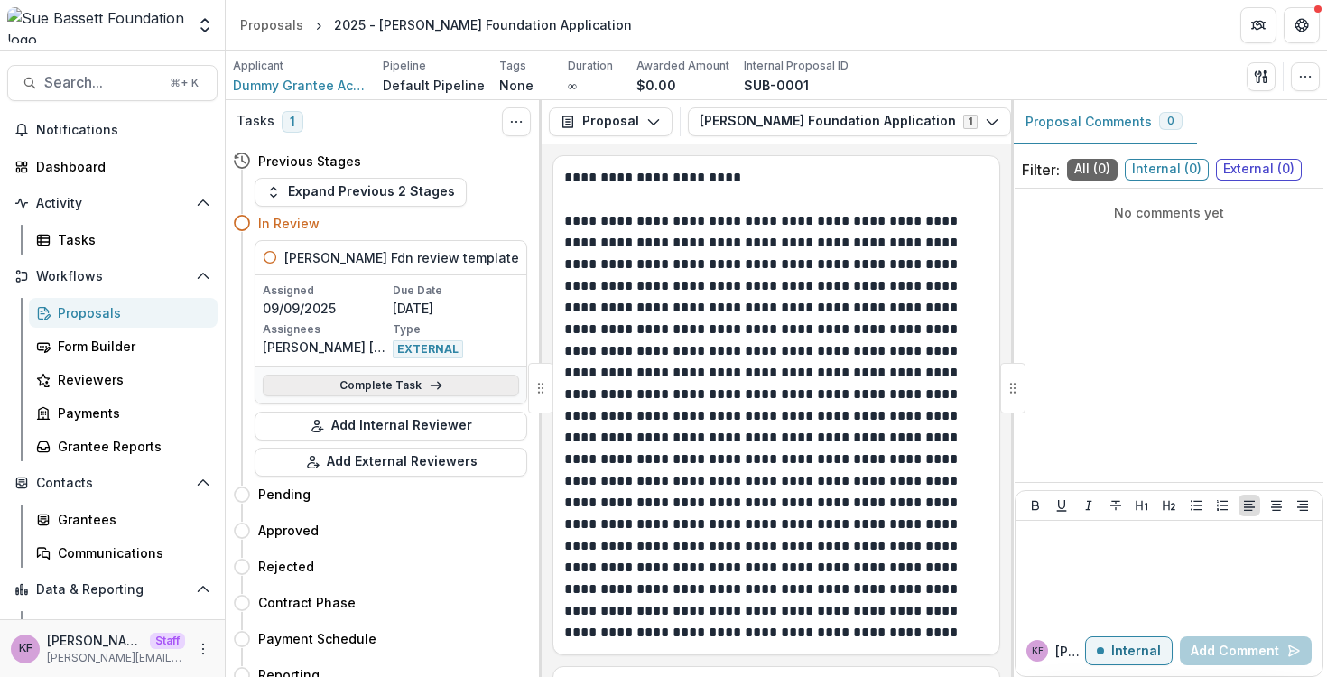
click at [404, 388] on link "Complete Task" at bounding box center [391, 386] width 256 height 22
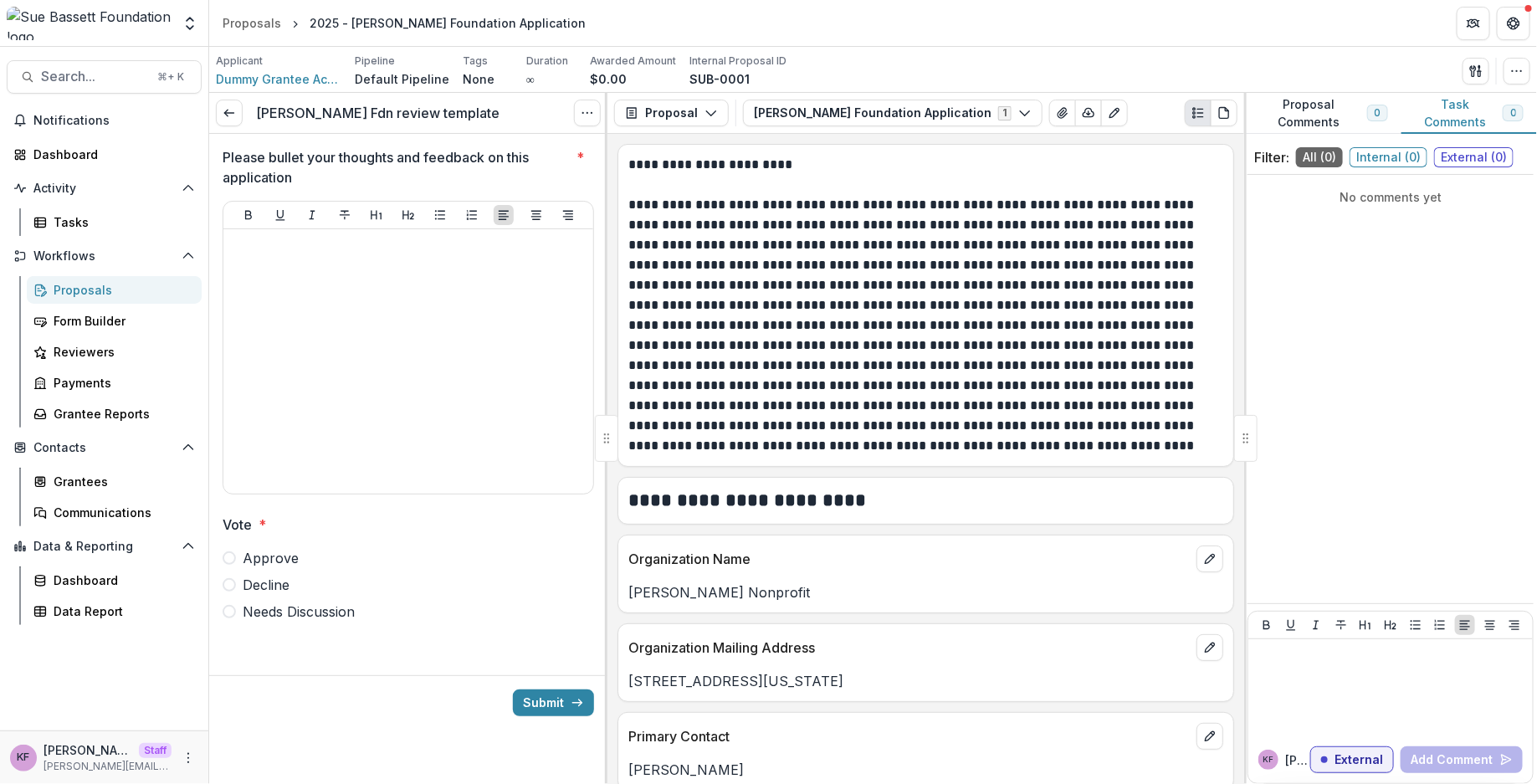
drag, startPoint x: 503, startPoint y: 353, endPoint x: 185, endPoint y: 1, distance: 474.4
click at [1134, 26] on header "Proposals 2025 - Sue Bassett Foundation Application" at bounding box center [873, 23] width 1328 height 46
